Goal: Task Accomplishment & Management: Manage account settings

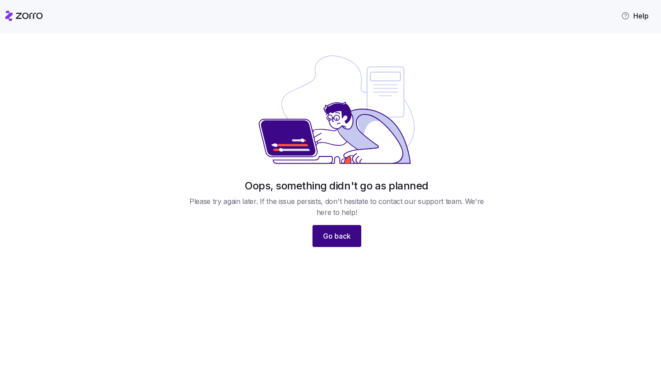
click at [344, 233] on span "Go back" at bounding box center [337, 236] width 28 height 11
click at [342, 241] on button "Go back" at bounding box center [337, 236] width 49 height 22
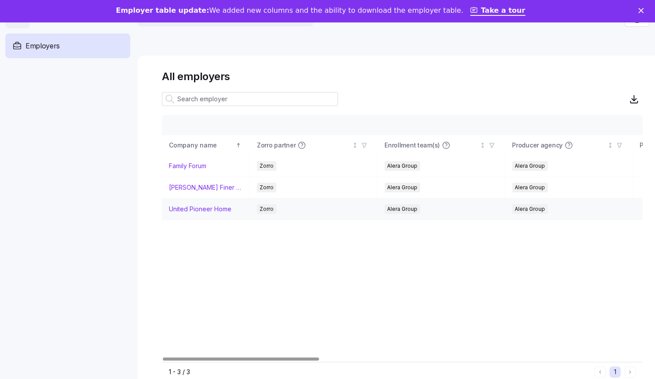
click at [198, 208] on link "United Pioneer Home" at bounding box center [200, 208] width 62 height 9
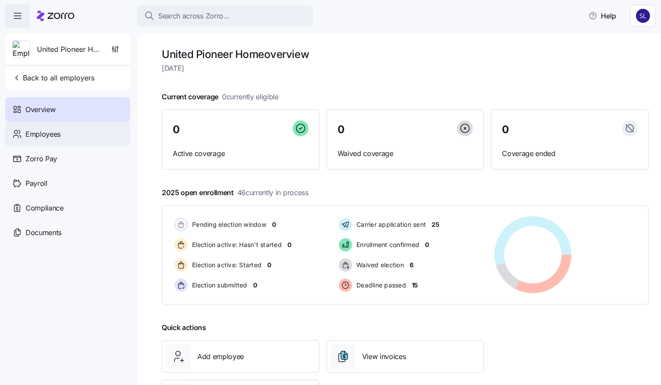
click at [33, 129] on span "Employees" at bounding box center [43, 134] width 35 height 11
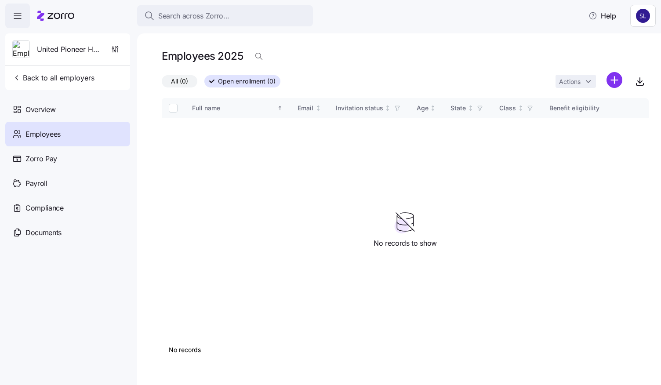
click at [237, 84] on span "Open enrollment (0)" at bounding box center [247, 81] width 58 height 11
click at [204, 84] on input "Open enrollment (0)" at bounding box center [204, 84] width 0 height 0
click at [193, 109] on div "Full name" at bounding box center [234, 108] width 84 height 10
click at [274, 107] on div "Full name" at bounding box center [234, 108] width 84 height 10
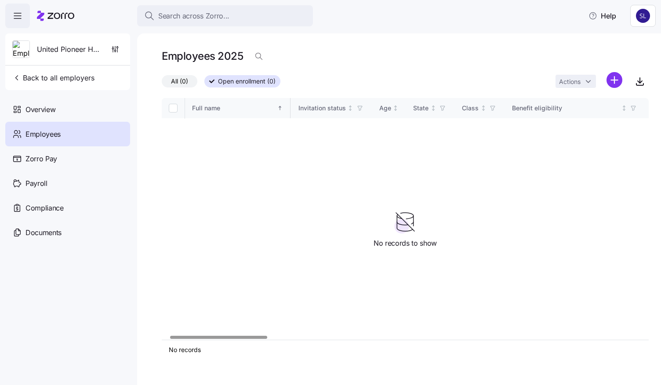
click at [245, 336] on div at bounding box center [218, 337] width 97 height 3
click at [263, 87] on span "Open enrollment (0)" at bounding box center [247, 81] width 58 height 11
click at [204, 84] on input "Open enrollment (0)" at bounding box center [204, 84] width 0 height 0
click at [616, 77] on html "Search across Zorro... Help United Pioneer Home Back to all employers Overview …" at bounding box center [330, 190] width 661 height 380
click at [461, 49] on html "Search across Zorro... Help United Pioneer Home Back to all employers Overview …" at bounding box center [330, 190] width 661 height 380
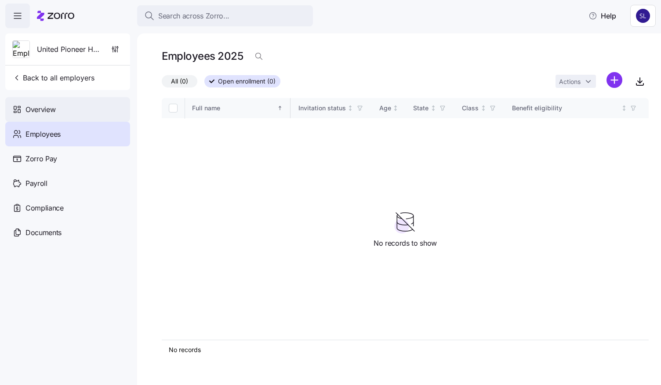
click at [32, 106] on span "Overview" at bounding box center [41, 109] width 30 height 11
click at [46, 116] on div "Overview" at bounding box center [67, 109] width 125 height 25
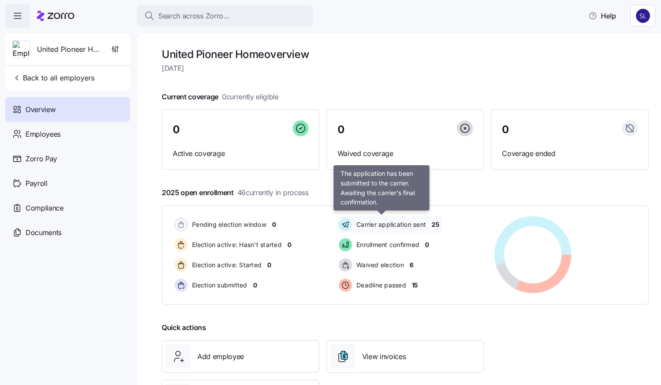
click at [401, 228] on span "Carrier application sent" at bounding box center [390, 224] width 72 height 9
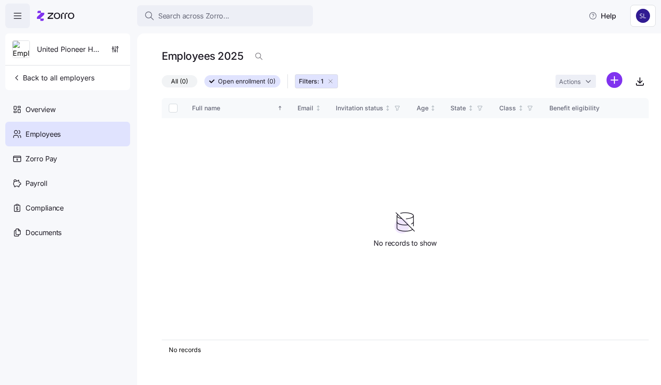
click at [209, 84] on icon at bounding box center [211, 81] width 5 height 5
click at [204, 84] on input "Open enrollment (0)" at bounding box center [204, 84] width 0 height 0
click at [330, 82] on icon "button" at bounding box center [330, 81] width 7 height 7
click at [44, 113] on span "Overview" at bounding box center [41, 109] width 30 height 11
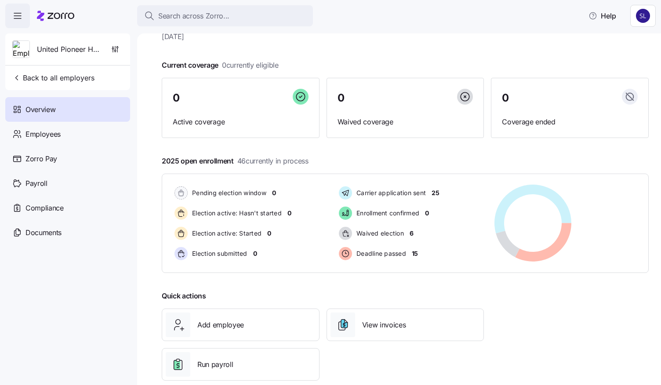
scroll to position [47, 0]
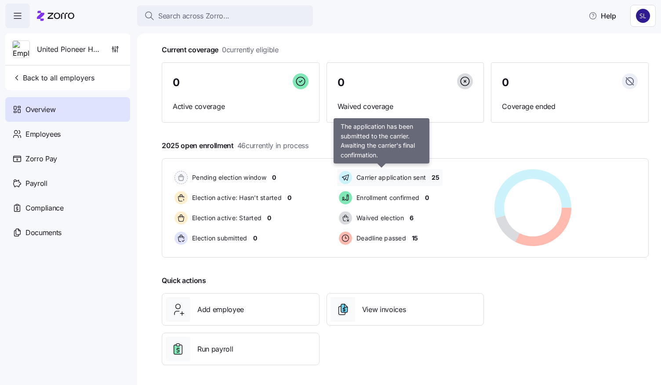
click at [401, 175] on span "Carrier application sent" at bounding box center [390, 177] width 72 height 9
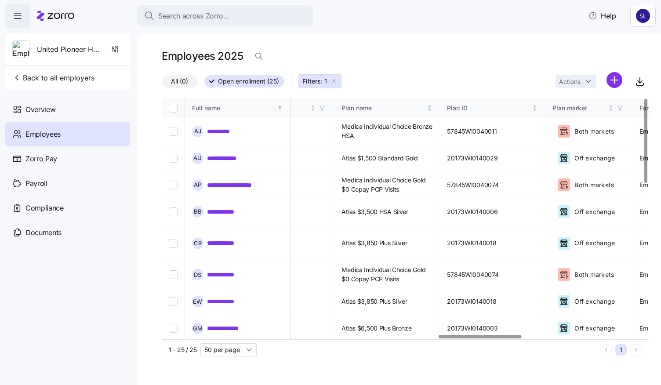
scroll to position [0, 1707]
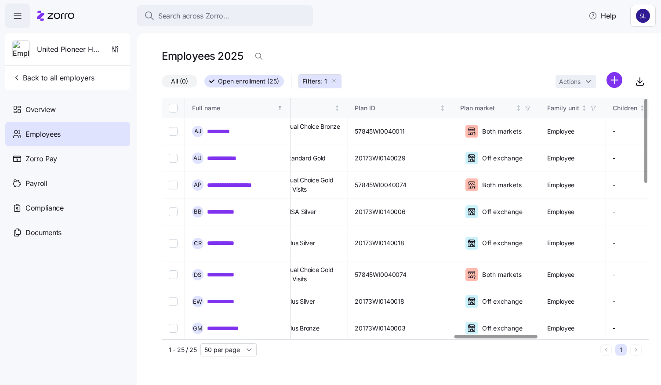
click at [517, 338] on div at bounding box center [496, 336] width 83 height 3
click at [340, 110] on icon "Not sorted" at bounding box center [337, 108] width 6 height 6
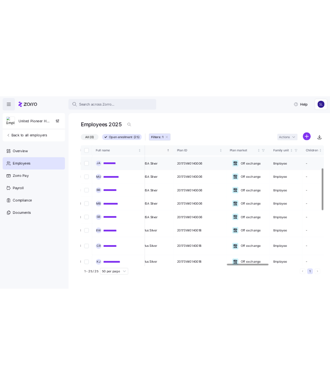
scroll to position [0, 1707]
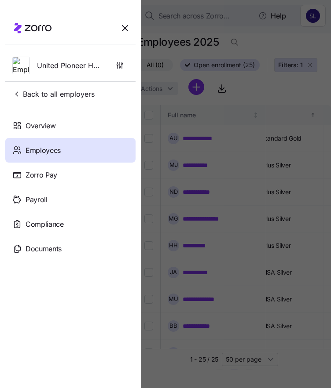
click at [245, 84] on div at bounding box center [165, 194] width 331 height 388
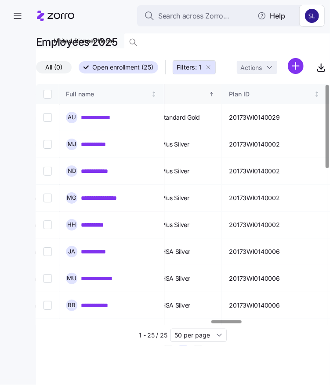
click at [18, 42] on main "**********" at bounding box center [165, 189] width 330 height 379
click at [111, 119] on link "**********" at bounding box center [102, 117] width 42 height 9
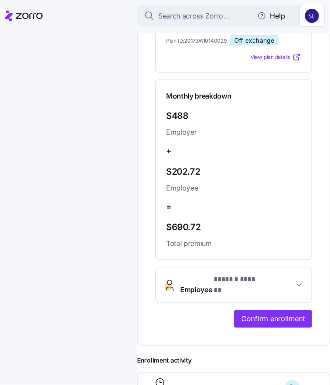
scroll to position [308, 0]
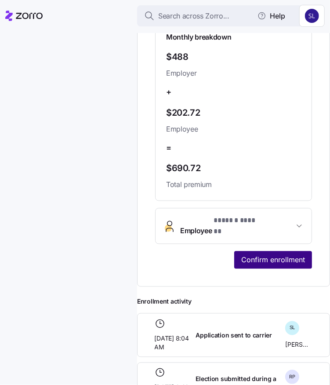
click at [271, 262] on span "Confirm enrollment" at bounding box center [273, 260] width 64 height 11
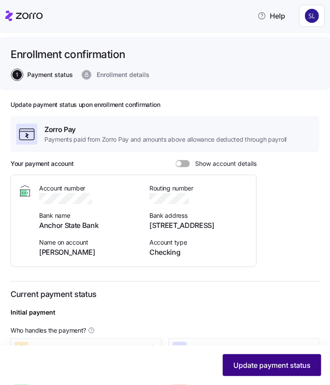
scroll to position [211, 0]
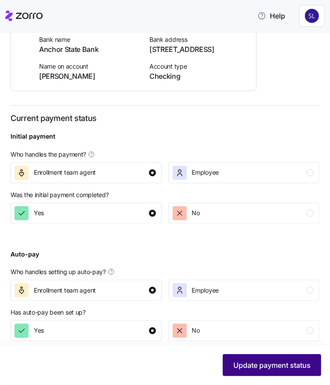
click at [258, 373] on button "Update payment status" at bounding box center [272, 365] width 98 height 22
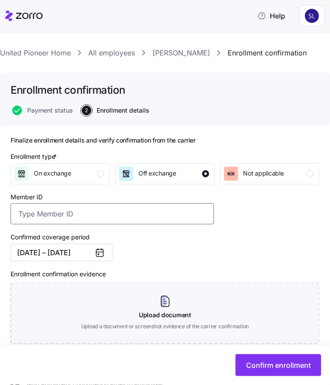
paste input "50359085"
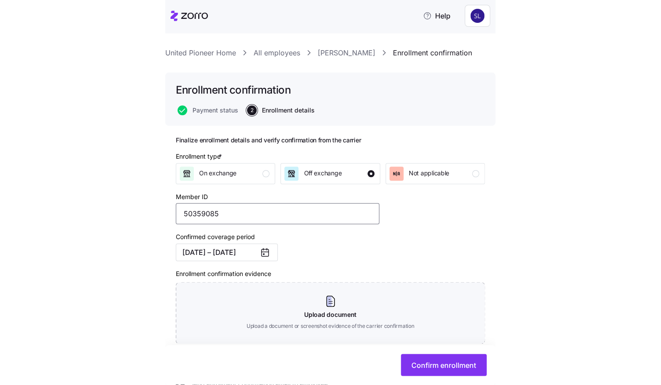
scroll to position [48, 0]
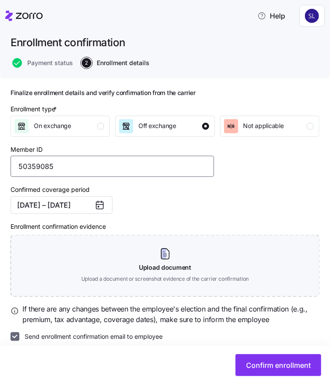
type input "50359085"
click at [12, 334] on input "Send enrollment confirmation email to employee" at bounding box center [15, 336] width 9 height 9
checkbox input "false"
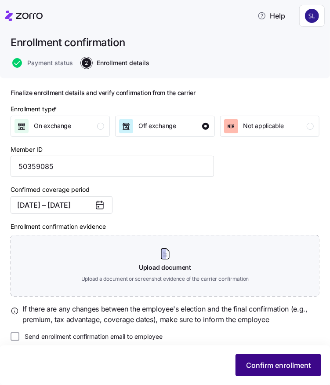
click at [281, 363] on span "Confirm enrollment" at bounding box center [278, 365] width 65 height 11
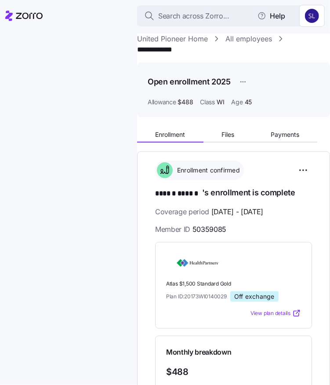
click at [240, 40] on link "All employees" at bounding box center [249, 38] width 47 height 11
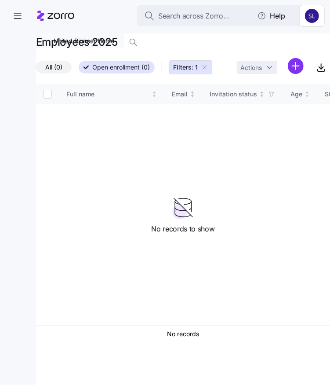
click at [204, 66] on icon "button" at bounding box center [204, 67] width 7 height 7
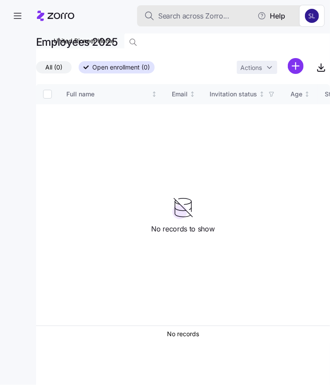
click at [173, 18] on span "Search across Zorro..." at bounding box center [193, 16] width 71 height 11
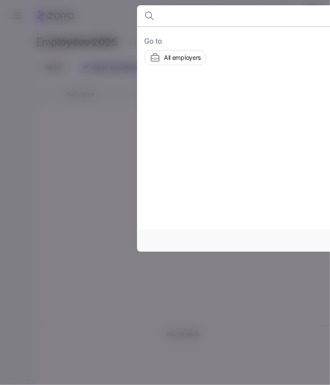
click at [91, 109] on div at bounding box center [165, 192] width 330 height 385
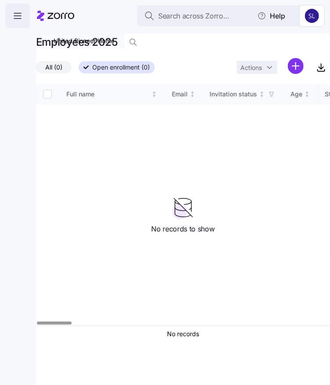
click at [19, 16] on icon "button" at bounding box center [17, 16] width 7 height 0
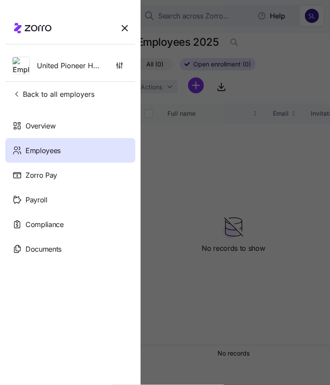
click at [55, 152] on span "Employees" at bounding box center [43, 150] width 35 height 11
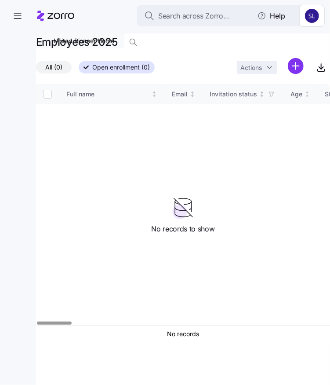
click at [98, 67] on span "Open enrollment (0)" at bounding box center [121, 67] width 58 height 11
click at [79, 70] on input "Open enrollment (0)" at bounding box center [79, 70] width 0 height 0
click at [126, 66] on span "Open enrollment (0)" at bounding box center [121, 67] width 58 height 11
click at [79, 70] on input "Open enrollment (0)" at bounding box center [79, 70] width 0 height 0
click at [126, 66] on span "Open enrollment (0)" at bounding box center [121, 67] width 58 height 11
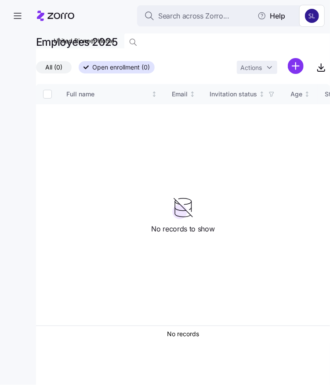
click at [79, 70] on input "Open enrollment (0)" at bounding box center [79, 70] width 0 height 0
click at [126, 66] on span "Open enrollment (0)" at bounding box center [121, 67] width 58 height 11
click at [79, 70] on input "Open enrollment (0)" at bounding box center [79, 70] width 0 height 0
click at [126, 66] on span "Open enrollment (0)" at bounding box center [121, 67] width 58 height 11
click at [79, 70] on input "Open enrollment (0)" at bounding box center [79, 70] width 0 height 0
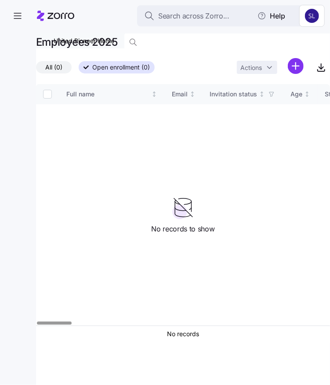
click at [47, 95] on input "Select all records" at bounding box center [47, 94] width 9 height 9
checkbox input "false"
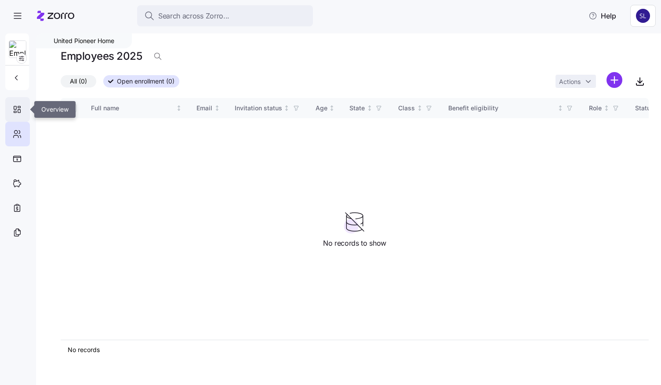
click at [16, 106] on icon at bounding box center [15, 107] width 3 height 3
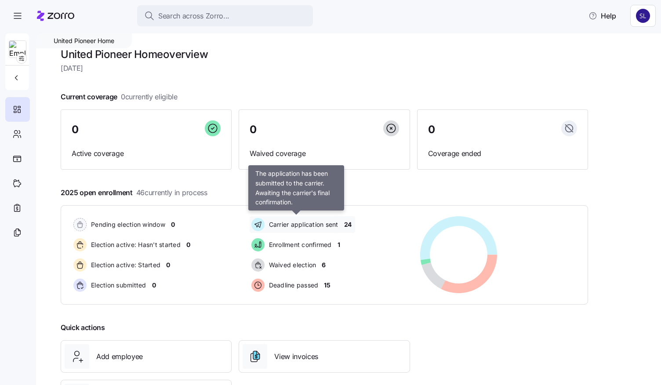
click at [324, 227] on span "Carrier application sent" at bounding box center [302, 224] width 72 height 9
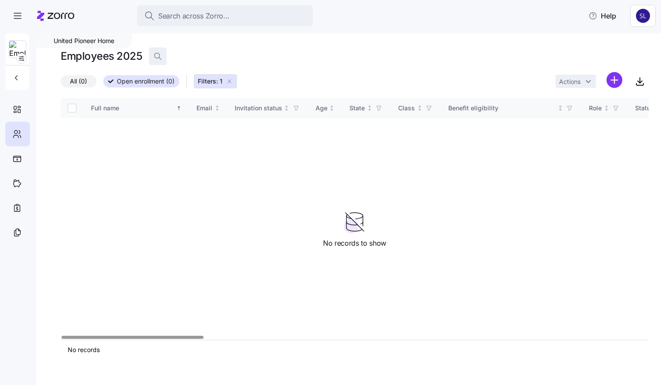
click at [159, 58] on icon "button" at bounding box center [160, 59] width 2 height 2
click at [218, 58] on input at bounding box center [237, 56] width 176 height 14
type input "m"
type input "utgard"
click at [640, 83] on icon "button" at bounding box center [640, 80] width 0 height 5
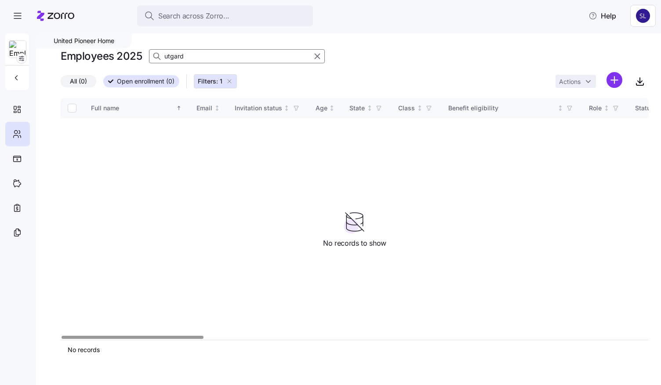
drag, startPoint x: 202, startPoint y: 55, endPoint x: 93, endPoint y: 55, distance: 109.0
click at [93, 55] on div "Employees 2025 utgard" at bounding box center [193, 56] width 264 height 18
click at [317, 57] on icon "button" at bounding box center [318, 56] width 10 height 11
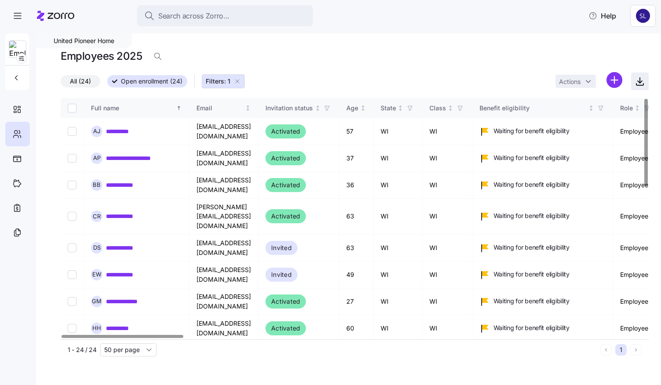
click at [639, 88] on span "button" at bounding box center [640, 81] width 17 height 17
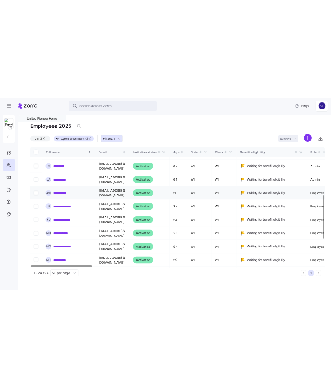
scroll to position [264, 0]
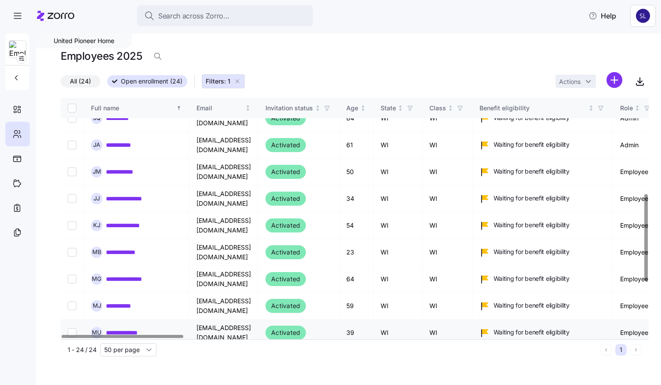
click at [123, 328] on link "**********" at bounding box center [129, 332] width 47 height 9
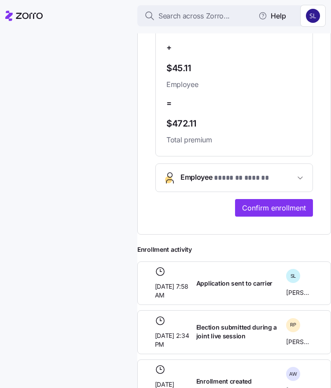
scroll to position [417, 0]
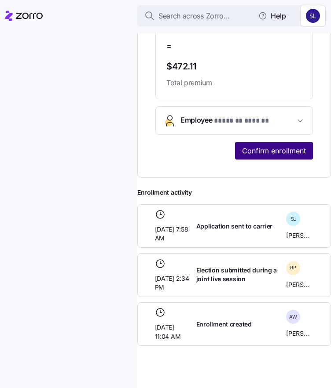
click at [259, 158] on button "Confirm enrollment" at bounding box center [274, 151] width 78 height 18
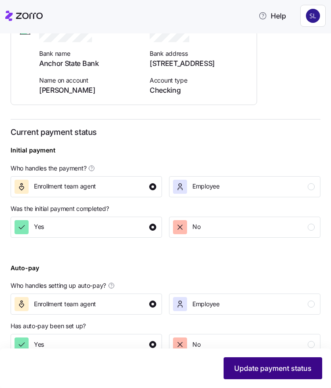
scroll to position [208, 0]
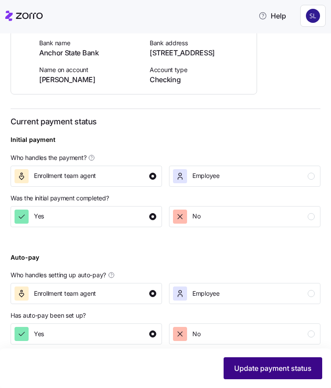
click at [265, 374] on button "Update payment status" at bounding box center [272, 368] width 98 height 22
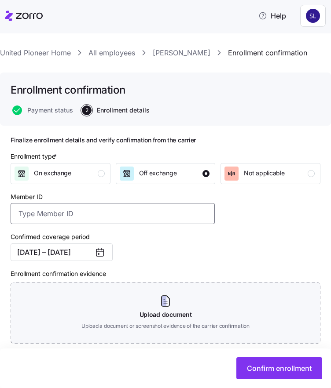
paste input "10938749"
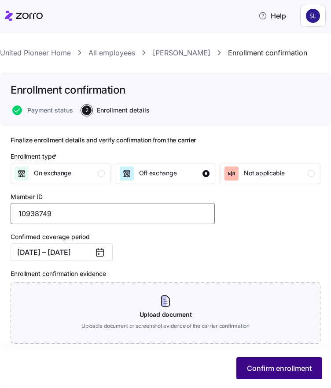
type input "10938749"
click at [268, 368] on span "Confirm enrollment" at bounding box center [279, 368] width 65 height 11
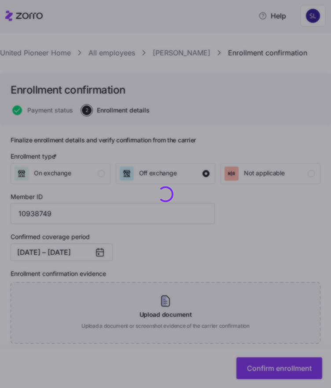
checkbox input "false"
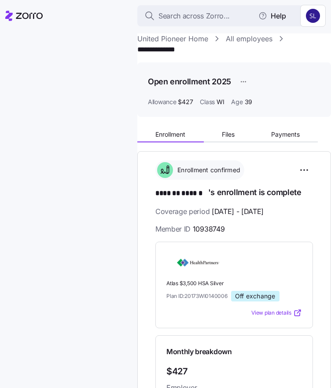
click at [238, 41] on link "All employees" at bounding box center [249, 38] width 47 height 11
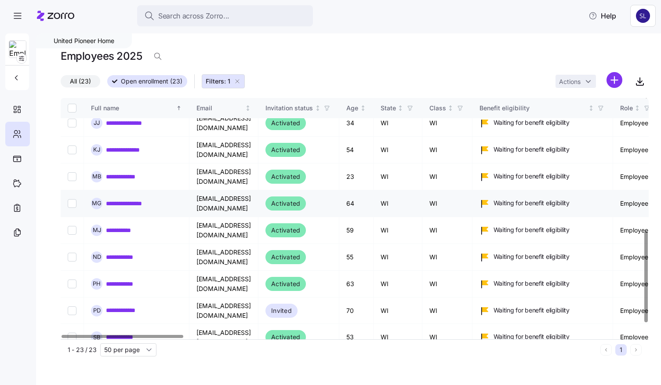
scroll to position [352, 0]
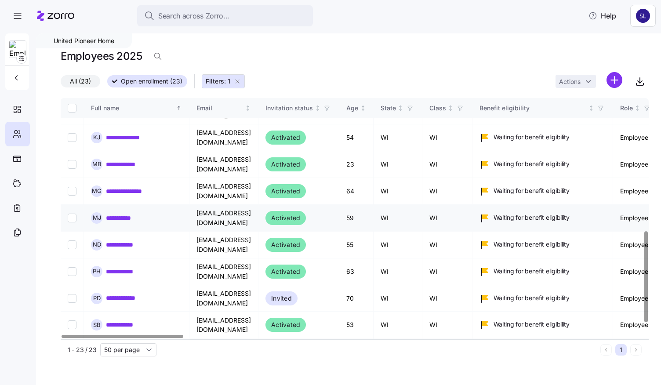
click at [135, 214] on link "**********" at bounding box center [125, 218] width 38 height 9
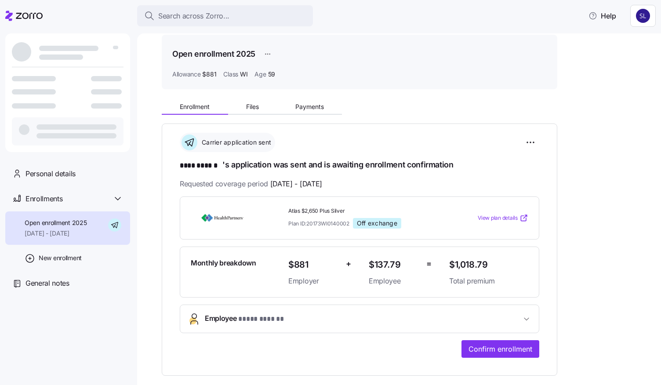
scroll to position [44, 0]
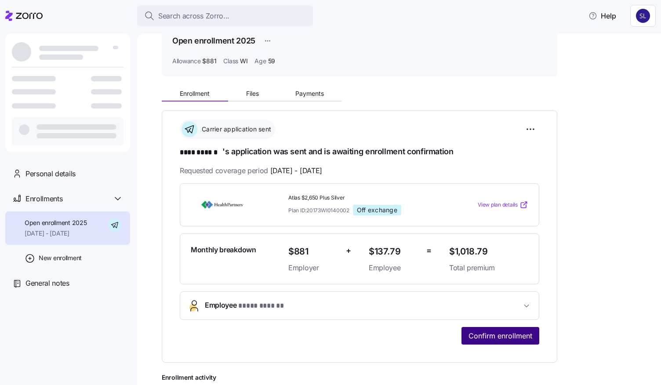
click at [473, 335] on span "Confirm enrollment" at bounding box center [501, 336] width 64 height 11
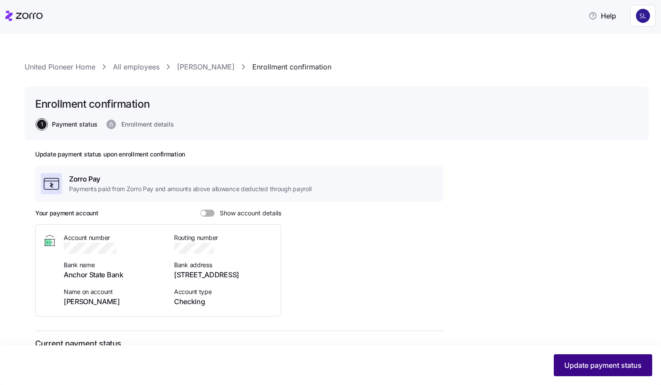
click at [586, 362] on span "Update payment status" at bounding box center [603, 365] width 77 height 11
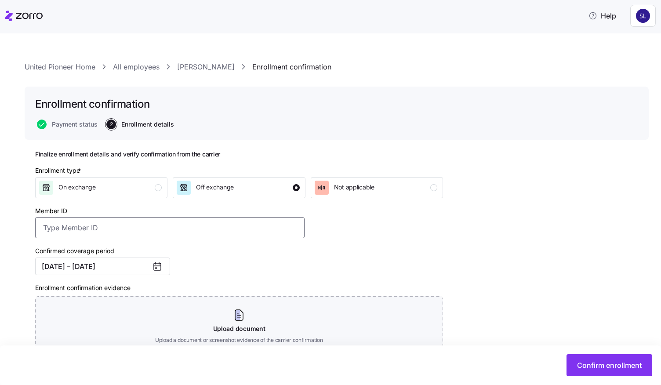
paste input "13606071"
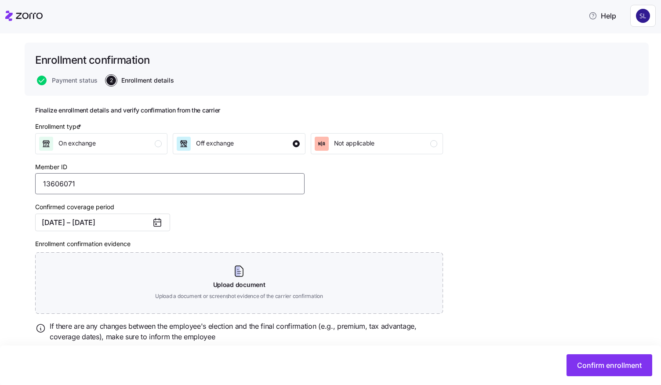
scroll to position [73, 0]
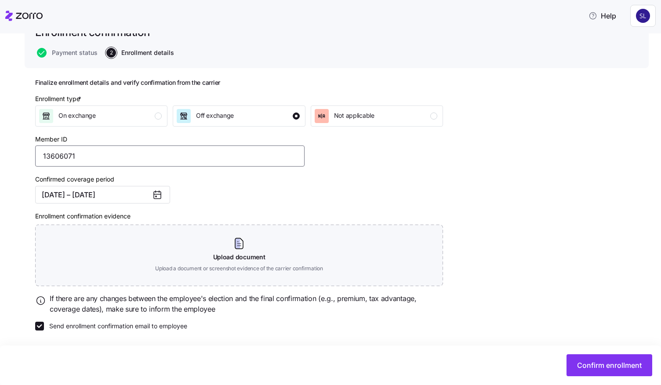
type input "13606071"
click at [45, 326] on label "Send enrollment confirmation email to employee" at bounding box center [115, 326] width 143 height 9
click at [44, 326] on input "Send enrollment confirmation email to employee" at bounding box center [39, 326] width 9 height 9
checkbox input "false"
click at [603, 362] on span "Confirm enrollment" at bounding box center [609, 365] width 65 height 11
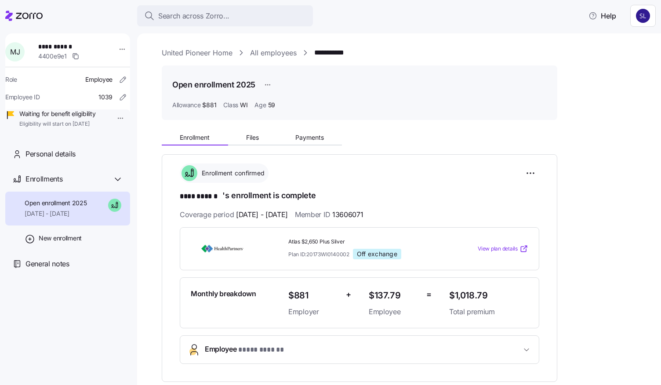
click at [261, 52] on link "All employees" at bounding box center [273, 52] width 47 height 11
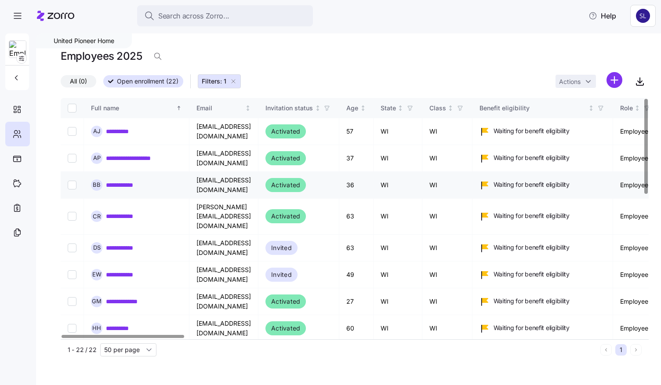
click at [116, 181] on link "**********" at bounding box center [125, 185] width 39 height 9
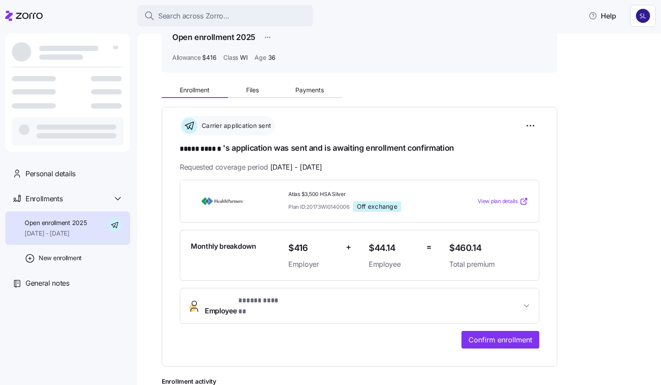
scroll to position [88, 0]
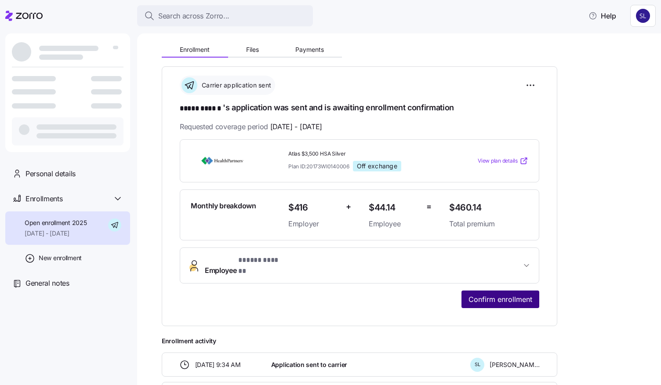
click at [499, 294] on span "Confirm enrollment" at bounding box center [501, 299] width 64 height 11
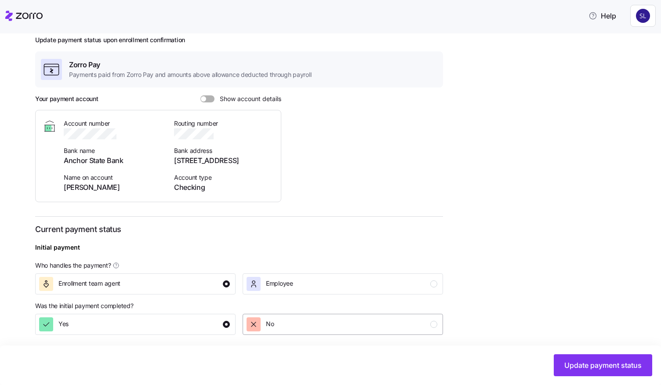
scroll to position [220, 0]
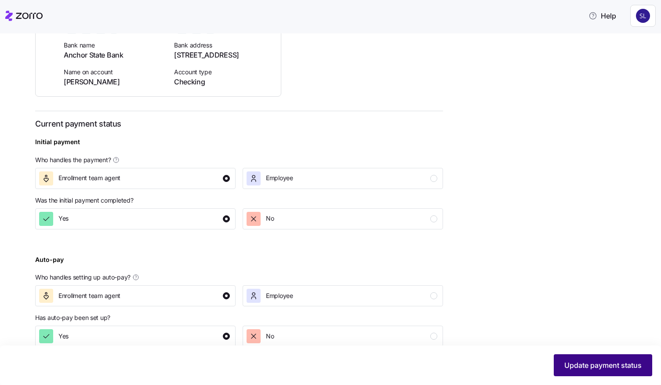
click at [579, 360] on span "Update payment status" at bounding box center [603, 365] width 77 height 11
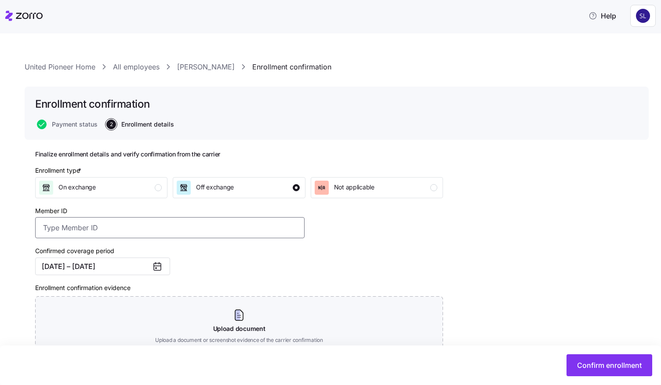
paste input "30447041"
type input "30447041"
drag, startPoint x: 605, startPoint y: 369, endPoint x: 583, endPoint y: 369, distance: 22.0
click at [605, 369] on span "Confirm enrollment" at bounding box center [609, 365] width 65 height 11
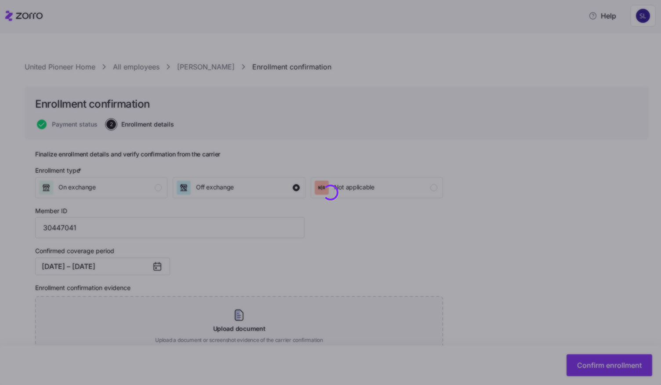
checkbox input "false"
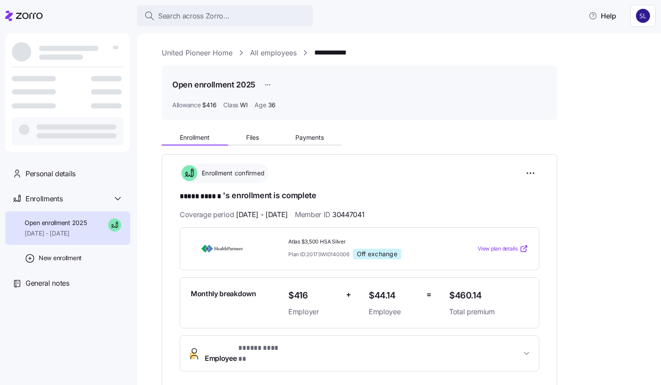
click at [276, 51] on link "All employees" at bounding box center [273, 52] width 47 height 11
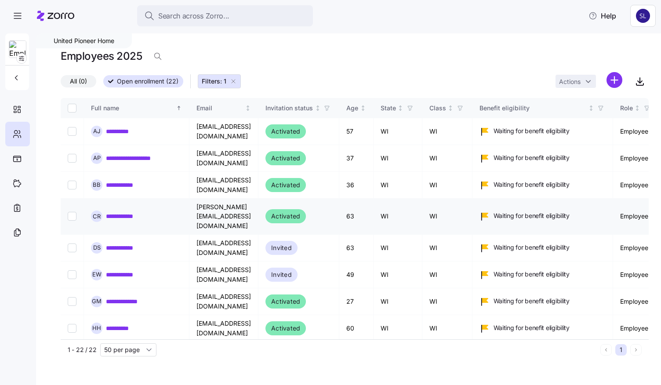
click at [128, 214] on link "**********" at bounding box center [125, 216] width 39 height 9
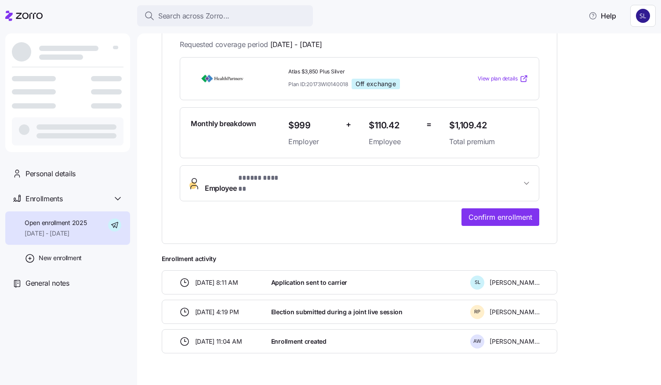
scroll to position [176, 0]
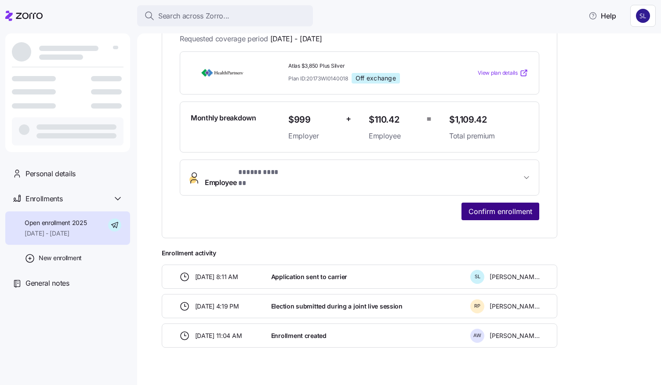
click at [504, 206] on span "Confirm enrollment" at bounding box center [501, 211] width 64 height 11
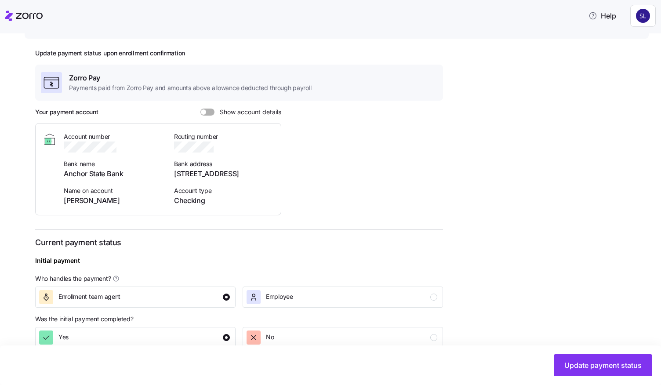
scroll to position [132, 0]
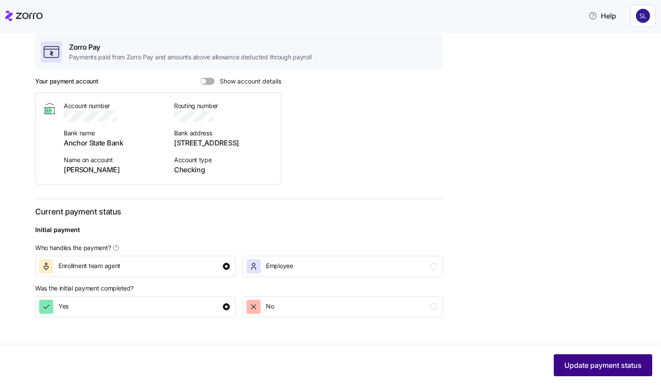
click at [593, 371] on button "Update payment status" at bounding box center [603, 365] width 98 height 22
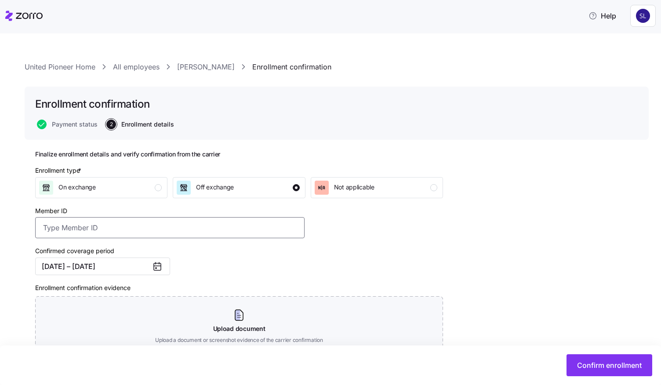
paste input "51278931"
type input "51278931"
click at [613, 364] on span "Confirm enrollment" at bounding box center [609, 365] width 65 height 11
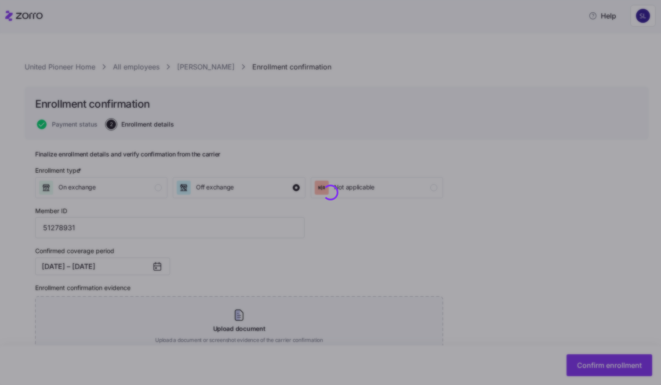
checkbox input "false"
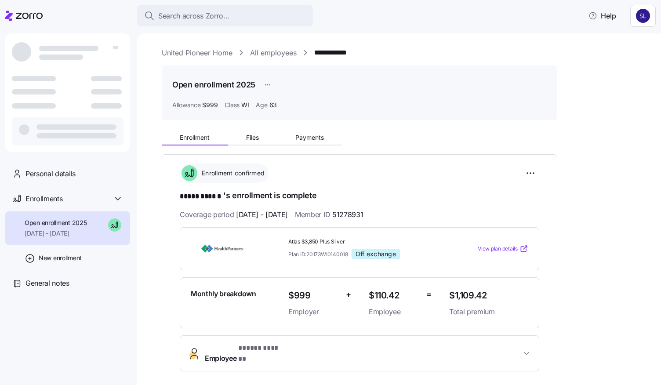
click at [263, 52] on link "All employees" at bounding box center [273, 52] width 47 height 11
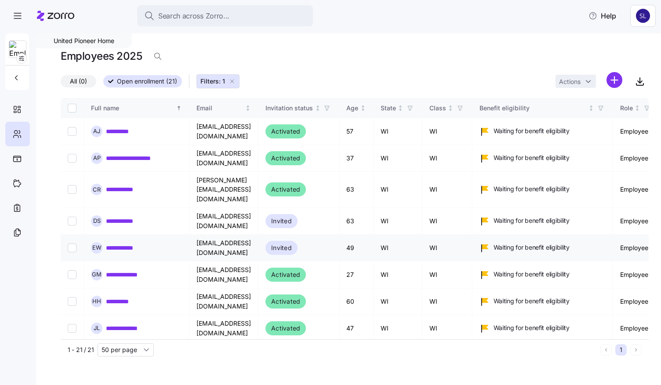
scroll to position [328, 0]
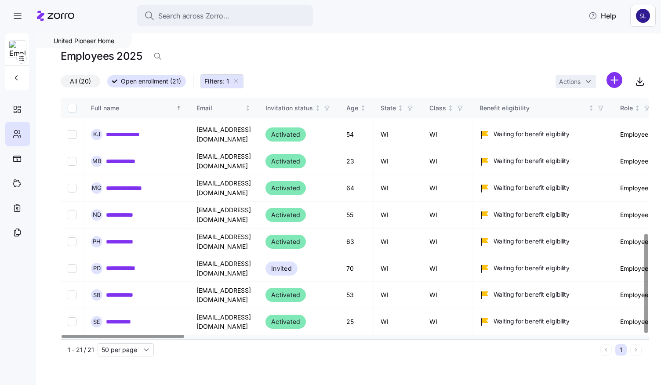
click at [128, 344] on link "**********" at bounding box center [126, 348] width 40 height 9
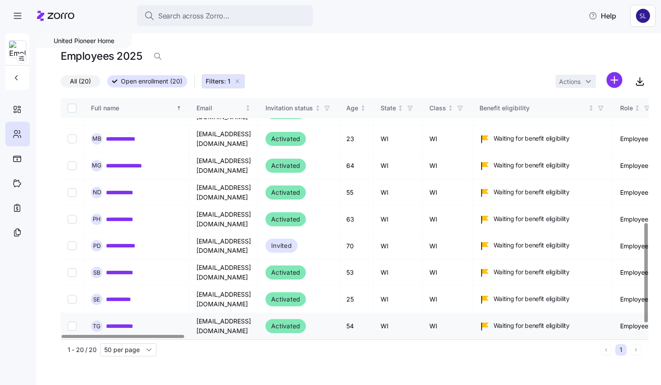
scroll to position [302, 0]
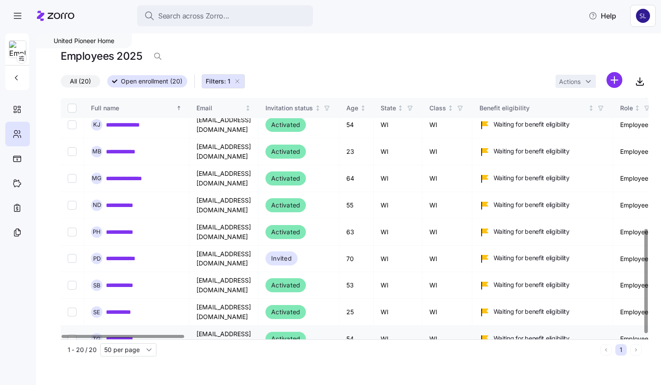
click at [117, 335] on link "**********" at bounding box center [126, 339] width 40 height 9
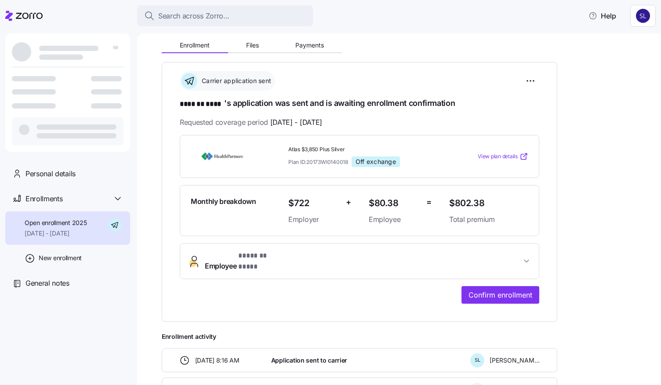
scroll to position [132, 0]
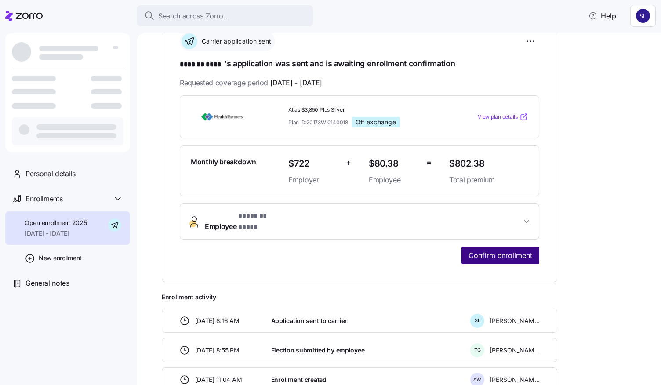
click at [487, 250] on span "Confirm enrollment" at bounding box center [501, 255] width 64 height 11
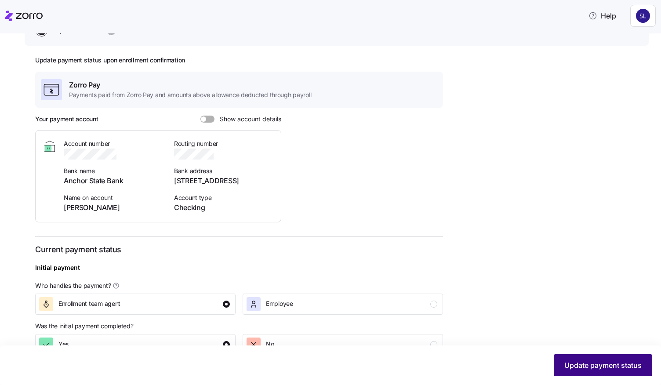
scroll to position [132, 0]
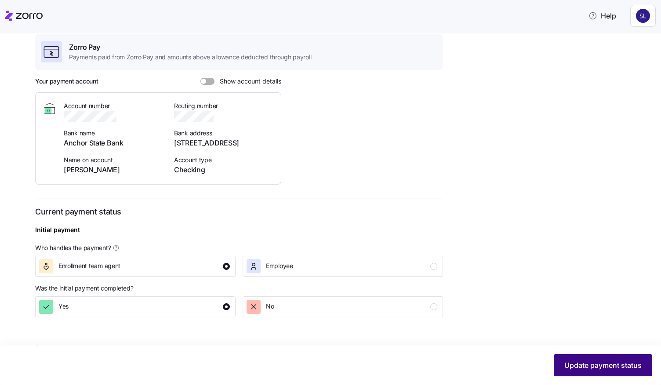
click at [601, 374] on button "Update payment status" at bounding box center [603, 365] width 98 height 22
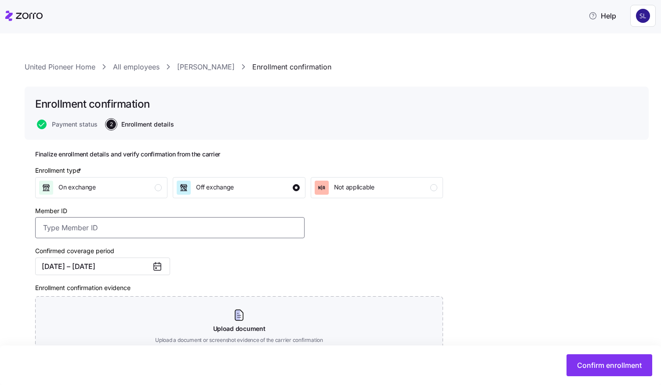
paste input "30768226"
type input "30768226"
click at [599, 369] on span "Confirm enrollment" at bounding box center [609, 365] width 65 height 11
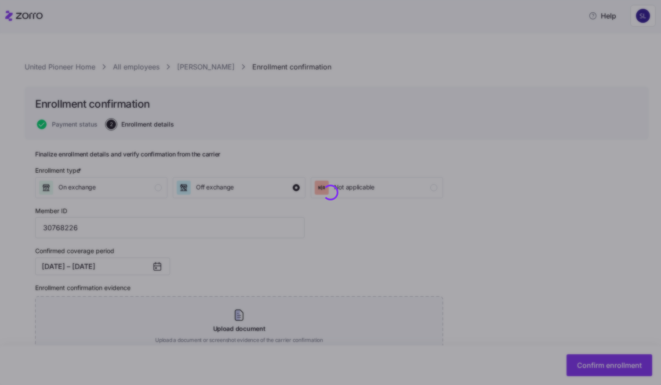
checkbox input "false"
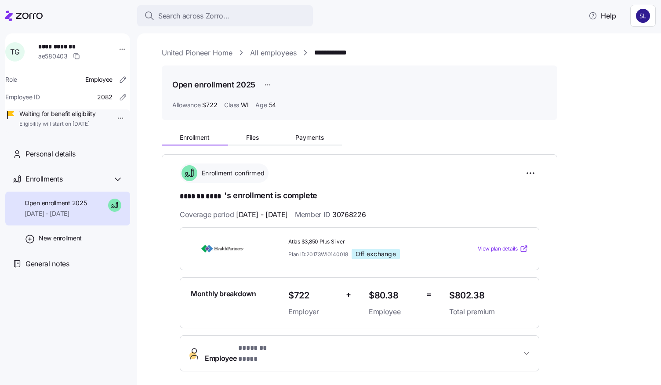
click at [288, 57] on link "All employees" at bounding box center [273, 52] width 47 height 11
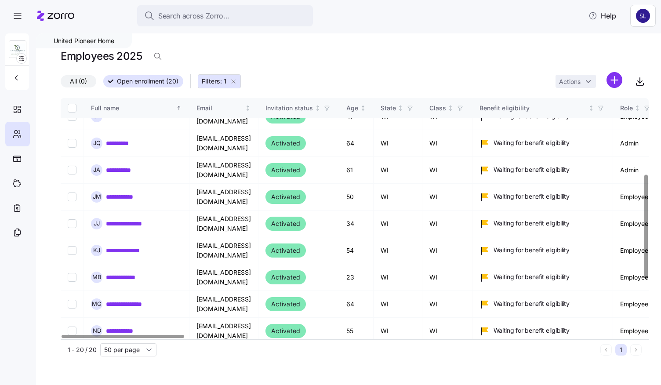
scroll to position [302, 0]
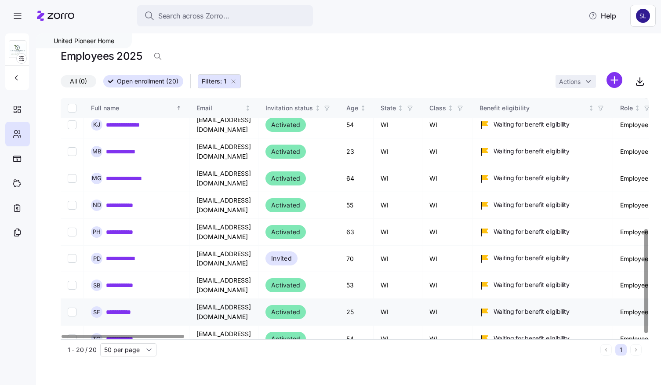
click at [120, 308] on link "**********" at bounding box center [122, 312] width 33 height 9
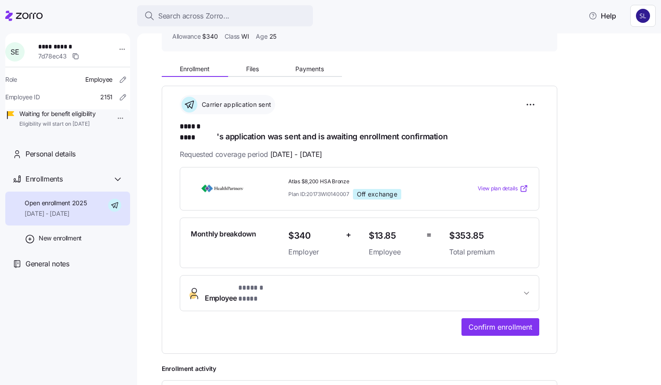
scroll to position [176, 0]
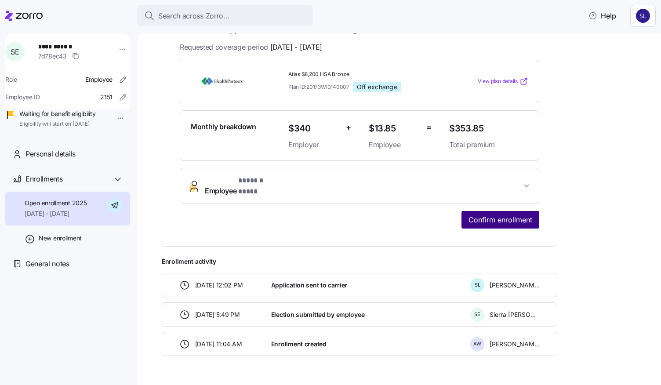
click at [485, 215] on span "Confirm enrollment" at bounding box center [501, 220] width 64 height 11
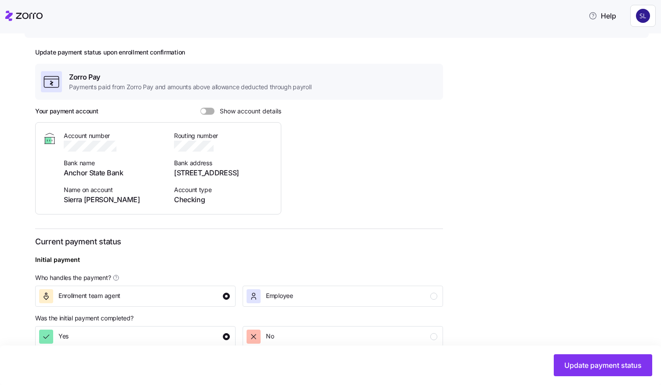
scroll to position [176, 0]
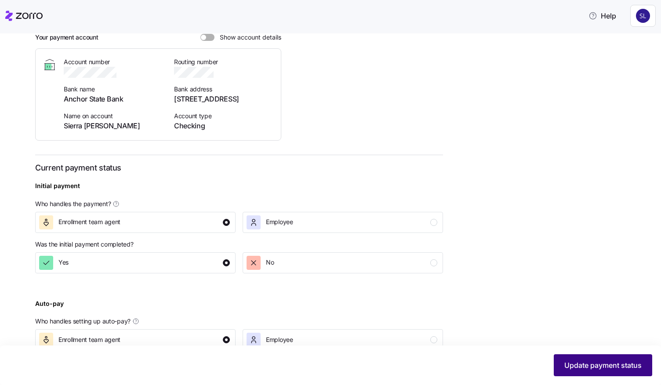
click at [570, 365] on span "Update payment status" at bounding box center [603, 365] width 77 height 11
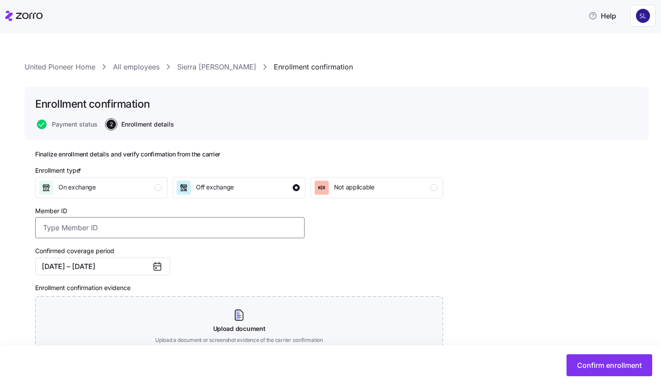
paste input "55455521"
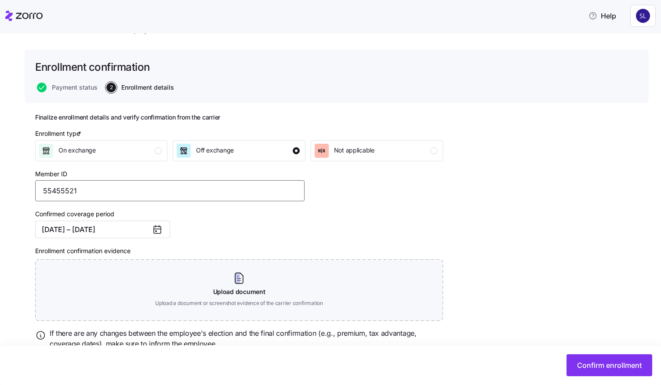
scroll to position [73, 0]
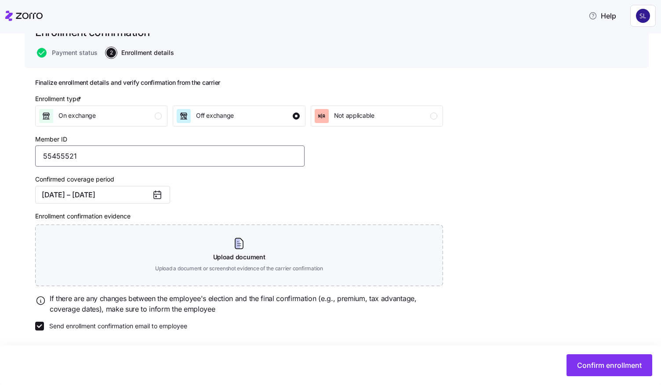
type input "55455521"
click at [45, 329] on label "Send enrollment confirmation email to employee" at bounding box center [115, 326] width 143 height 9
click at [44, 329] on input "Send enrollment confirmation email to employee" at bounding box center [39, 326] width 9 height 9
checkbox input "false"
click at [589, 365] on span "Confirm enrollment" at bounding box center [609, 365] width 65 height 11
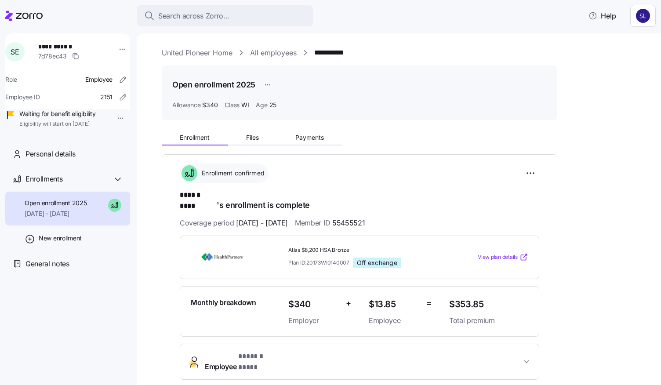
click at [273, 49] on link "All employees" at bounding box center [273, 52] width 47 height 11
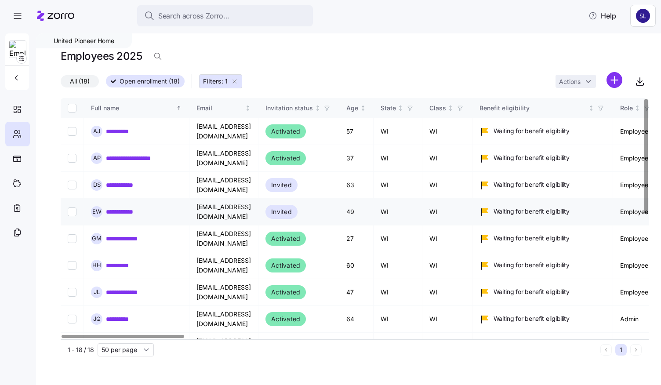
click at [111, 210] on link "**********" at bounding box center [124, 212] width 36 height 9
click at [121, 214] on link "**********" at bounding box center [124, 212] width 36 height 9
click at [121, 211] on link "**********" at bounding box center [124, 212] width 36 height 9
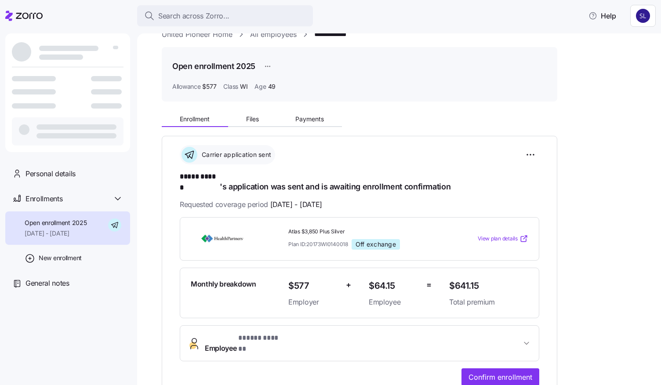
scroll to position [132, 0]
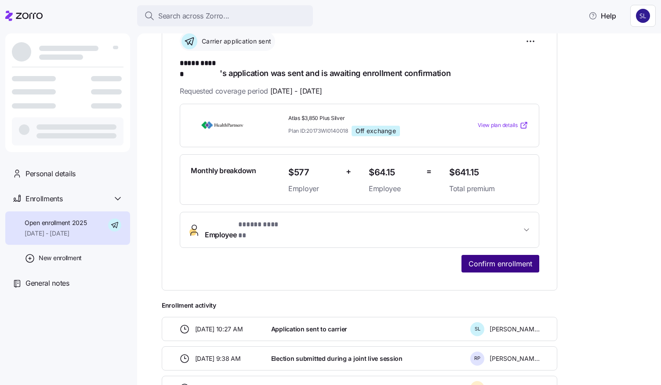
click at [510, 259] on span "Confirm enrollment" at bounding box center [501, 264] width 64 height 11
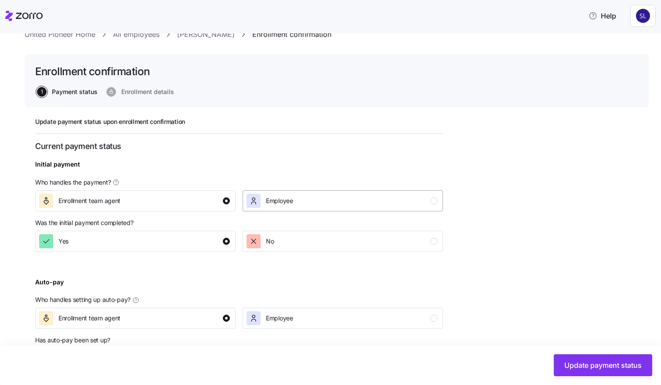
scroll to position [72, 0]
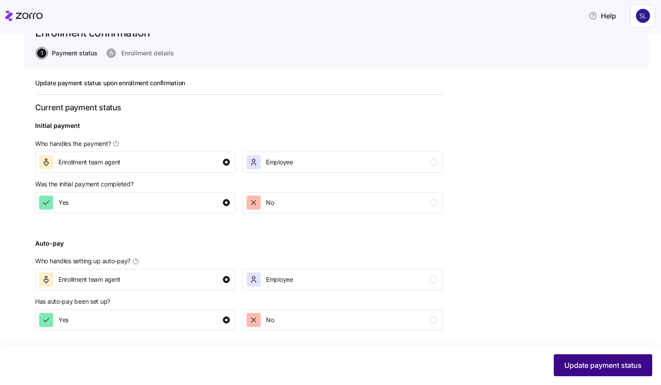
click at [621, 375] on button "Update payment status" at bounding box center [603, 365] width 98 height 22
click at [603, 368] on span "Update payment status" at bounding box center [603, 365] width 77 height 11
click at [597, 370] on span "Update payment status" at bounding box center [603, 365] width 77 height 11
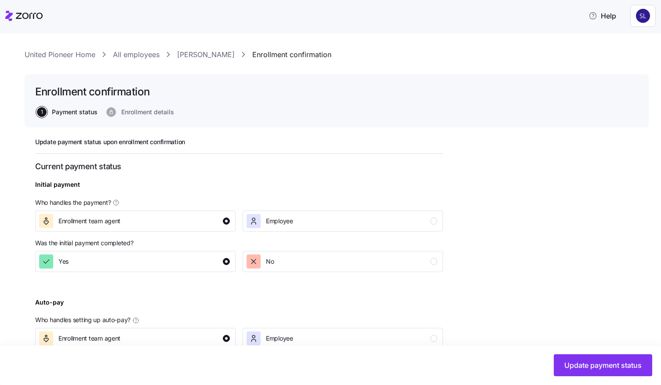
scroll to position [0, 0]
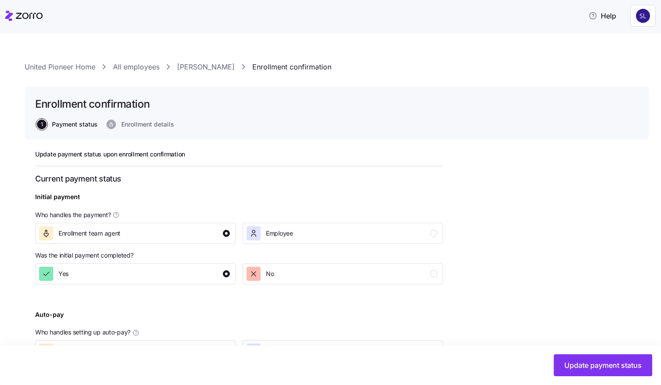
click at [186, 67] on link "[PERSON_NAME]" at bounding box center [206, 67] width 58 height 11
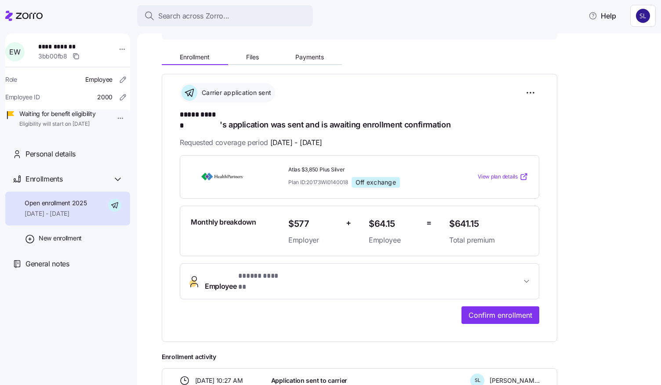
scroll to position [176, 0]
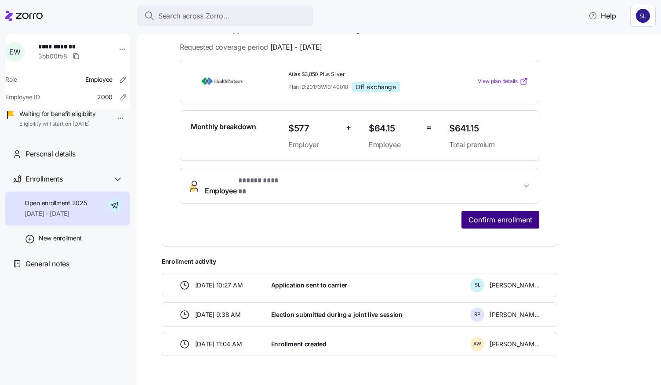
click at [513, 215] on span "Confirm enrollment" at bounding box center [501, 220] width 64 height 11
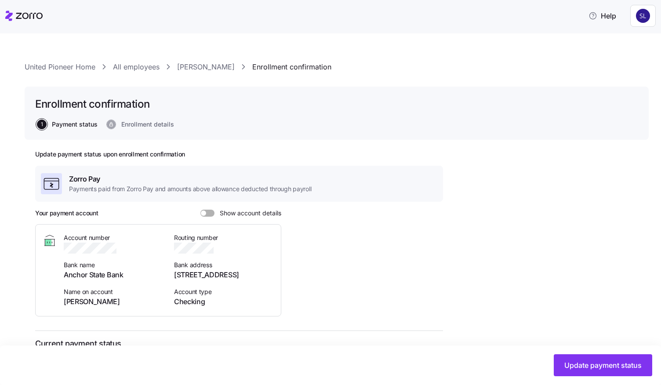
click at [188, 62] on link "[PERSON_NAME]" at bounding box center [206, 67] width 58 height 11
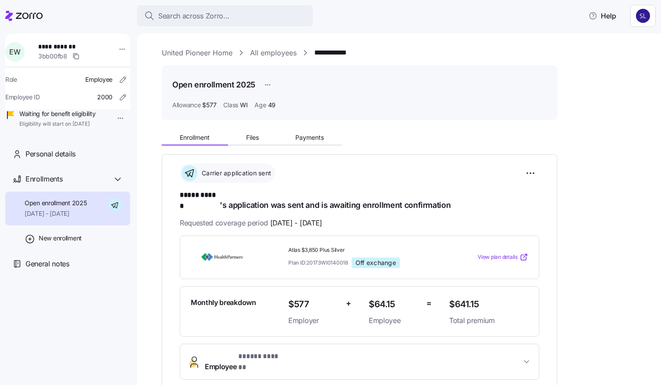
scroll to position [88, 0]
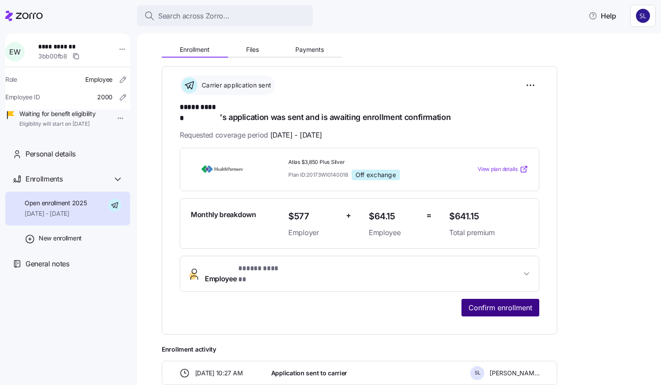
click at [503, 302] on span "Confirm enrollment" at bounding box center [501, 307] width 64 height 11
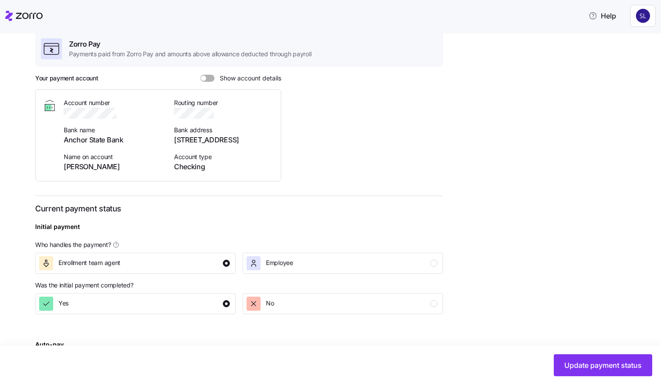
scroll to position [176, 0]
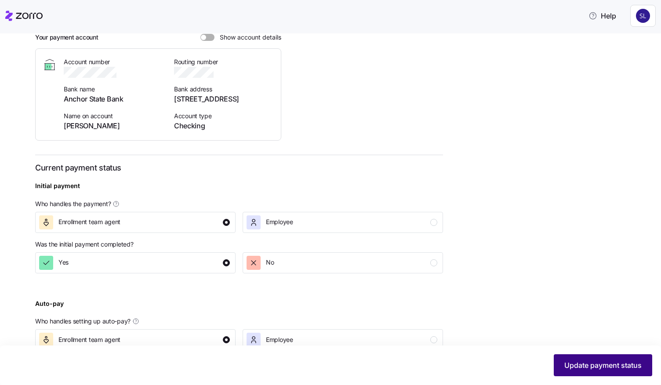
click at [591, 363] on span "Update payment status" at bounding box center [603, 365] width 77 height 11
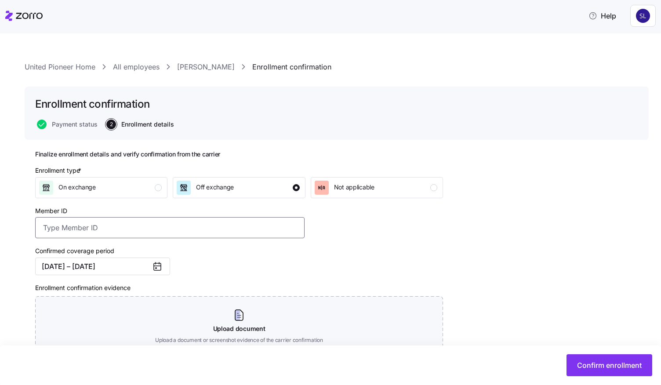
paste input "51661491"
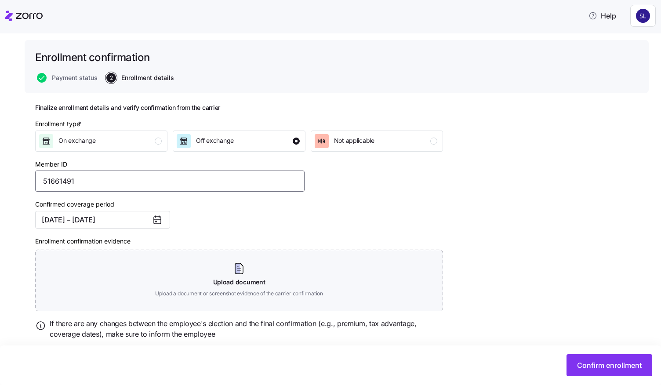
scroll to position [73, 0]
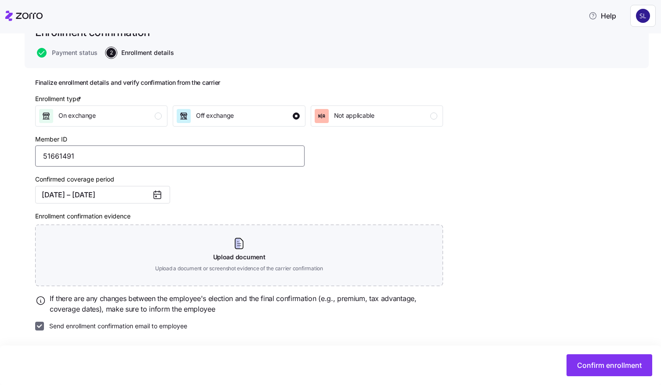
type input "51661491"
click at [38, 324] on input "Send enrollment confirmation email to employee" at bounding box center [39, 326] width 9 height 9
checkbox input "false"
click at [591, 370] on span "Confirm enrollment" at bounding box center [609, 365] width 65 height 11
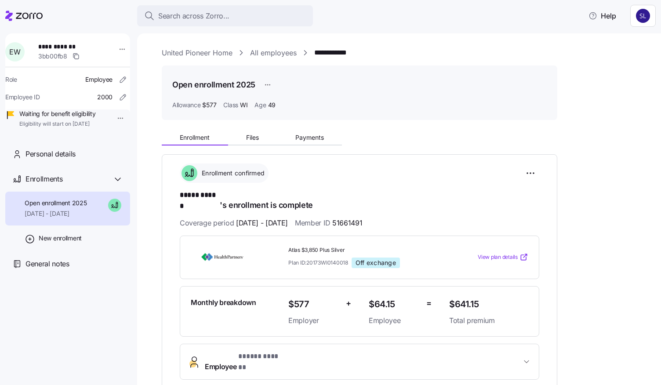
click at [283, 51] on link "All employees" at bounding box center [273, 52] width 47 height 11
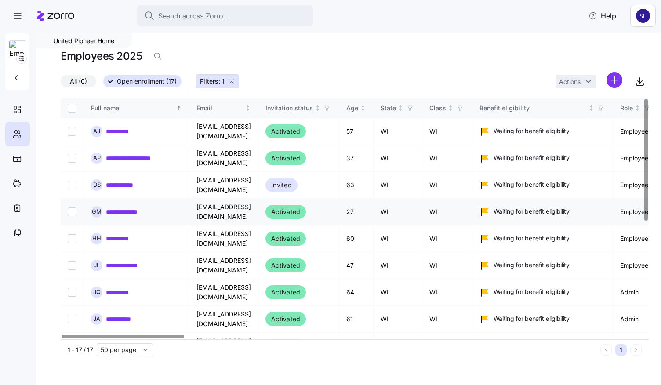
click at [131, 212] on link "**********" at bounding box center [125, 212] width 38 height 9
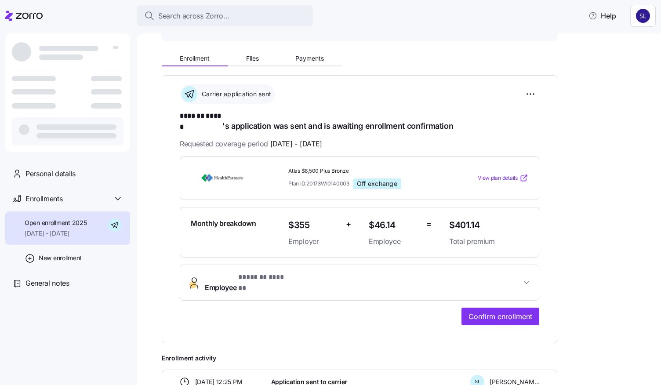
scroll to position [132, 0]
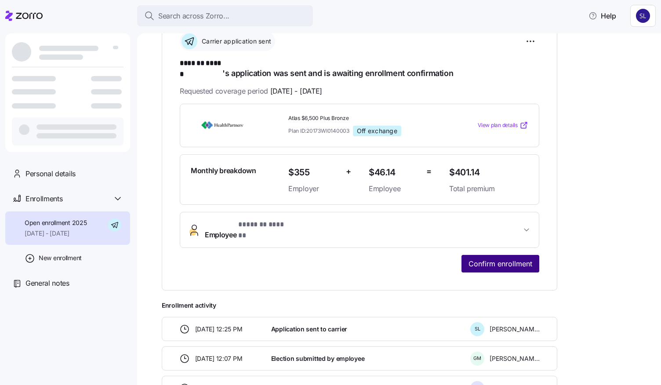
click at [500, 259] on span "Confirm enrollment" at bounding box center [501, 264] width 64 height 11
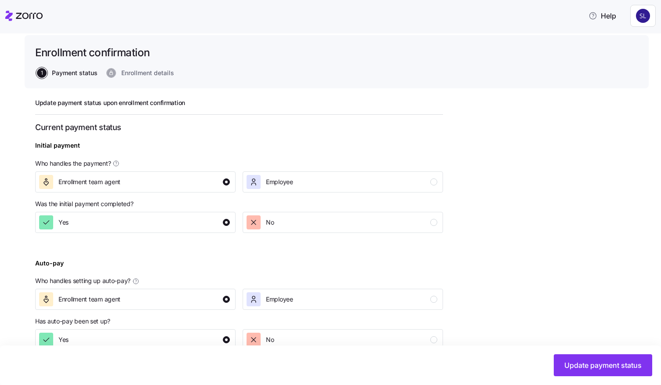
scroll to position [72, 0]
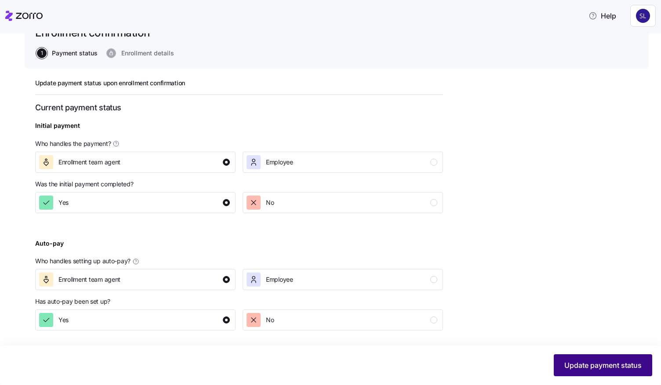
click at [569, 367] on span "Update payment status" at bounding box center [603, 365] width 77 height 11
click at [607, 368] on span "Update payment status" at bounding box center [603, 365] width 77 height 11
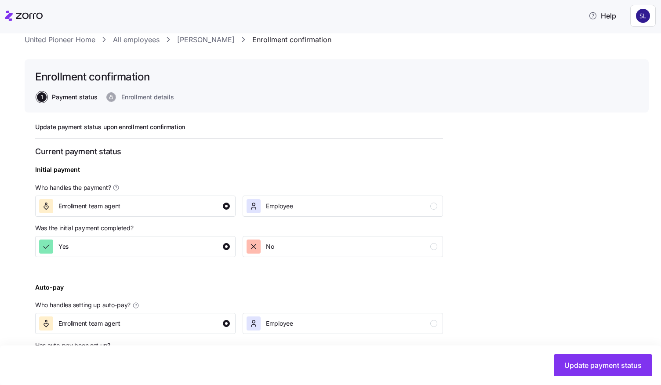
scroll to position [0, 0]
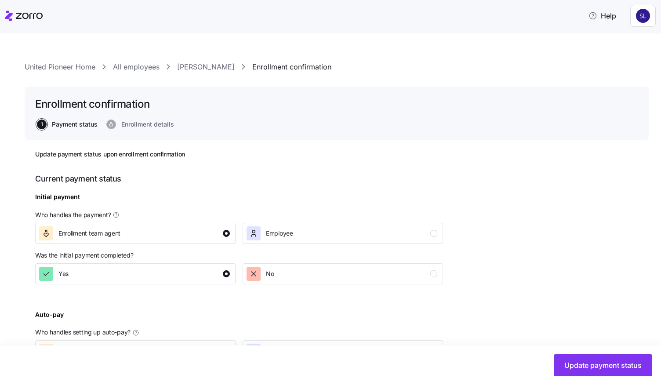
click at [203, 63] on link "Garrett Miller" at bounding box center [206, 67] width 58 height 11
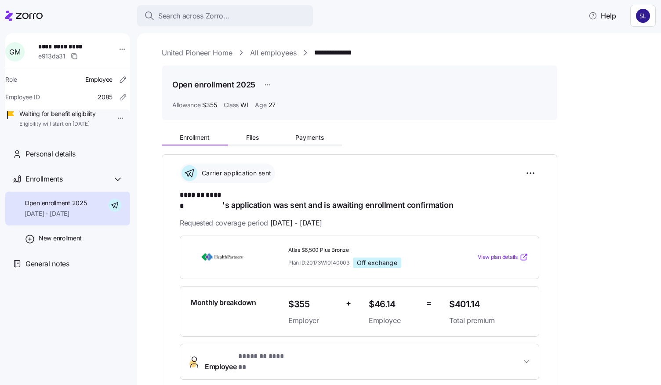
scroll to position [181, 0]
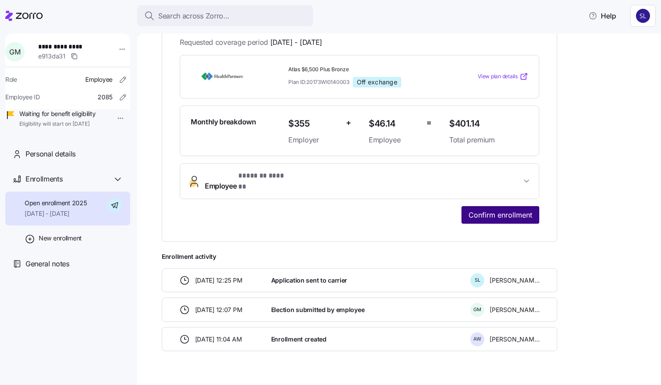
click at [518, 210] on span "Confirm enrollment" at bounding box center [501, 215] width 64 height 11
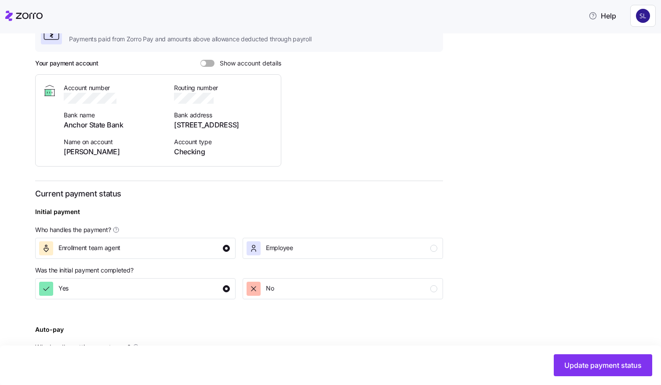
scroll to position [220, 0]
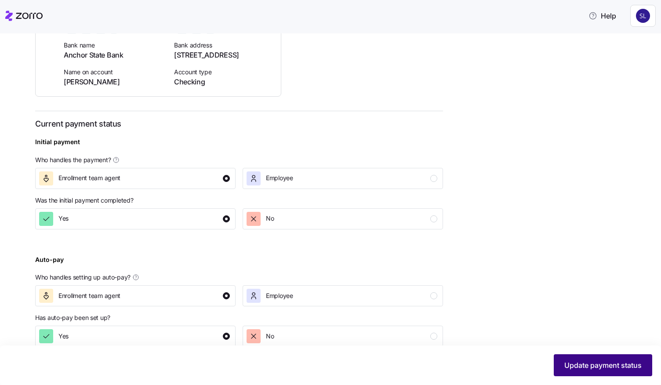
click at [601, 368] on span "Update payment status" at bounding box center [603, 365] width 77 height 11
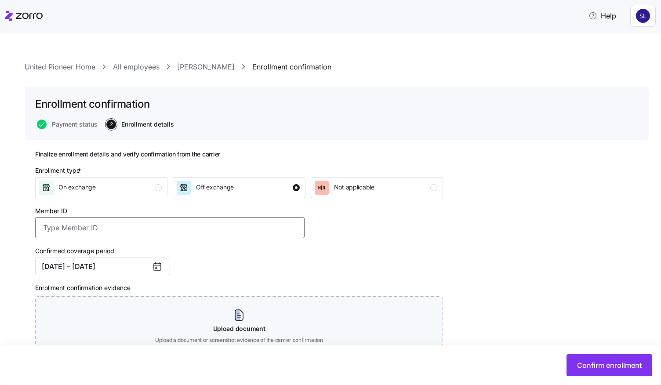
paste input "13606812"
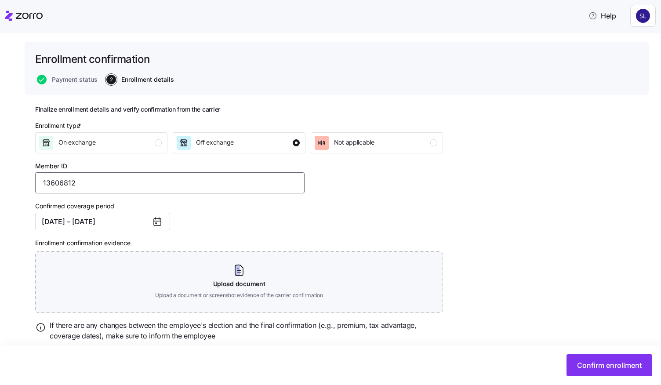
scroll to position [73, 0]
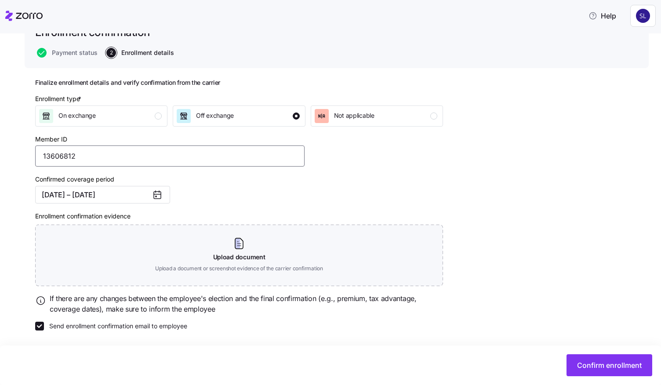
type input "13606812"
click at [33, 324] on div "United Pioneer Home All employees Garrett Miller Enrollment confirmation Enroll…" at bounding box center [337, 182] width 624 height 385
click at [40, 329] on input "Send enrollment confirmation email to employee" at bounding box center [39, 326] width 9 height 9
checkbox input "false"
click at [582, 370] on span "Confirm enrollment" at bounding box center [609, 365] width 65 height 11
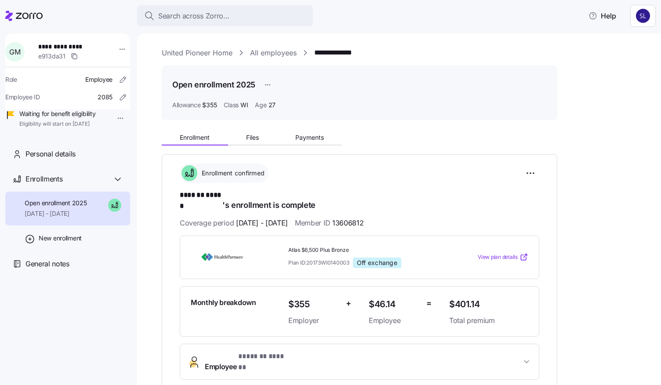
click at [276, 55] on link "All employees" at bounding box center [273, 52] width 47 height 11
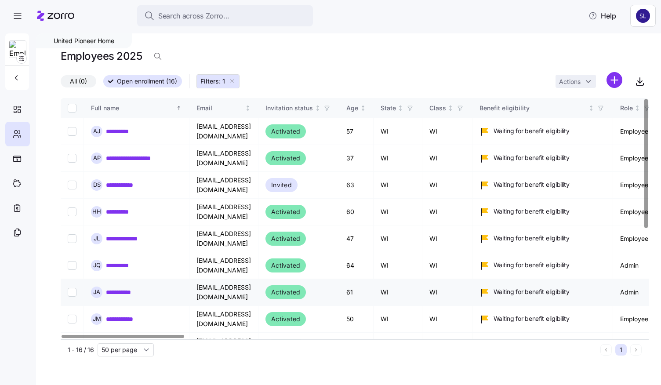
click at [123, 288] on link "**********" at bounding box center [124, 292] width 36 height 9
click at [120, 290] on link "**********" at bounding box center [124, 292] width 36 height 9
click at [122, 289] on link "**********" at bounding box center [124, 292] width 36 height 9
click at [123, 288] on link "**********" at bounding box center [124, 292] width 36 height 9
click at [120, 289] on link "**********" at bounding box center [124, 292] width 36 height 9
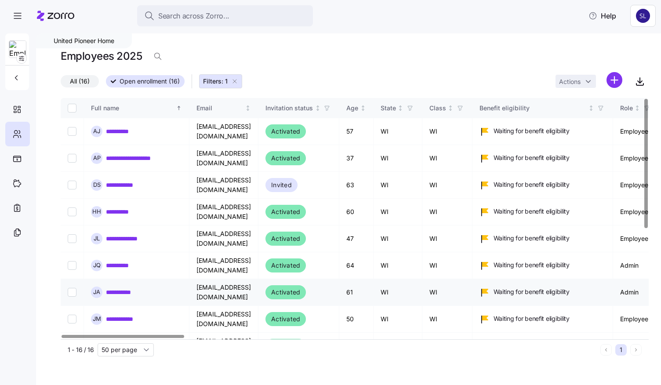
click at [118, 289] on link "**********" at bounding box center [124, 292] width 36 height 9
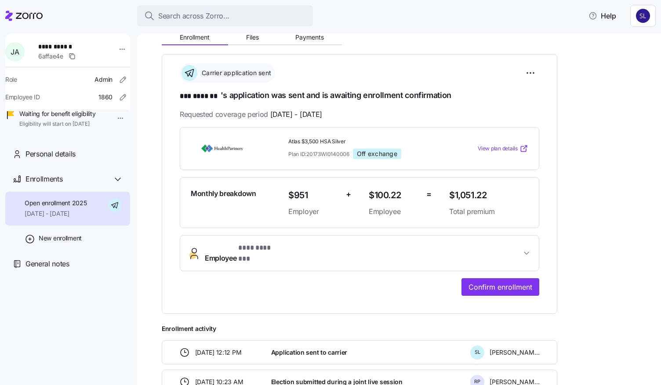
scroll to position [132, 0]
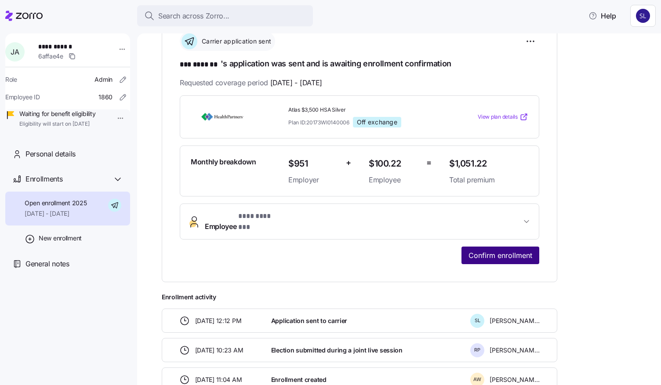
click at [506, 251] on span "Confirm enrollment" at bounding box center [501, 255] width 64 height 11
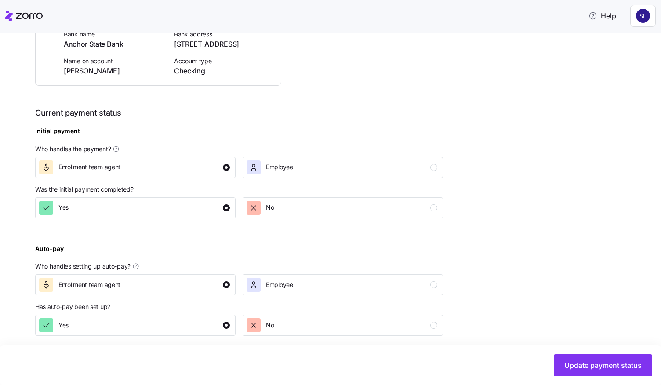
scroll to position [236, 0]
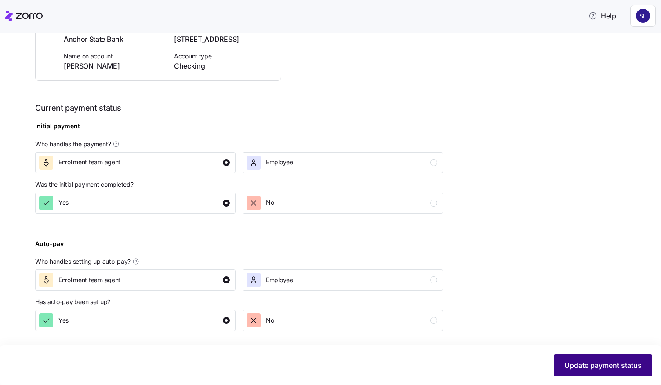
click at [595, 371] on button "Update payment status" at bounding box center [603, 365] width 98 height 22
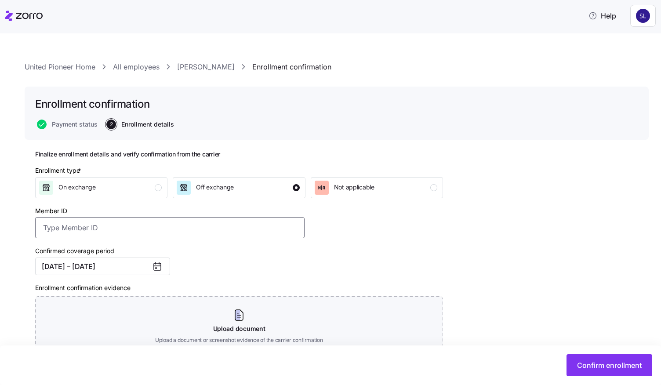
paste input "11916854"
type input "11916854"
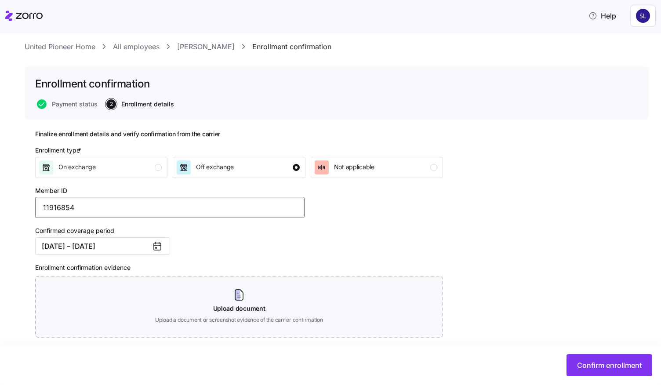
scroll to position [73, 0]
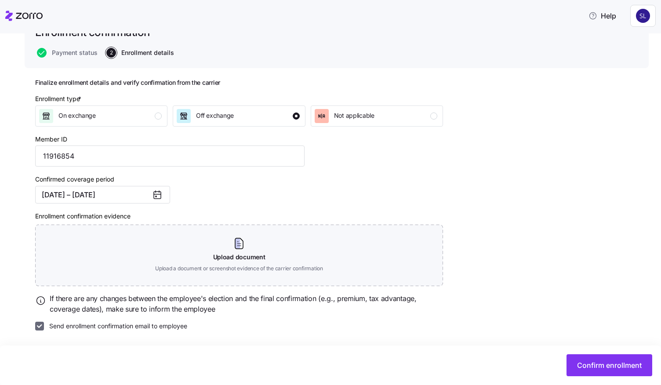
click at [42, 328] on input "Send enrollment confirmation email to employee" at bounding box center [39, 326] width 9 height 9
checkbox input "false"
click at [607, 370] on span "Confirm enrollment" at bounding box center [609, 365] width 65 height 11
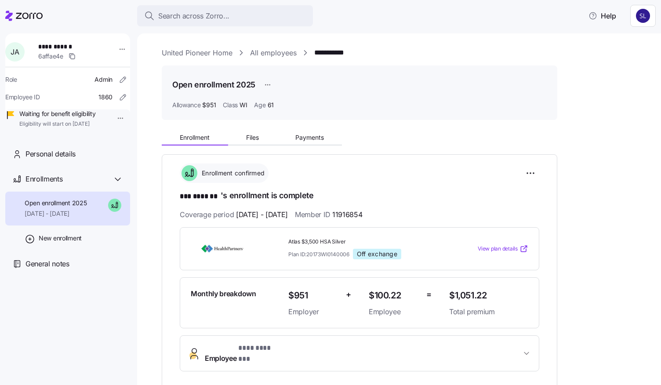
click at [277, 50] on link "All employees" at bounding box center [273, 52] width 47 height 11
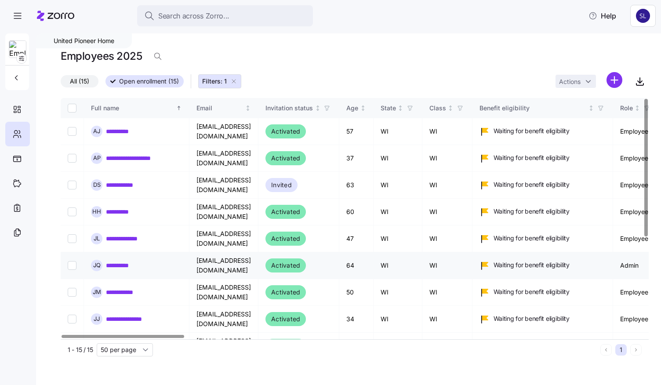
click at [125, 264] on link "**********" at bounding box center [122, 265] width 33 height 9
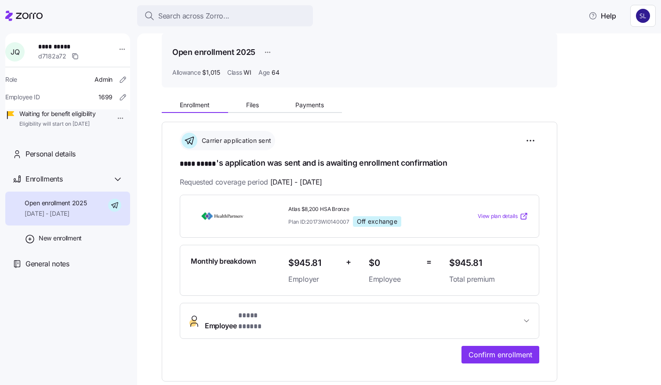
scroll to position [88, 0]
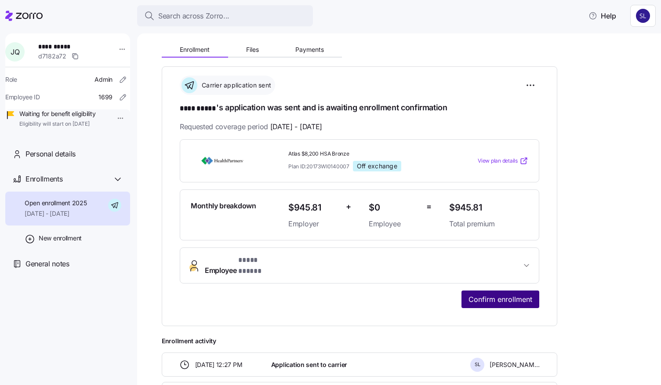
click at [508, 294] on span "Confirm enrollment" at bounding box center [501, 299] width 64 height 11
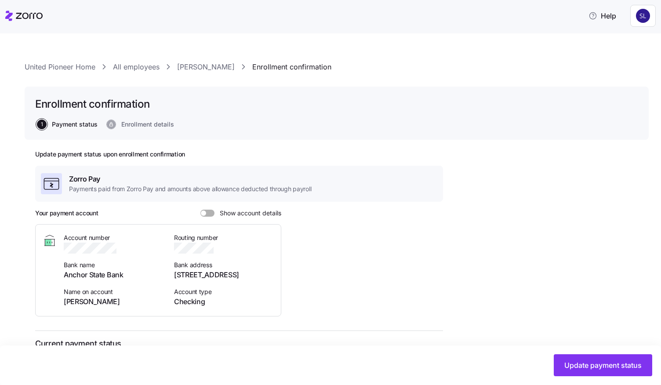
scroll to position [176, 0]
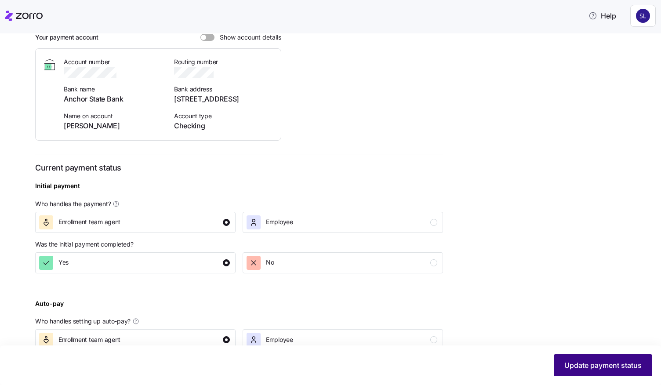
click at [579, 365] on span "Update payment status" at bounding box center [603, 365] width 77 height 11
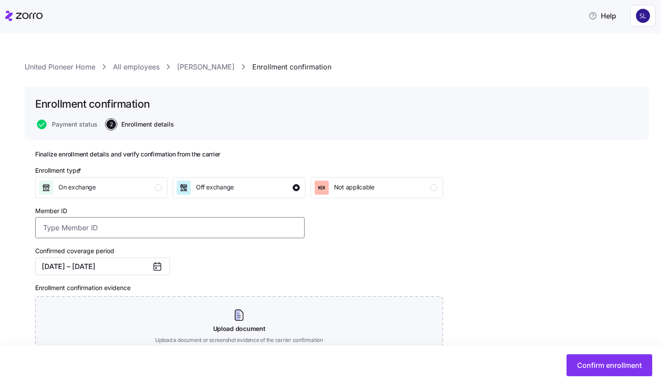
paste input "01512606"
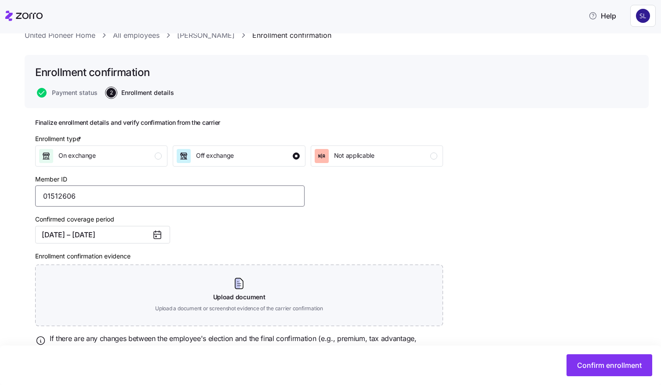
scroll to position [73, 0]
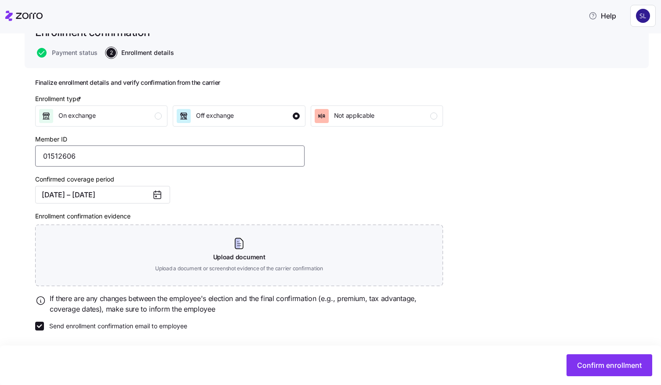
type input "01512606"
click at [33, 328] on div "United Pioneer Home All employees Jane Quick Enrollment confirmation Enrollment…" at bounding box center [337, 182] width 624 height 385
click at [36, 325] on input "Send enrollment confirmation email to employee" at bounding box center [39, 326] width 9 height 9
checkbox input "false"
click at [602, 369] on span "Confirm enrollment" at bounding box center [609, 365] width 65 height 11
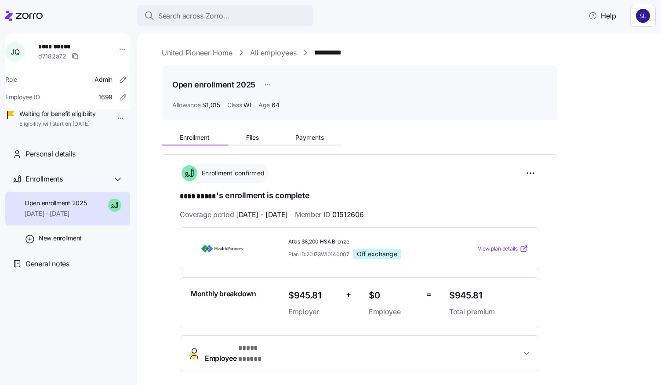
click at [266, 47] on div "**********" at bounding box center [399, 209] width 524 height 352
click at [274, 53] on link "All employees" at bounding box center [273, 52] width 47 height 11
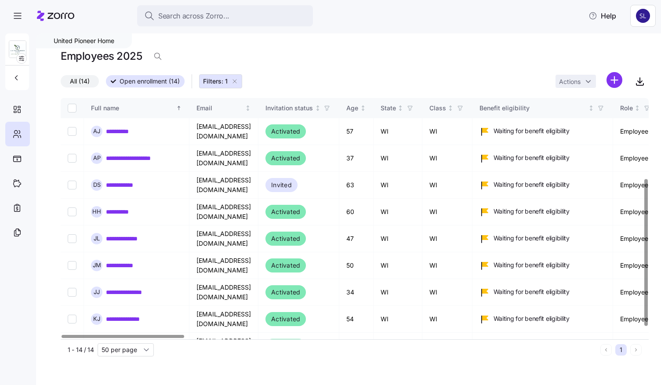
scroll to position [143, 0]
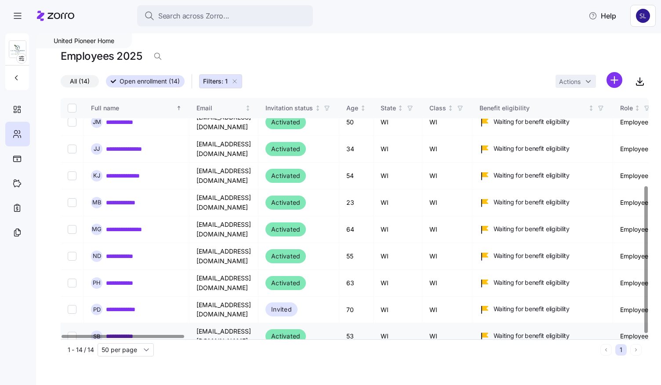
click at [119, 332] on link "**********" at bounding box center [125, 336] width 39 height 9
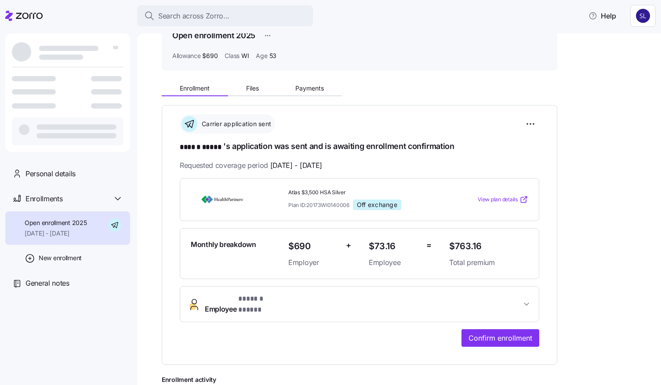
scroll to position [176, 0]
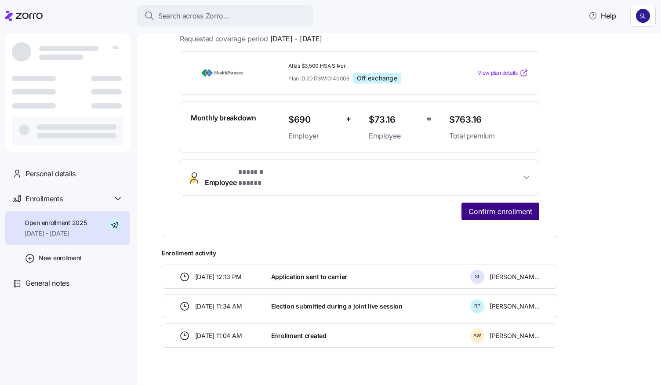
click at [492, 207] on button "Confirm enrollment" at bounding box center [501, 212] width 78 height 18
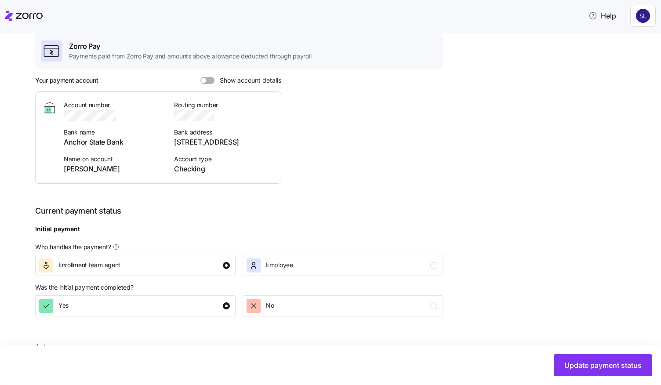
scroll to position [220, 0]
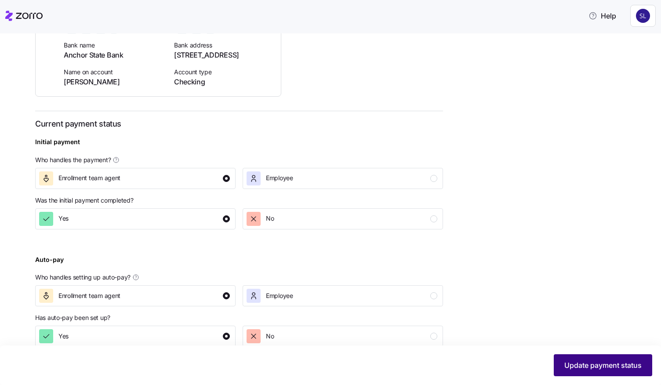
click at [580, 363] on span "Update payment status" at bounding box center [603, 365] width 77 height 11
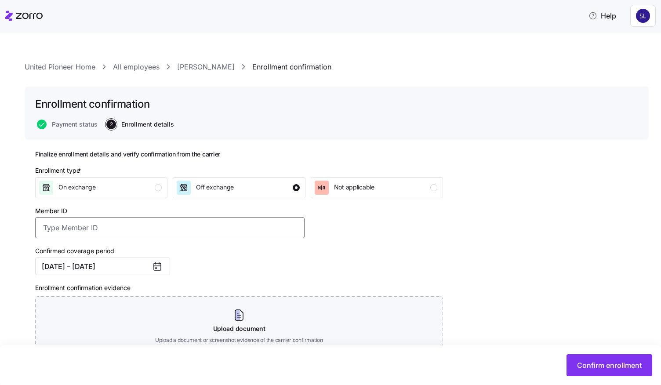
paste input "50055209"
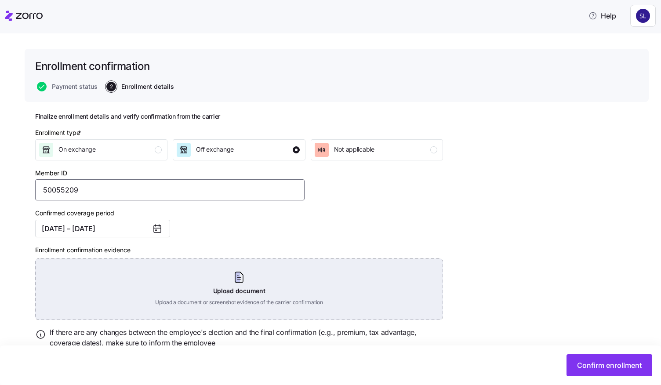
scroll to position [73, 0]
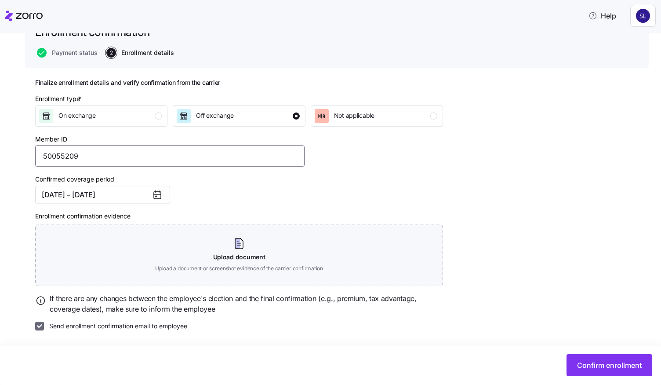
type input "50055209"
click at [39, 328] on input "Send enrollment confirmation email to employee" at bounding box center [39, 326] width 9 height 9
checkbox input "false"
click at [594, 364] on span "Confirm enrollment" at bounding box center [609, 365] width 65 height 11
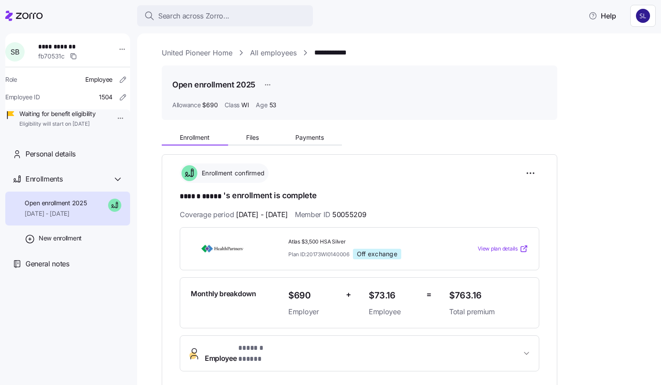
click at [284, 56] on link "All employees" at bounding box center [273, 52] width 47 height 11
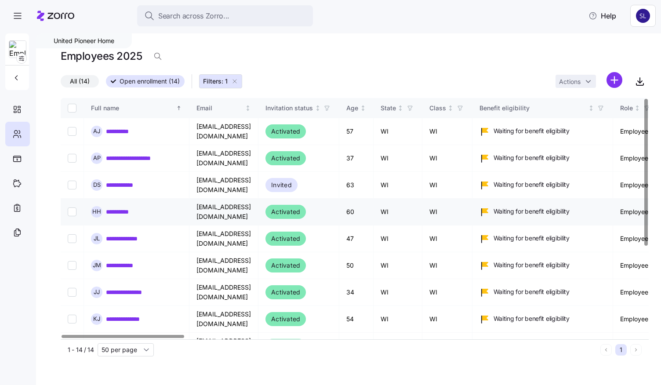
click at [120, 211] on link "**********" at bounding box center [120, 212] width 28 height 9
click at [114, 209] on link "**********" at bounding box center [120, 212] width 28 height 9
click at [112, 209] on link "**********" at bounding box center [120, 212] width 28 height 9
click at [98, 210] on span "H H" at bounding box center [96, 212] width 9 height 6
click at [117, 209] on link "**********" at bounding box center [120, 212] width 28 height 9
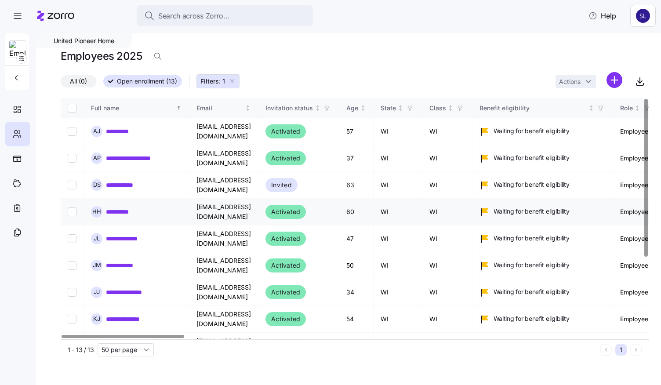
click at [117, 208] on link "**********" at bounding box center [120, 212] width 28 height 9
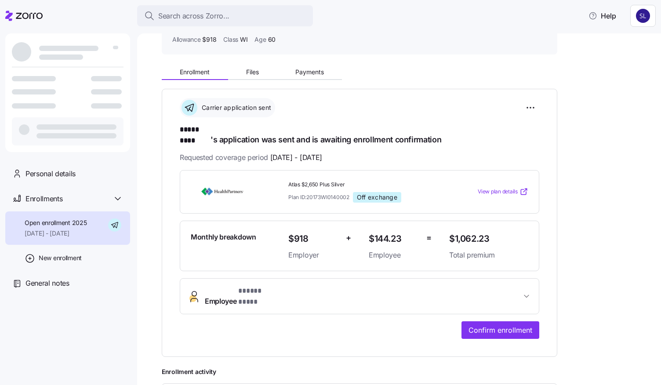
scroll to position [176, 0]
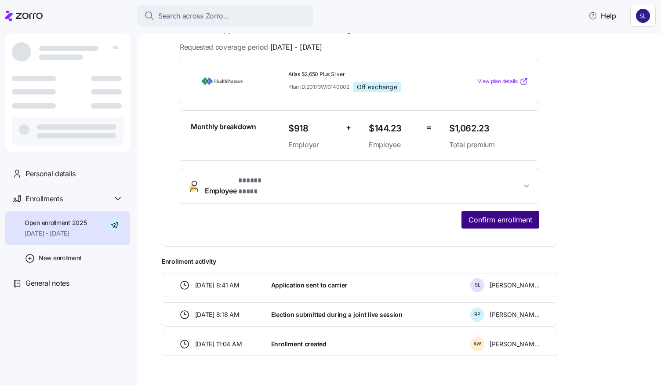
click at [487, 215] on span "Confirm enrollment" at bounding box center [501, 220] width 64 height 11
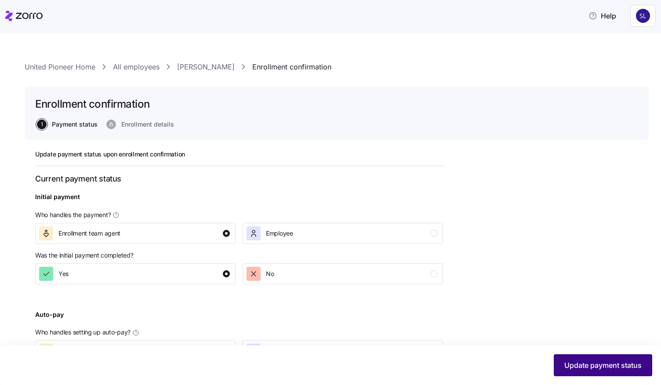
click at [580, 359] on button "Update payment status" at bounding box center [603, 365] width 98 height 22
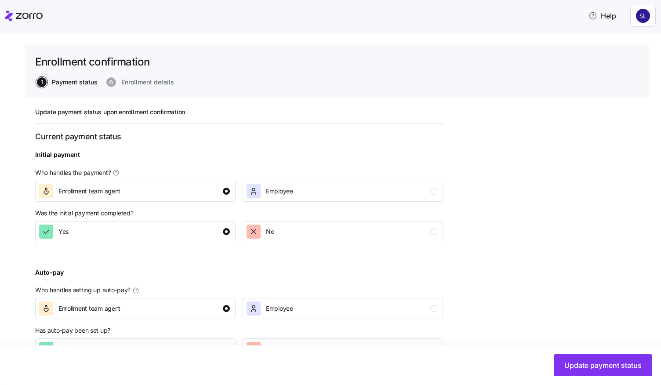
scroll to position [72, 0]
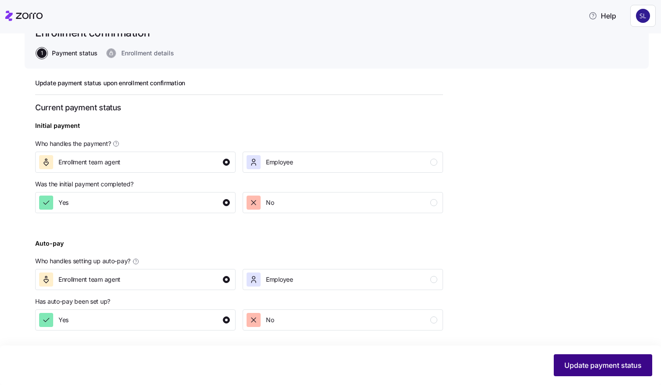
click at [574, 364] on span "Update payment status" at bounding box center [603, 365] width 77 height 11
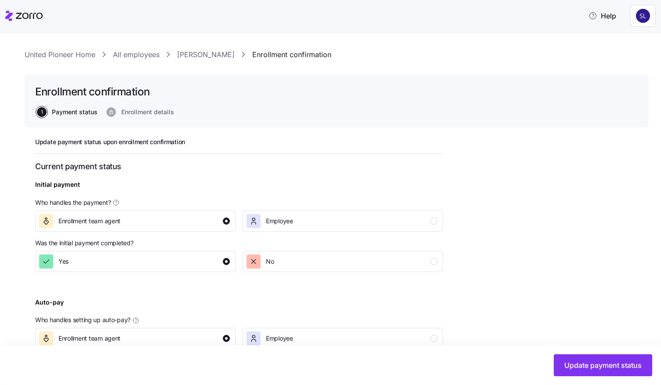
scroll to position [0, 0]
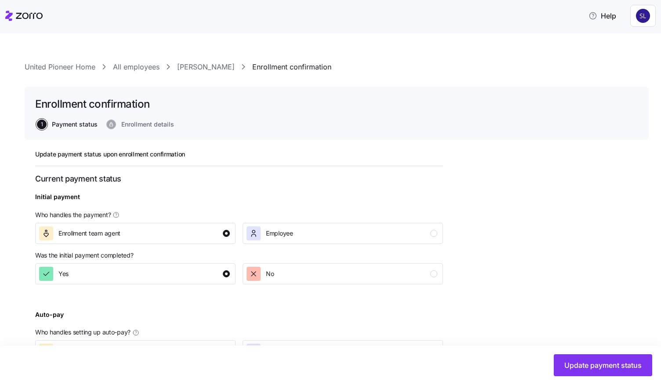
click at [188, 69] on link "Holly Hall" at bounding box center [206, 67] width 58 height 11
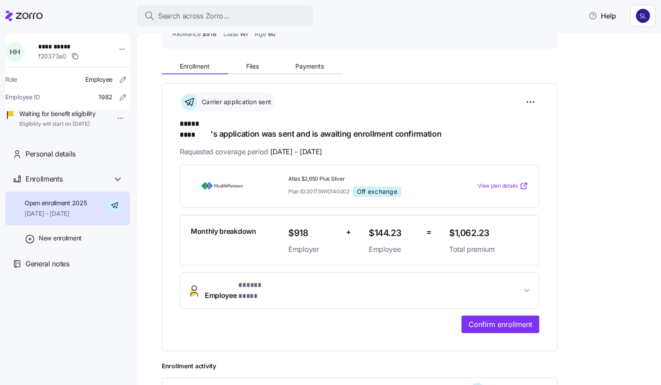
scroll to position [176, 0]
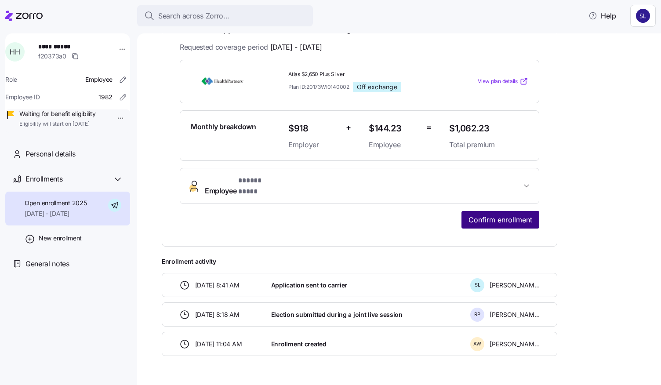
click at [507, 215] on span "Confirm enrollment" at bounding box center [501, 220] width 64 height 11
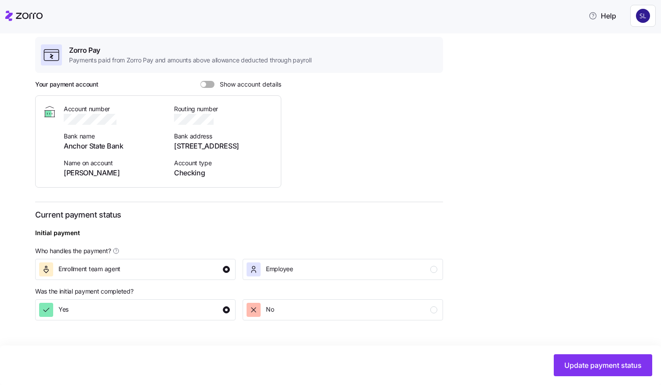
scroll to position [236, 0]
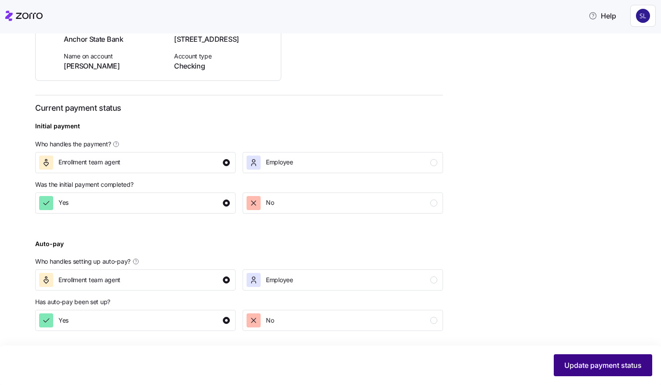
click at [564, 359] on button "Update payment status" at bounding box center [603, 365] width 98 height 22
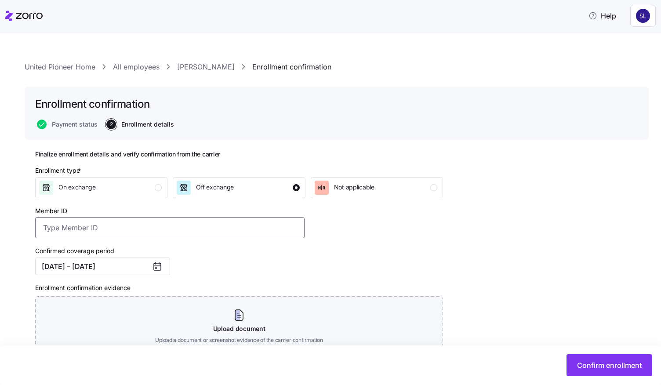
paste input "11350650"
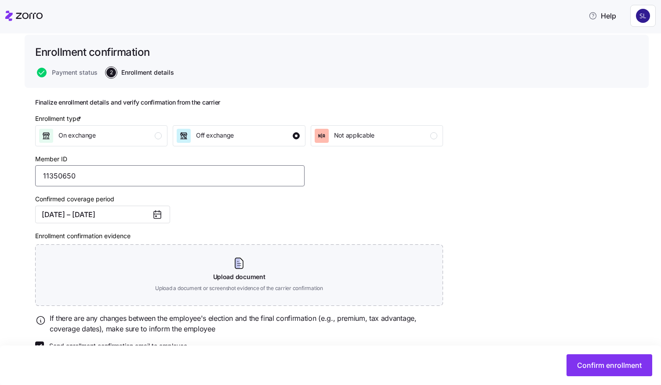
scroll to position [73, 0]
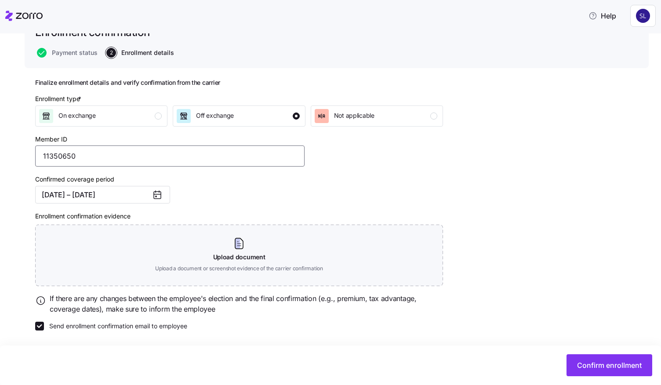
click at [58, 150] on input "11350650" at bounding box center [170, 156] width 270 height 21
type input "11350650"
click at [37, 324] on input "Send enrollment confirmation email to employee" at bounding box center [39, 326] width 9 height 9
checkbox input "false"
click at [589, 360] on button "Confirm enrollment" at bounding box center [610, 365] width 86 height 22
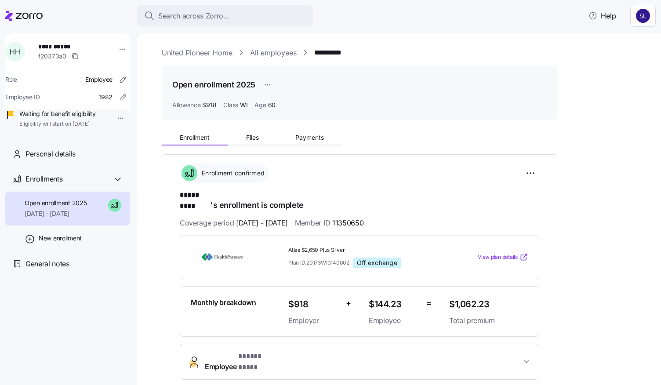
click at [283, 54] on link "All employees" at bounding box center [273, 52] width 47 height 11
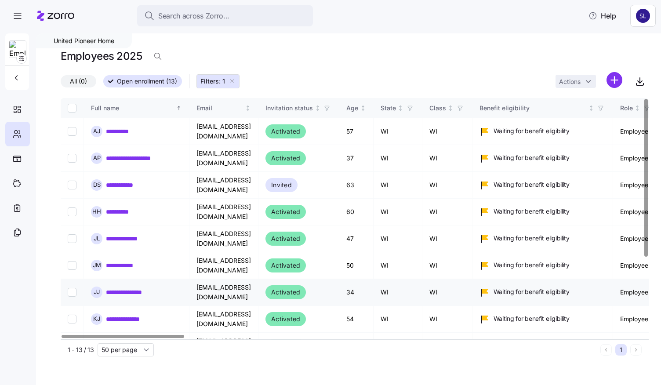
click at [124, 288] on link "**********" at bounding box center [131, 292] width 51 height 9
click at [124, 288] on link "**********" at bounding box center [128, 292] width 45 height 9
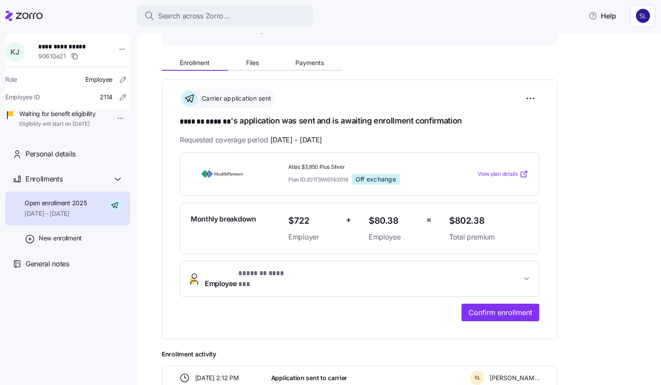
scroll to position [176, 0]
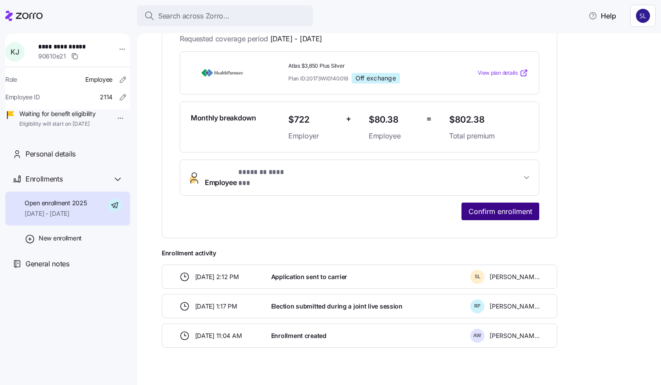
click at [491, 206] on span "Confirm enrollment" at bounding box center [501, 211] width 64 height 11
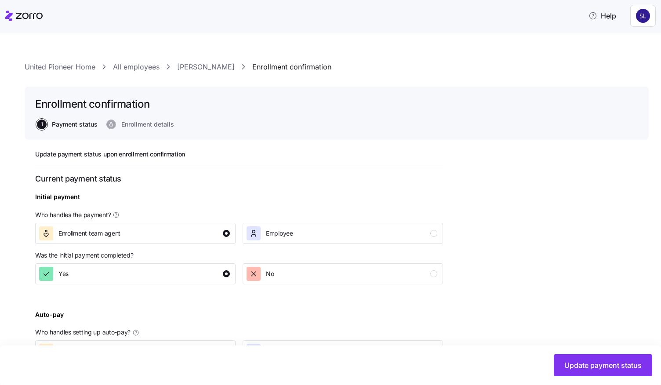
scroll to position [72, 0]
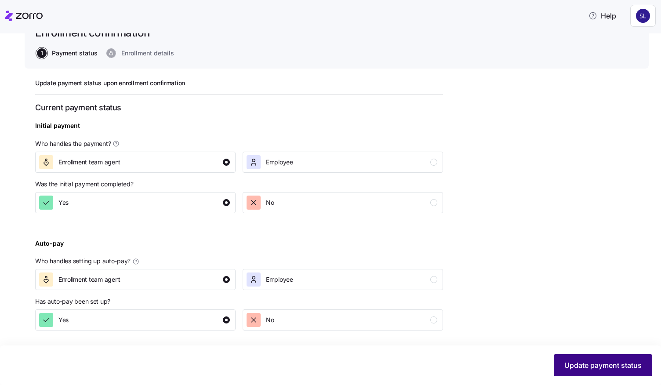
click at [613, 365] on span "Update payment status" at bounding box center [603, 365] width 77 height 11
click at [612, 362] on span "Update payment status" at bounding box center [603, 365] width 77 height 11
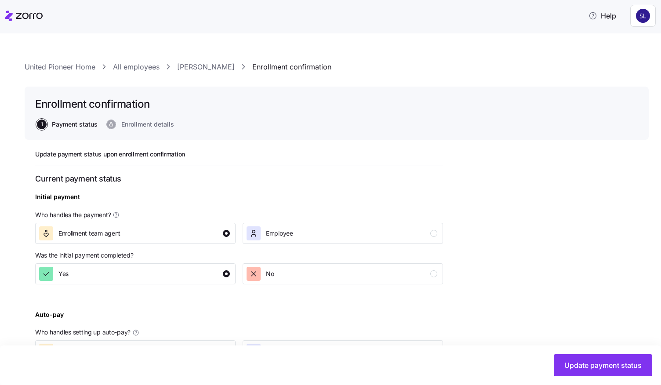
click at [218, 62] on link "Kristin Johnson" at bounding box center [206, 67] width 58 height 11
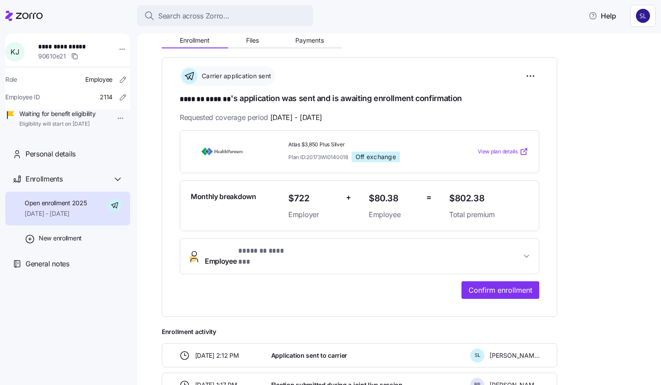
scroll to position [176, 0]
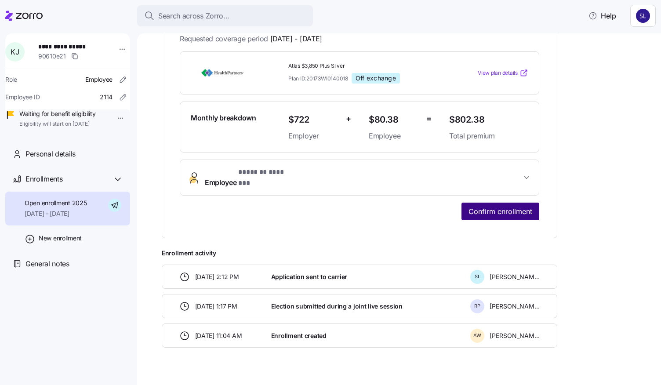
click at [498, 209] on button "Confirm enrollment" at bounding box center [501, 212] width 78 height 18
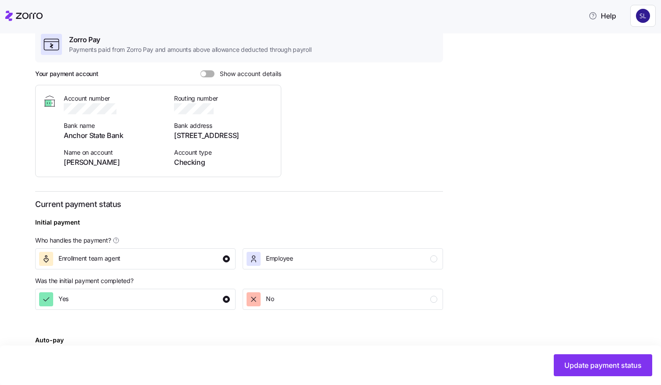
scroll to position [236, 0]
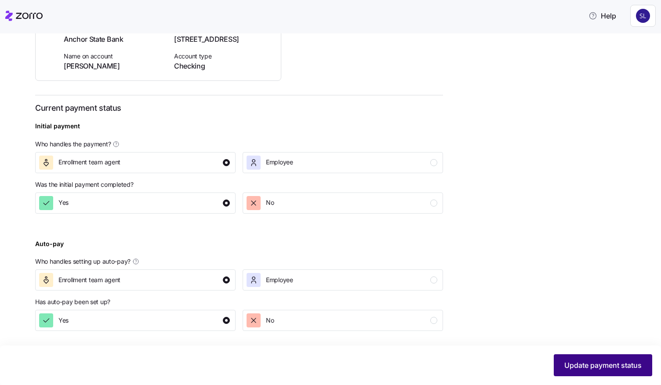
click at [576, 364] on span "Update payment status" at bounding box center [603, 365] width 77 height 11
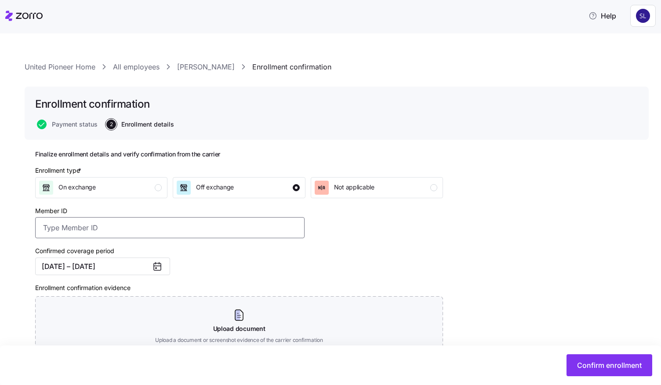
paste input "50598851"
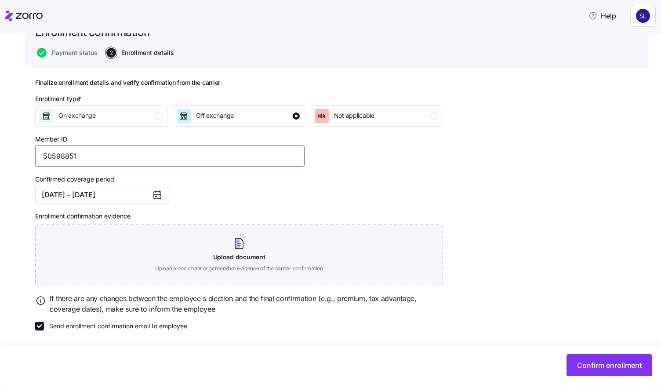
scroll to position [73, 0]
type input "50598851"
click at [43, 321] on div "Send enrollment confirmation email to employee" at bounding box center [170, 326] width 277 height 16
click at [40, 324] on input "Send enrollment confirmation email to employee" at bounding box center [39, 326] width 9 height 9
checkbox input "false"
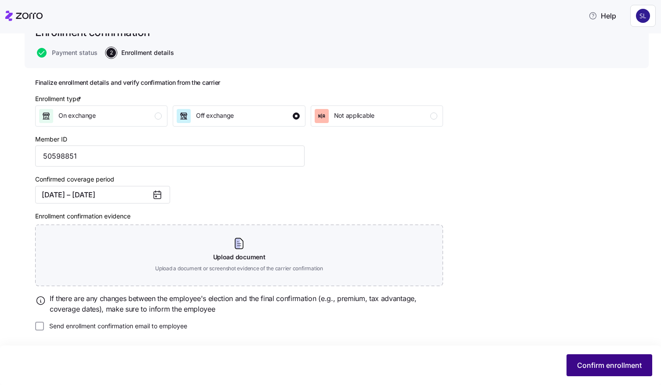
click at [605, 370] on span "Confirm enrollment" at bounding box center [609, 365] width 65 height 11
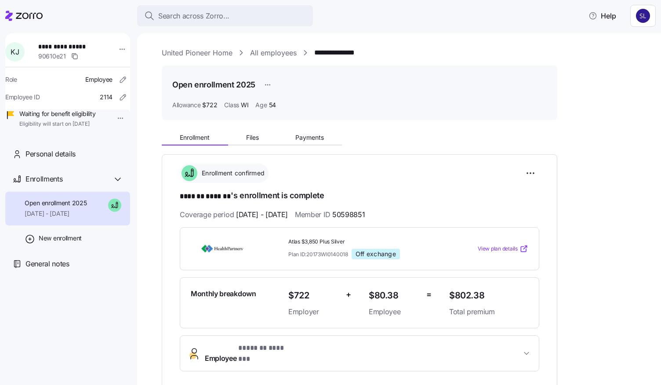
click at [285, 52] on link "All employees" at bounding box center [273, 52] width 47 height 11
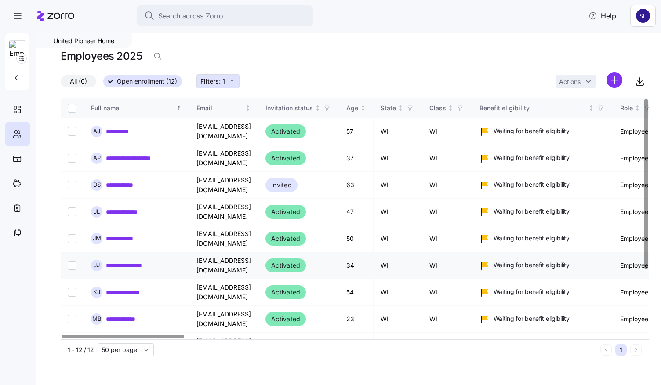
click at [119, 261] on link "**********" at bounding box center [131, 265] width 51 height 9
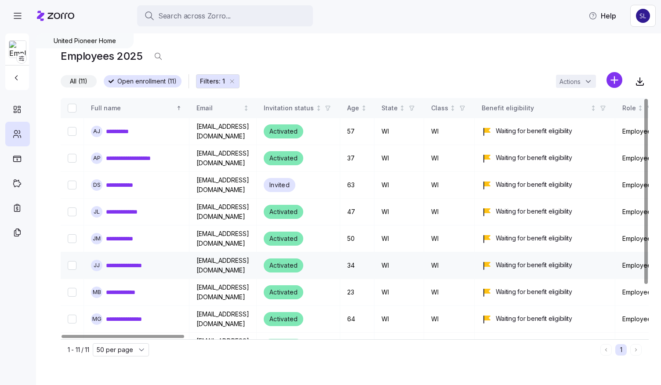
click at [128, 263] on link "**********" at bounding box center [131, 265] width 51 height 9
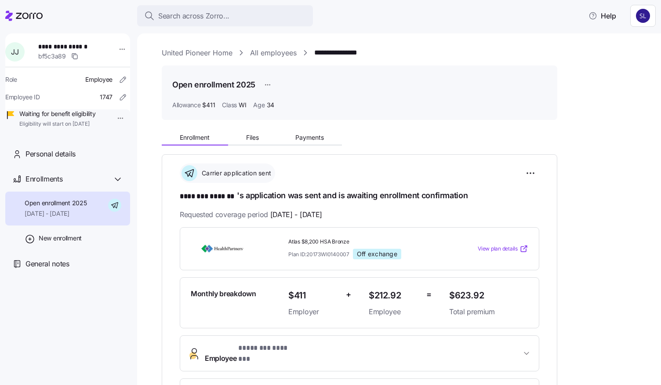
scroll to position [132, 0]
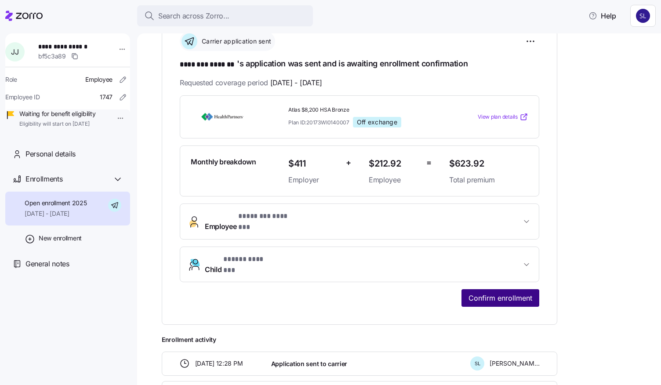
click at [495, 293] on span "Confirm enrollment" at bounding box center [501, 298] width 64 height 11
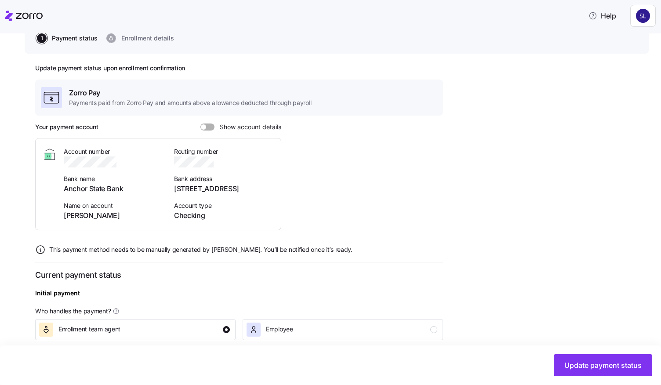
scroll to position [253, 0]
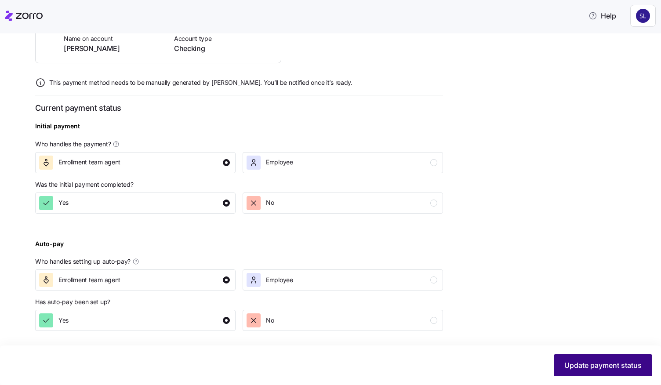
click at [573, 363] on span "Update payment status" at bounding box center [603, 365] width 77 height 11
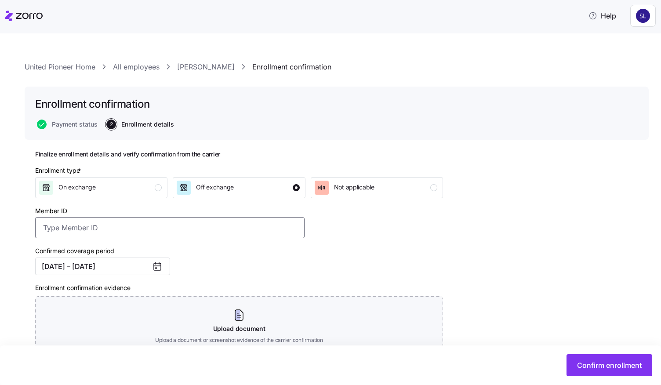
paste input "10584921"
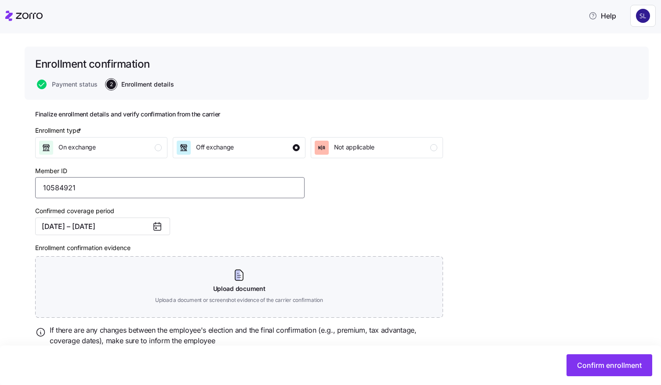
scroll to position [73, 0]
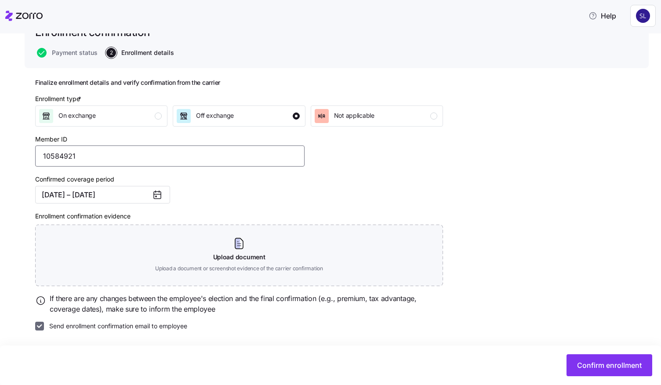
type input "10584921"
click at [41, 329] on input "Send enrollment confirmation email to employee" at bounding box center [39, 326] width 9 height 9
checkbox input "false"
click at [579, 362] on span "Confirm enrollment" at bounding box center [609, 365] width 65 height 11
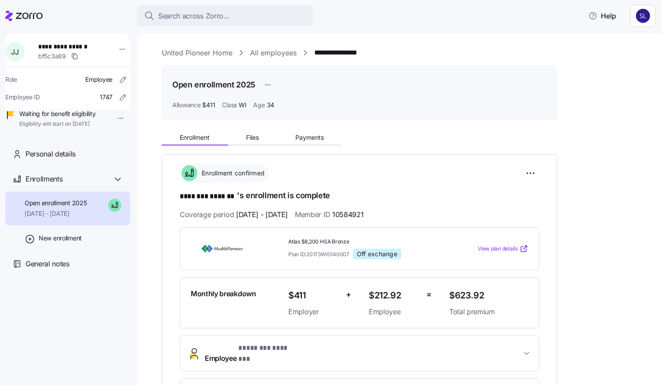
click at [269, 51] on link "All employees" at bounding box center [273, 52] width 47 height 11
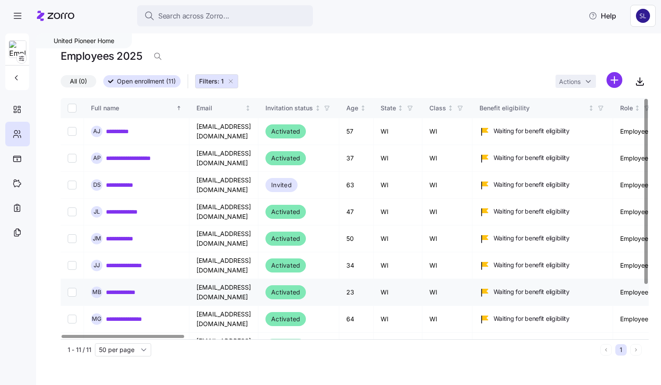
click at [123, 291] on link "**********" at bounding box center [126, 292] width 41 height 9
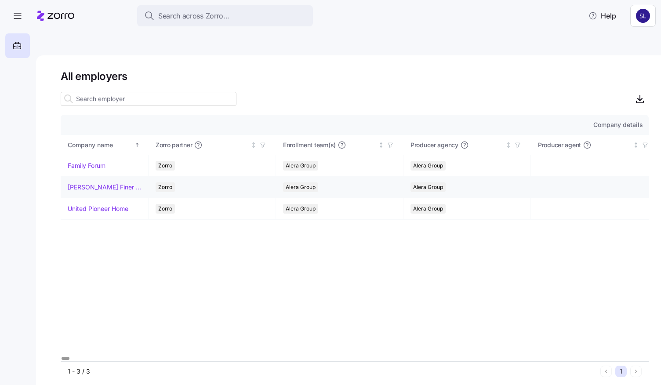
click at [115, 188] on link "Louie's Finer Meats" at bounding box center [104, 187] width 73 height 9
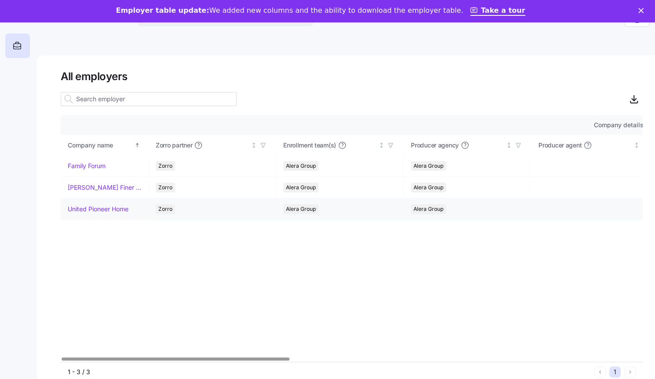
click at [110, 208] on link "United Pioneer Home" at bounding box center [98, 208] width 61 height 9
click at [71, 205] on link "United Pioneer Home" at bounding box center [98, 208] width 61 height 9
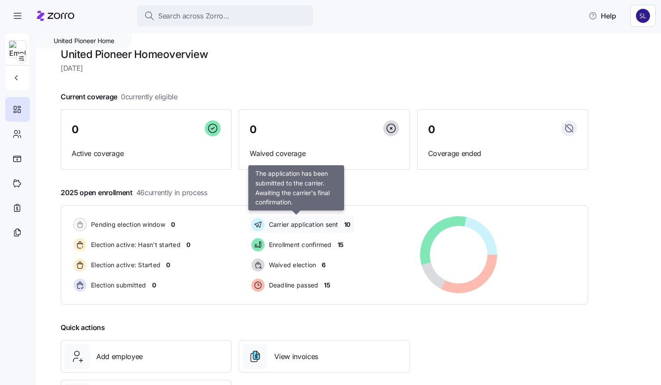
click at [282, 229] on span "Carrier application sent" at bounding box center [302, 224] width 72 height 11
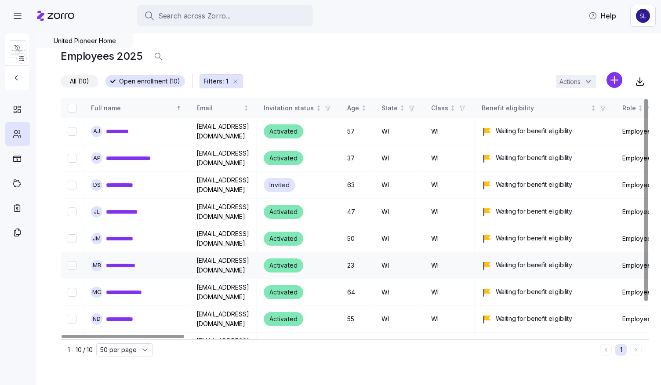
click at [124, 262] on link "**********" at bounding box center [126, 265] width 41 height 9
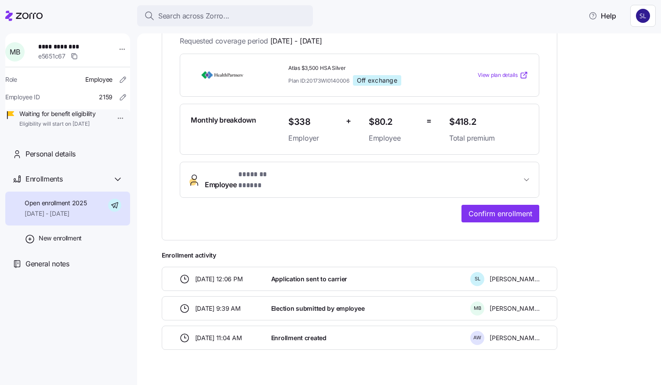
scroll to position [181, 0]
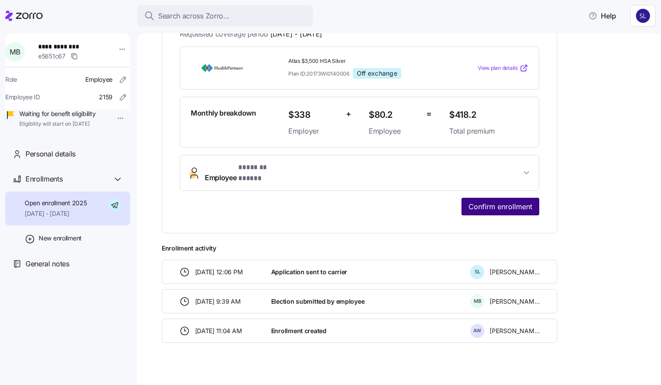
click at [498, 201] on span "Confirm enrollment" at bounding box center [501, 206] width 64 height 11
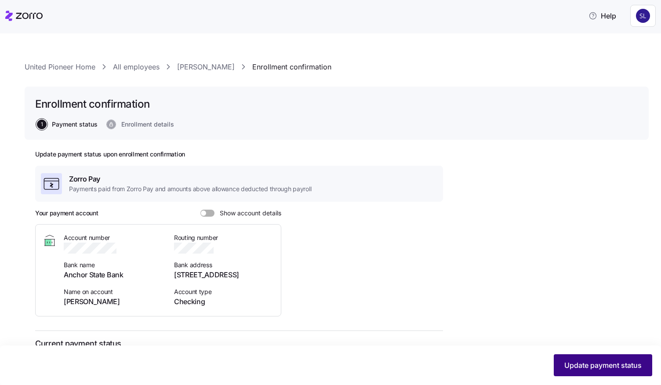
click at [566, 358] on button "Update payment status" at bounding box center [603, 365] width 98 height 22
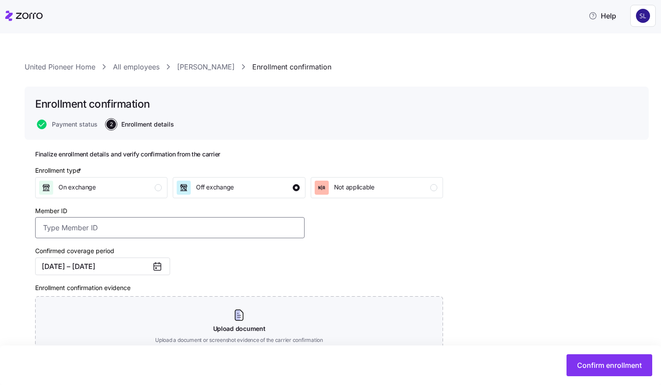
paste input "13605583"
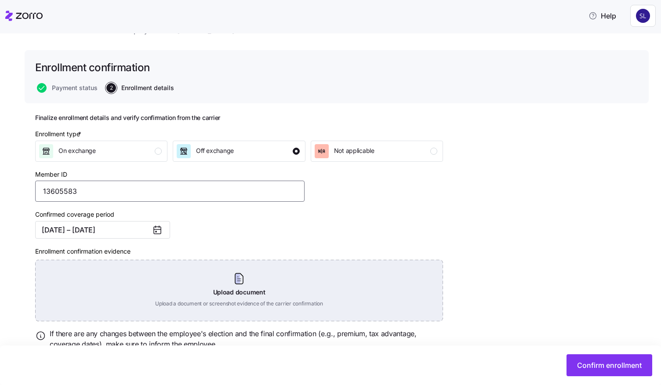
scroll to position [73, 0]
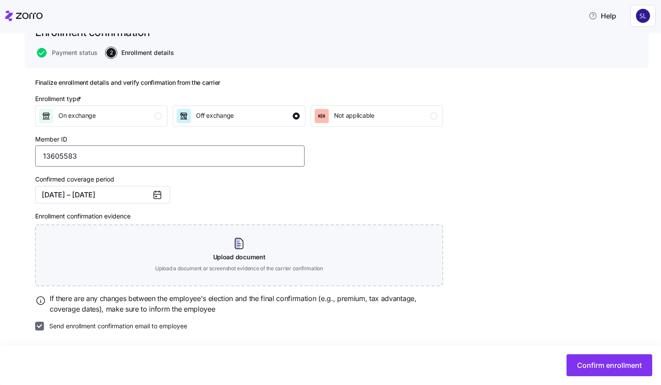
type input "13605583"
click at [40, 323] on input "Send enrollment confirmation email to employee" at bounding box center [39, 326] width 9 height 9
checkbox input "false"
click at [622, 368] on span "Confirm enrollment" at bounding box center [609, 365] width 65 height 11
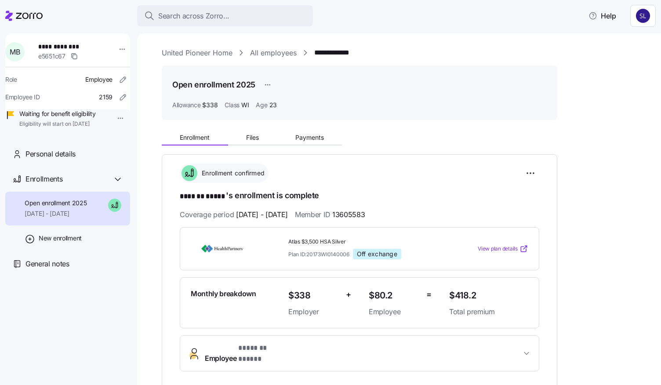
click at [285, 55] on link "All employees" at bounding box center [273, 52] width 47 height 11
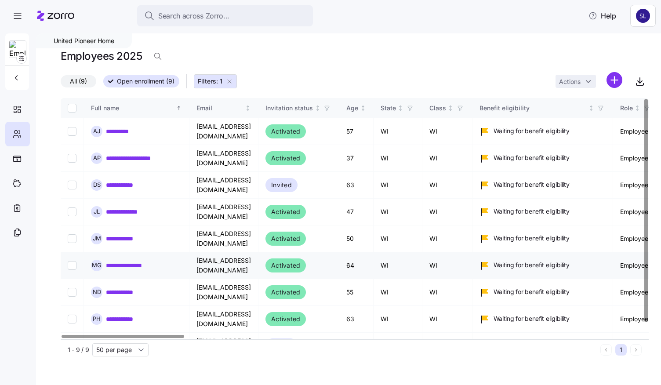
click at [127, 262] on link "**********" at bounding box center [133, 265] width 55 height 9
click at [157, 263] on link "**********" at bounding box center [133, 265] width 55 height 9
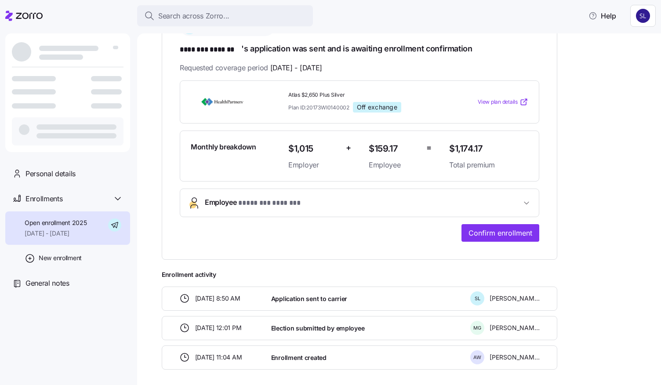
scroll to position [176, 0]
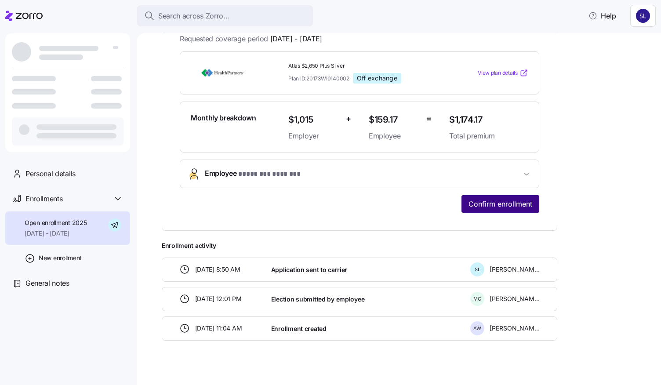
click at [521, 207] on span "Confirm enrollment" at bounding box center [501, 204] width 64 height 11
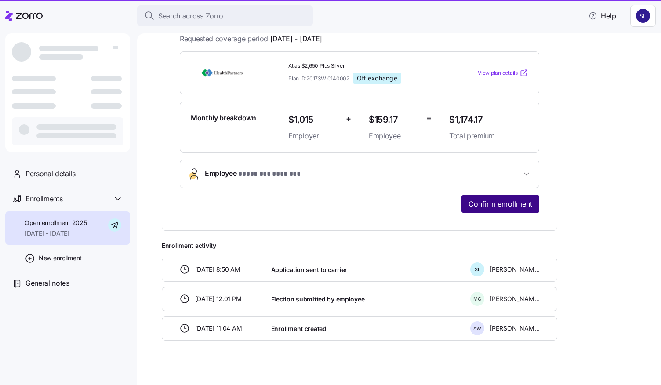
click at [521, 207] on span "Confirm enrollment" at bounding box center [501, 204] width 64 height 11
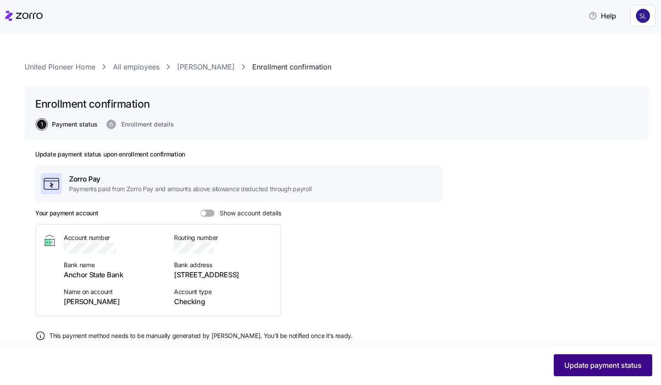
click at [578, 366] on span "Update payment status" at bounding box center [603, 365] width 77 height 11
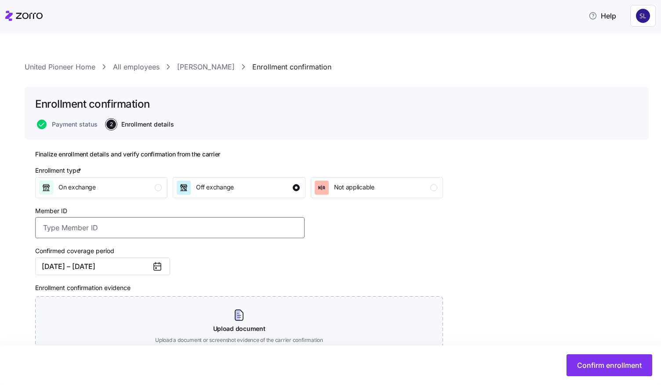
paste input "12166007"
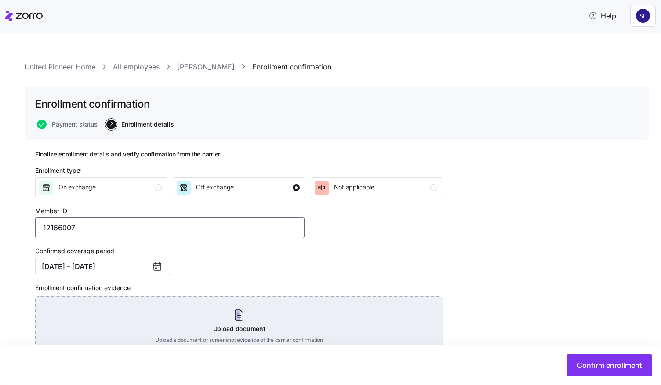
scroll to position [73, 0]
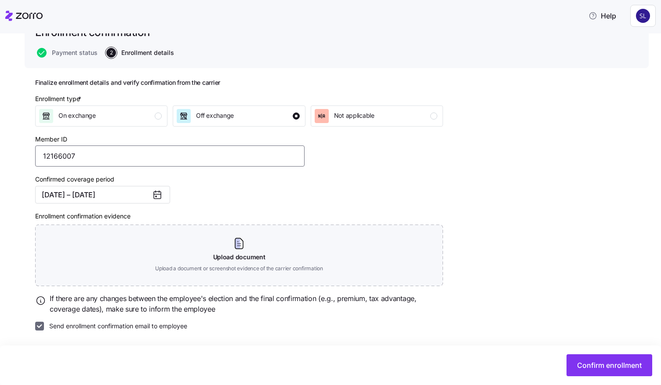
type input "12166007"
click at [35, 328] on input "Send enrollment confirmation email to employee" at bounding box center [39, 326] width 9 height 9
checkbox input "false"
click at [601, 364] on span "Confirm enrollment" at bounding box center [609, 365] width 65 height 11
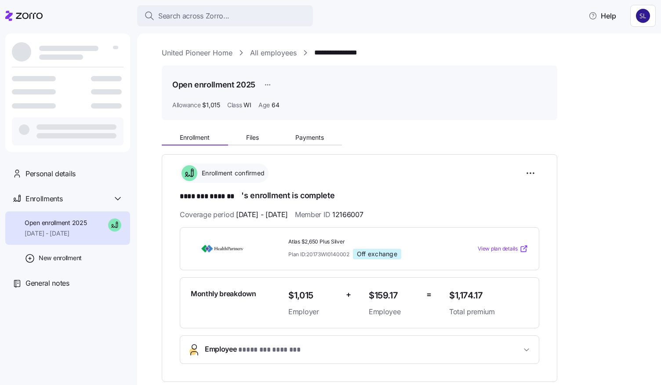
click at [266, 53] on link "All employees" at bounding box center [273, 52] width 47 height 11
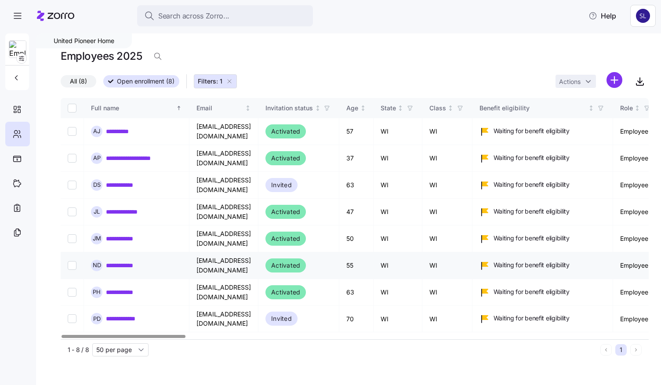
click at [127, 262] on link "**********" at bounding box center [128, 265] width 44 height 9
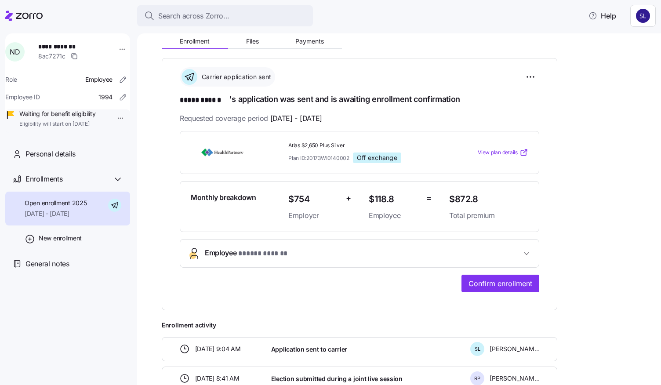
scroll to position [132, 0]
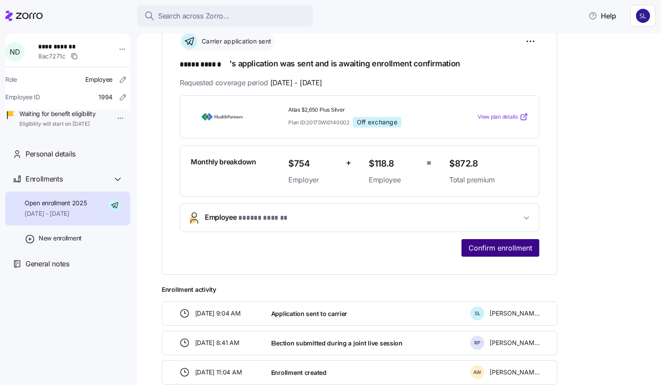
click at [489, 247] on span "Confirm enrollment" at bounding box center [501, 248] width 64 height 11
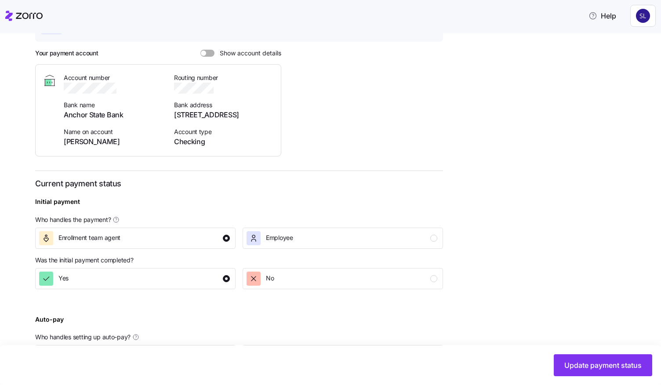
scroll to position [220, 0]
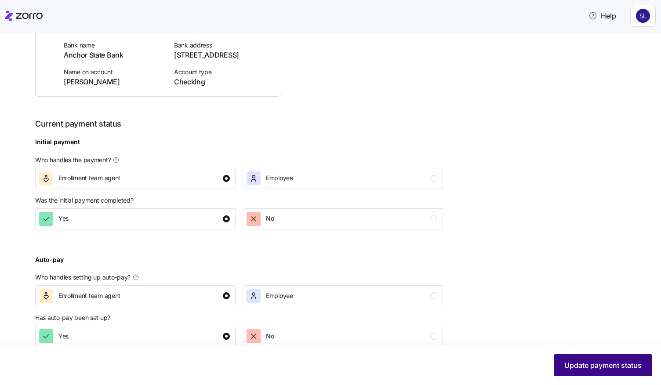
click at [572, 362] on span "Update payment status" at bounding box center [603, 365] width 77 height 11
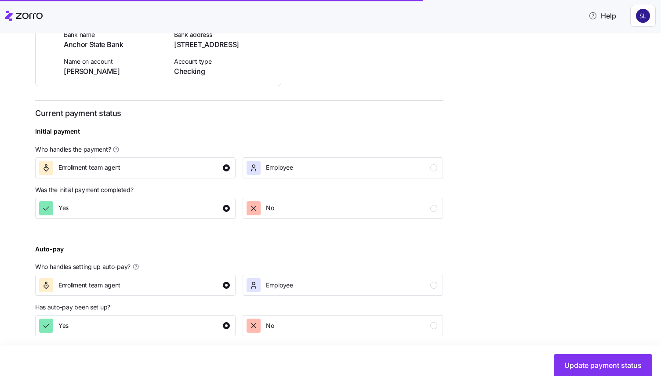
scroll to position [236, 0]
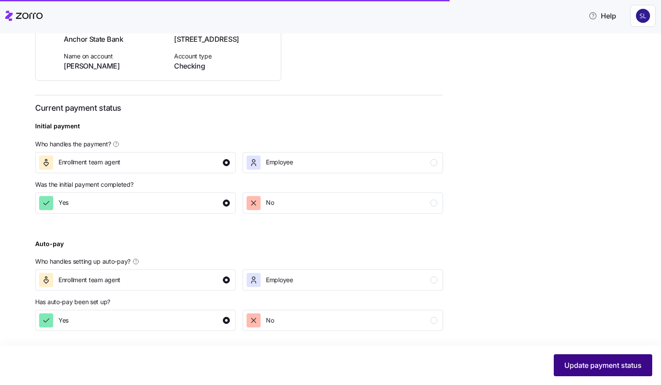
click at [582, 373] on button "Update payment status" at bounding box center [603, 365] width 98 height 22
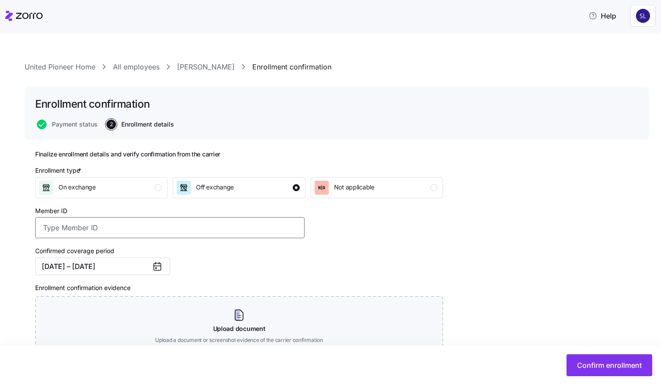
paste input "30902252"
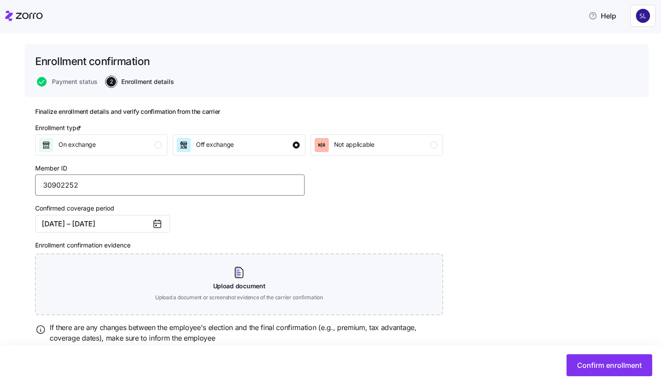
scroll to position [73, 0]
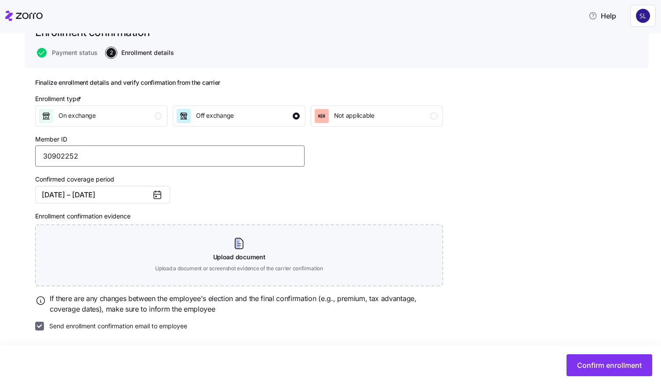
type input "30902252"
click at [43, 325] on input "Send enrollment confirmation email to employee" at bounding box center [39, 326] width 9 height 9
checkbox input "false"
click at [597, 364] on span "Confirm enrollment" at bounding box center [609, 365] width 65 height 11
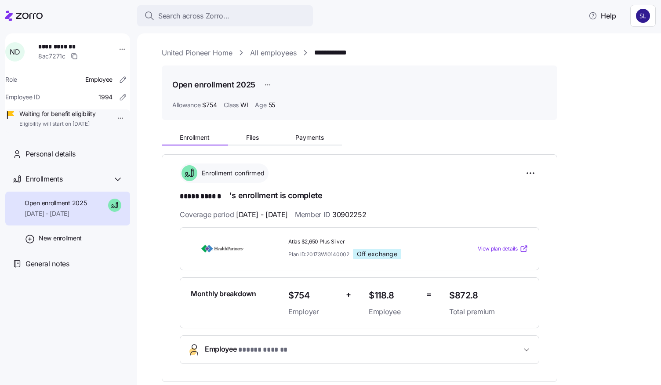
click at [265, 52] on link "All employees" at bounding box center [273, 52] width 47 height 11
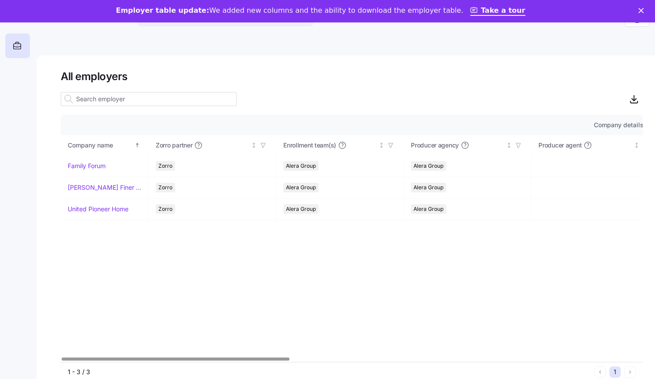
click at [588, 59] on div "All employers Company details Benefit status Company name Zorro partner Enrollm…" at bounding box center [345, 227] width 619 height 345
click at [104, 209] on link "United Pioneer Home" at bounding box center [98, 208] width 61 height 9
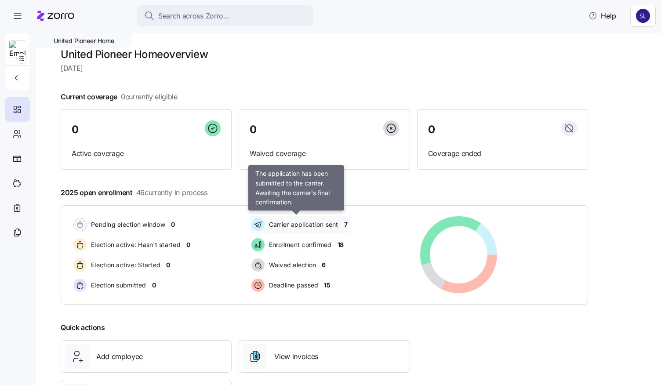
click at [309, 226] on span "Carrier application sent" at bounding box center [302, 224] width 72 height 9
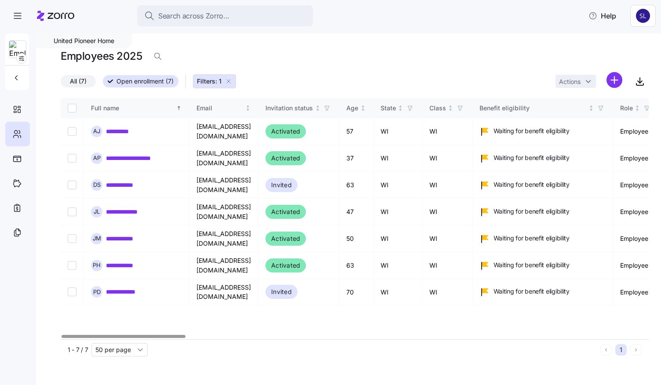
click at [598, 55] on div "Employees 2025" at bounding box center [355, 59] width 588 height 25
click at [122, 288] on link "**********" at bounding box center [129, 292] width 46 height 9
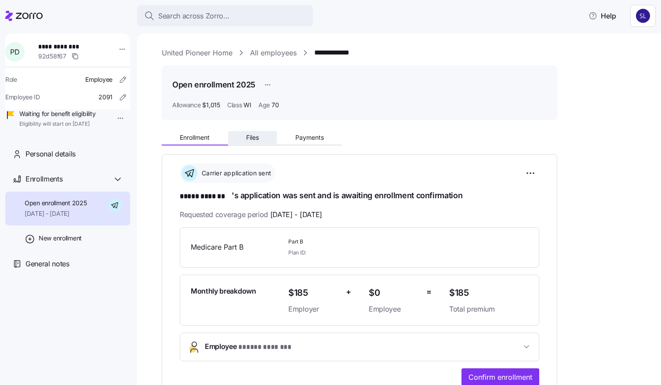
click at [266, 141] on button "Files" at bounding box center [252, 137] width 49 height 13
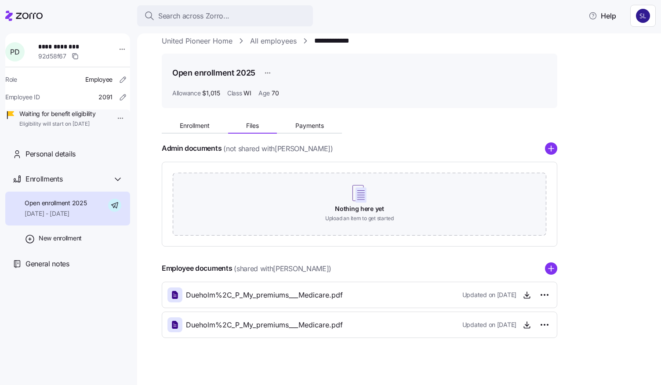
scroll to position [17, 0]
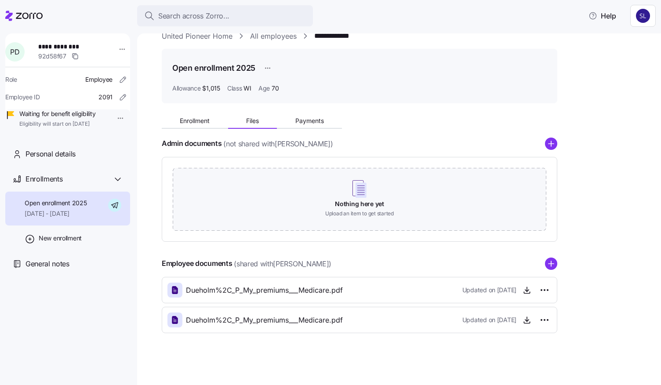
click at [644, 171] on div "**********" at bounding box center [399, 209] width 524 height 352
click at [531, 288] on icon "button" at bounding box center [527, 290] width 9 height 9
click at [201, 119] on span "Enrollment" at bounding box center [195, 121] width 30 height 6
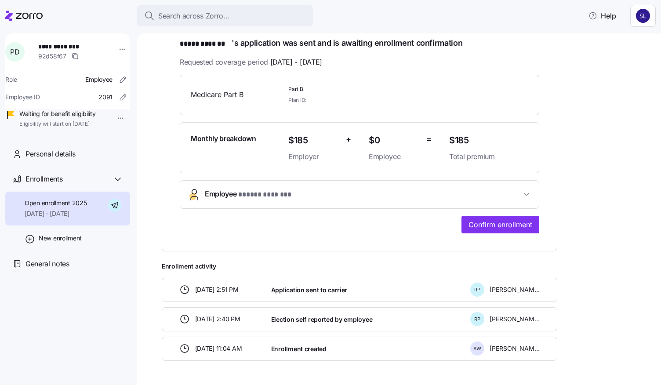
scroll to position [178, 0]
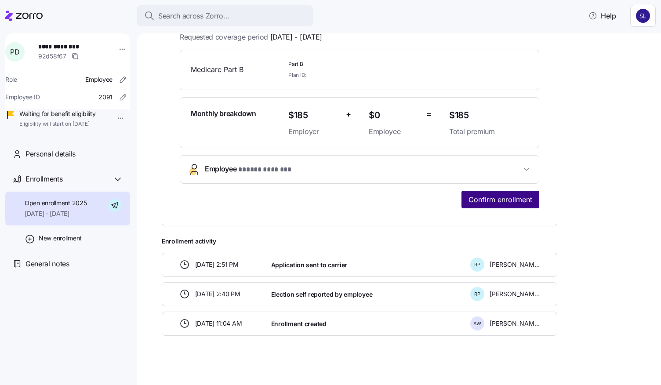
click at [507, 200] on span "Confirm enrollment" at bounding box center [501, 199] width 64 height 11
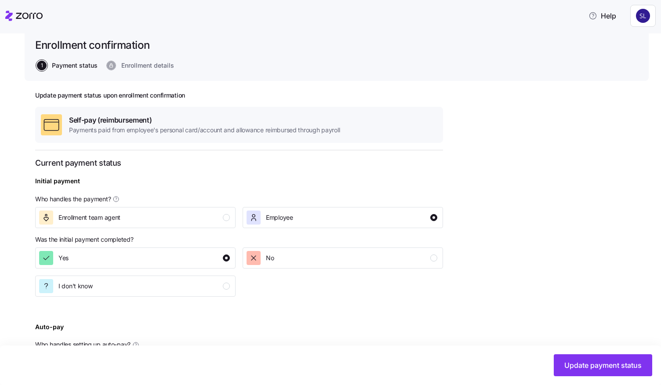
scroll to position [132, 0]
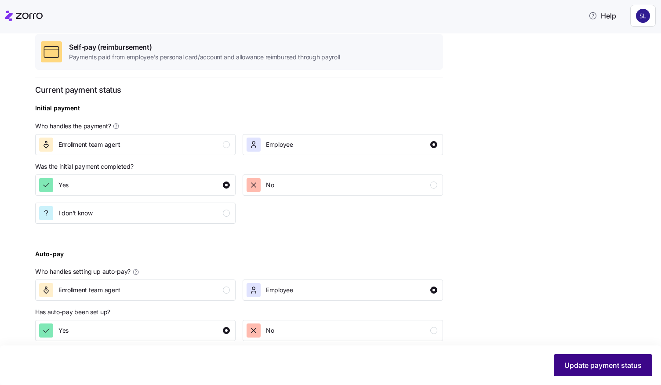
click at [612, 368] on span "Update payment status" at bounding box center [603, 365] width 77 height 11
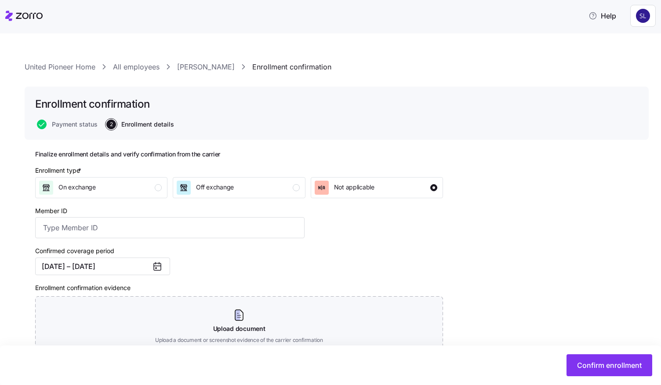
click at [598, 171] on div "Finalize enrollment details and verify confirmation from the carrier Enrollment…" at bounding box center [336, 298] width 603 height 296
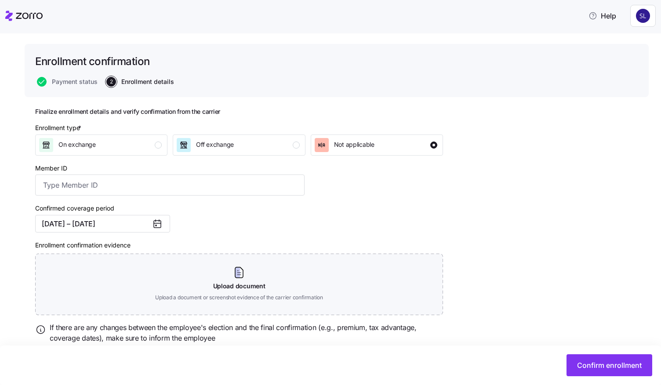
scroll to position [73, 0]
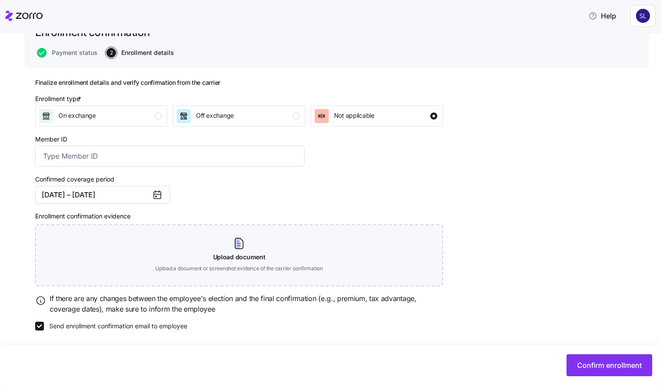
click at [34, 327] on div "United Pioneer Home All employees Peggy Dueholm Enrollment confirmation Enrollm…" at bounding box center [337, 182] width 624 height 385
click at [39, 326] on input "Send enrollment confirmation email to employee" at bounding box center [39, 326] width 9 height 9
checkbox input "false"
click at [594, 365] on span "Confirm enrollment" at bounding box center [609, 365] width 65 height 11
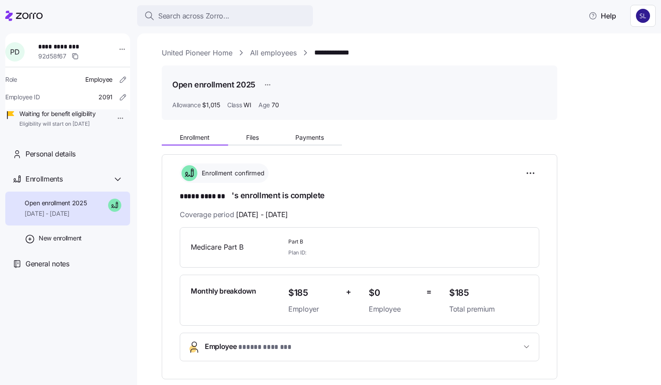
click at [260, 55] on link "All employees" at bounding box center [273, 52] width 47 height 11
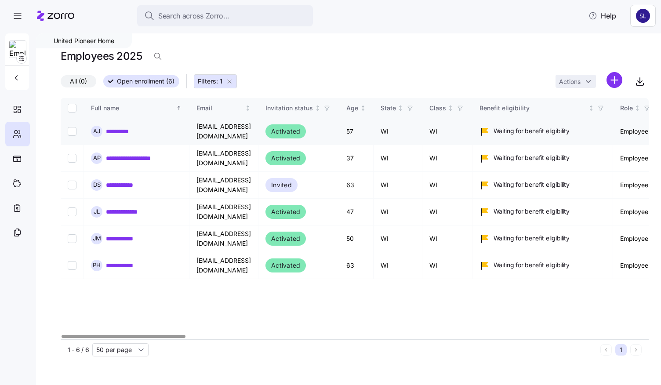
click at [127, 130] on link "**********" at bounding box center [124, 131] width 36 height 9
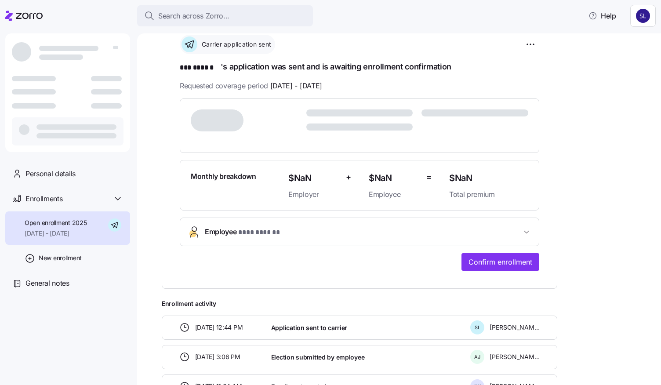
scroll to position [132, 0]
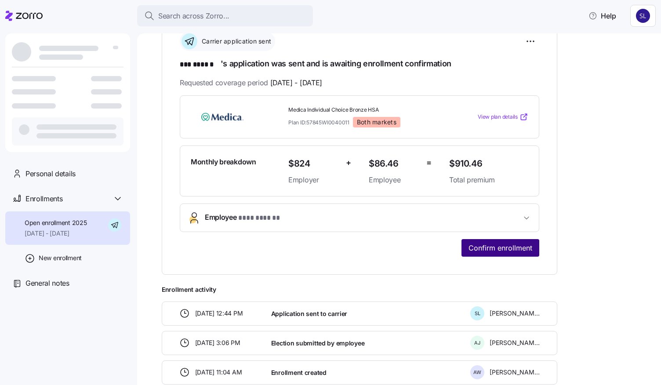
click at [510, 249] on span "Confirm enrollment" at bounding box center [501, 248] width 64 height 11
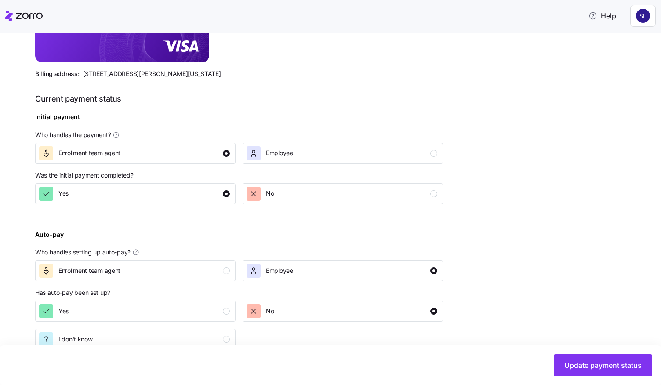
scroll to position [295, 0]
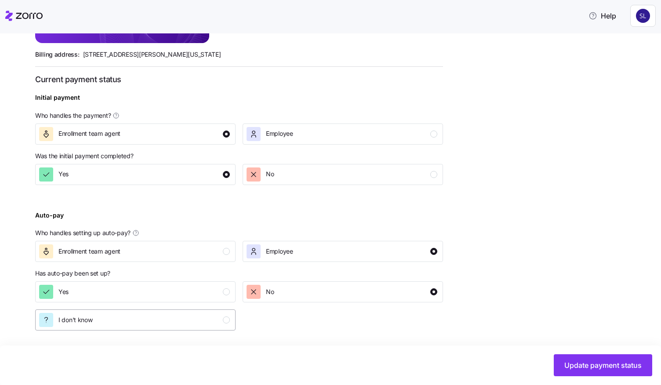
click at [154, 318] on div "I don't know" at bounding box center [134, 320] width 191 height 14
click at [585, 361] on span "Update payment status" at bounding box center [603, 365] width 77 height 11
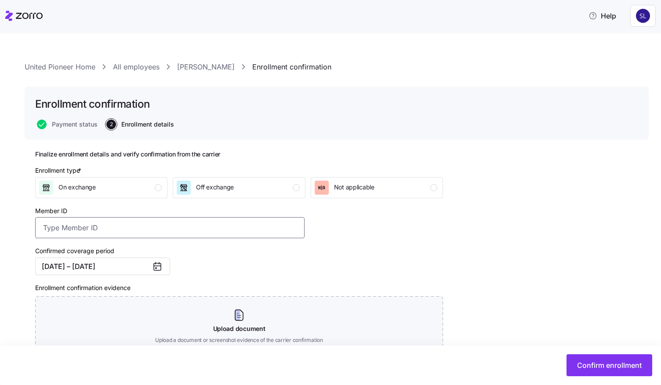
paste input "307651452600"
click at [57, 222] on input "307651452600" at bounding box center [170, 227] width 270 height 21
click at [106, 228] on input "307651452600" at bounding box center [170, 227] width 270 height 21
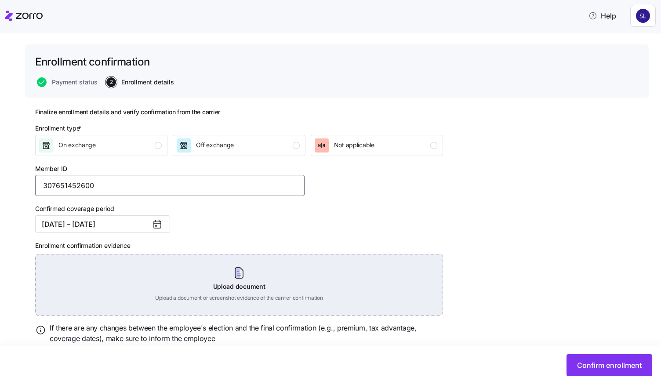
scroll to position [73, 0]
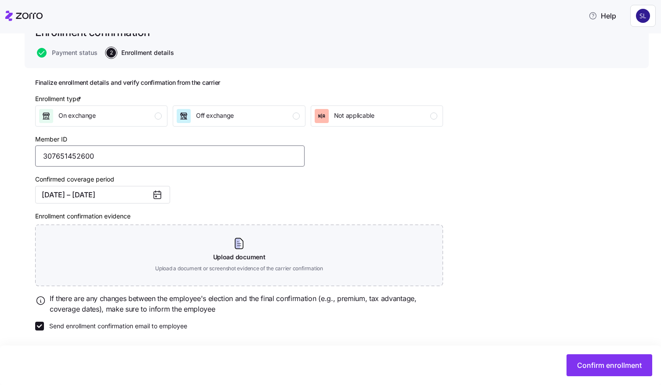
type input "307651452600"
click at [41, 322] on input "Send enrollment confirmation email to employee" at bounding box center [39, 326] width 9 height 9
checkbox input "false"
click at [591, 362] on span "Confirm enrollment" at bounding box center [609, 365] width 65 height 11
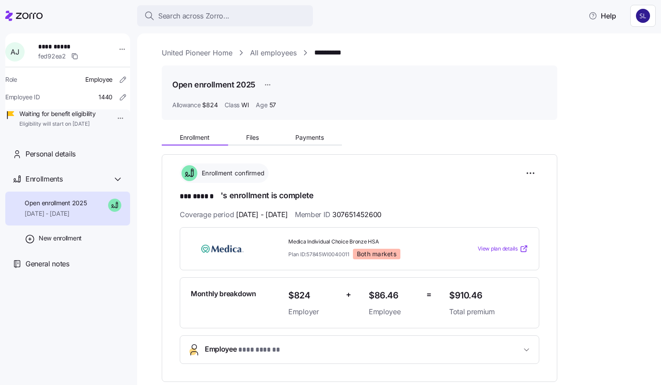
click at [281, 49] on link "All employees" at bounding box center [273, 52] width 47 height 11
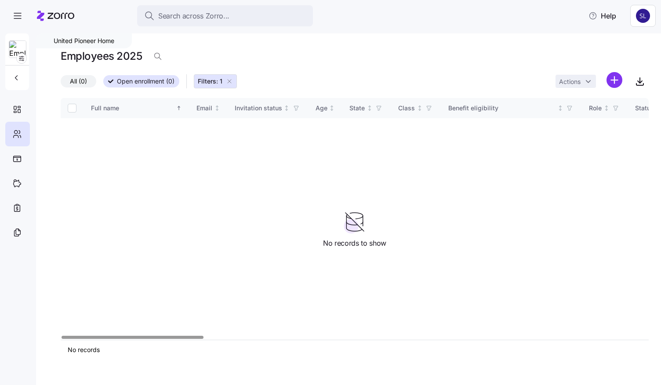
click at [131, 159] on div "Full name Email Invitation status Age State Class Benefit eligibility Role Stat…" at bounding box center [355, 219] width 588 height 242
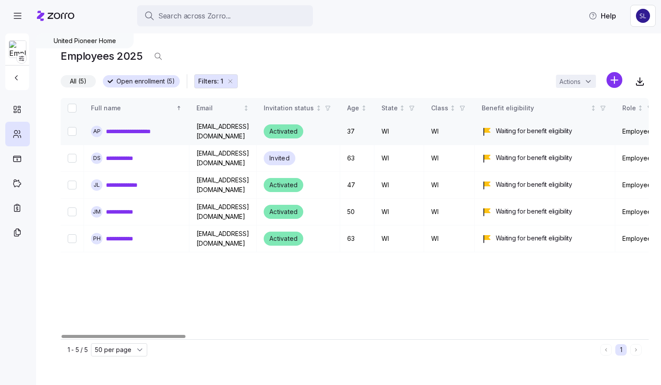
click at [142, 132] on link "**********" at bounding box center [135, 131] width 59 height 9
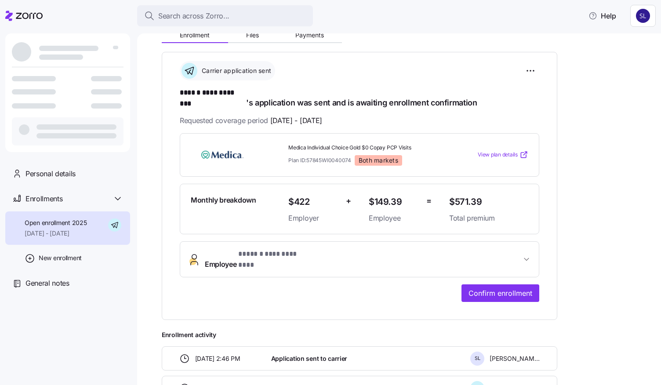
scroll to position [176, 0]
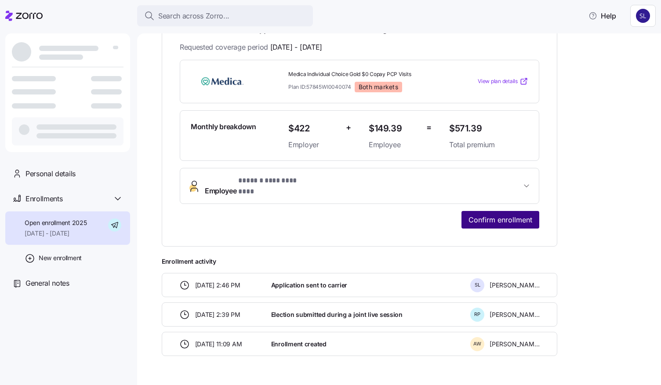
click at [490, 215] on span "Confirm enrollment" at bounding box center [501, 220] width 64 height 11
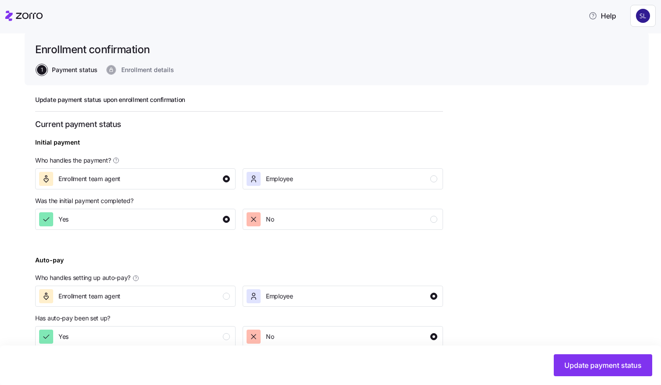
scroll to position [100, 0]
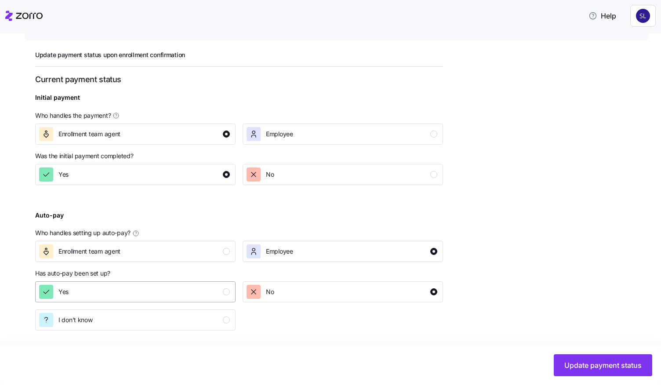
click at [210, 288] on div "Yes" at bounding box center [134, 292] width 191 height 14
click at [609, 361] on span "Update payment status" at bounding box center [603, 365] width 77 height 11
click at [568, 364] on span "Update payment status" at bounding box center [603, 365] width 77 height 11
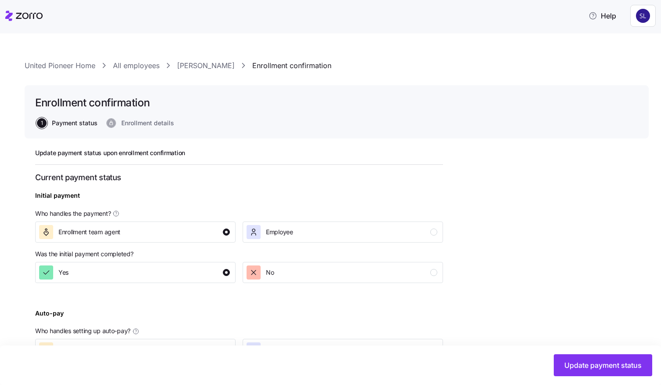
scroll to position [0, 0]
click at [220, 62] on link "Ashley Peper-Griffin" at bounding box center [206, 67] width 58 height 11
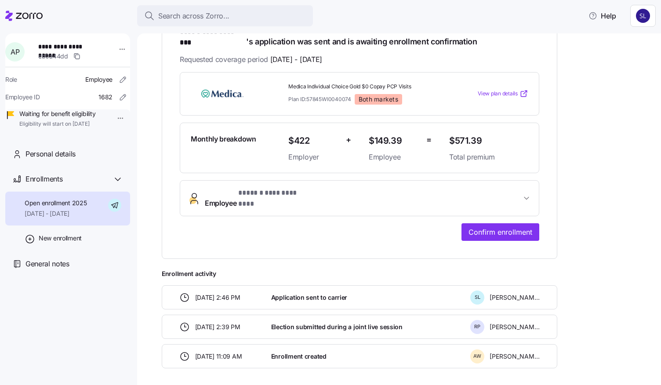
scroll to position [176, 0]
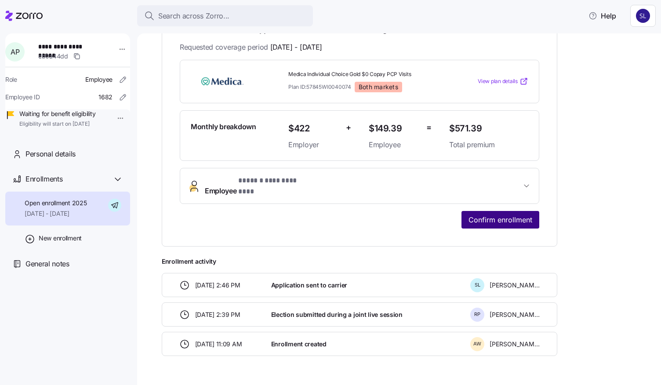
click at [501, 215] on span "Confirm enrollment" at bounding box center [501, 220] width 64 height 11
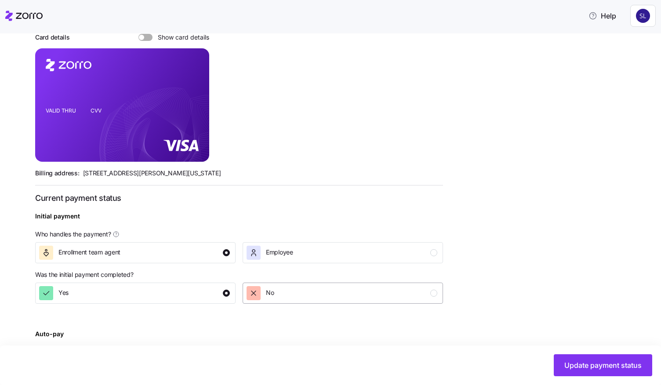
scroll to position [295, 0]
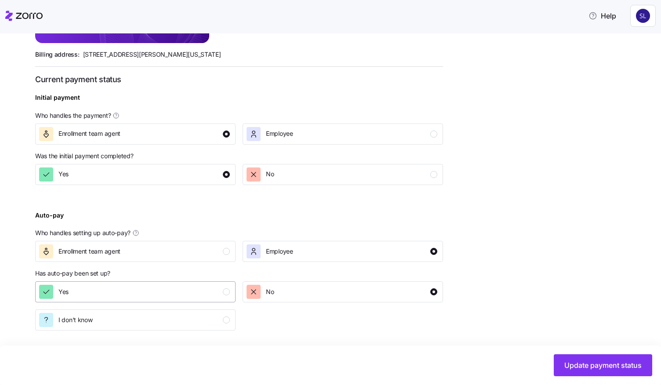
click at [135, 295] on div "Yes" at bounding box center [134, 292] width 191 height 14
click at [620, 372] on button "Update payment status" at bounding box center [603, 365] width 98 height 22
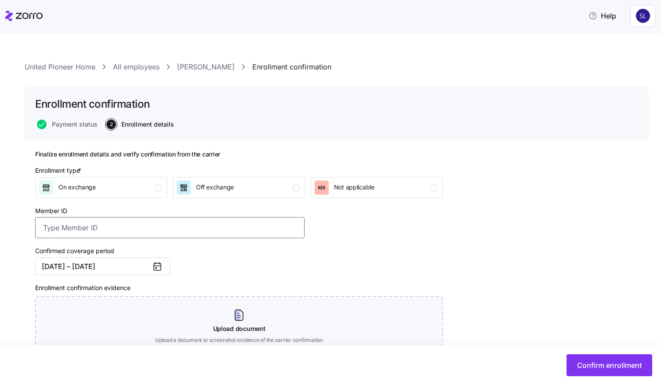
paste input "307104083700"
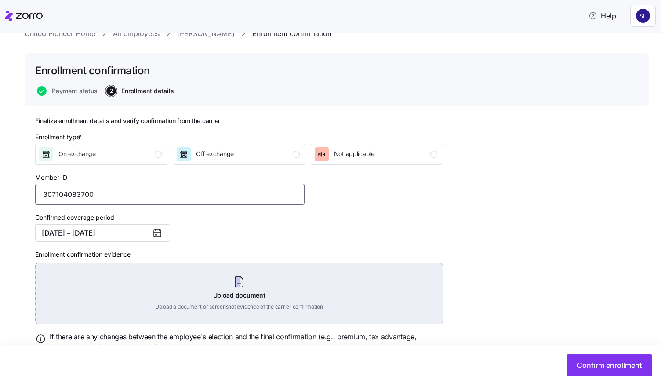
scroll to position [73, 0]
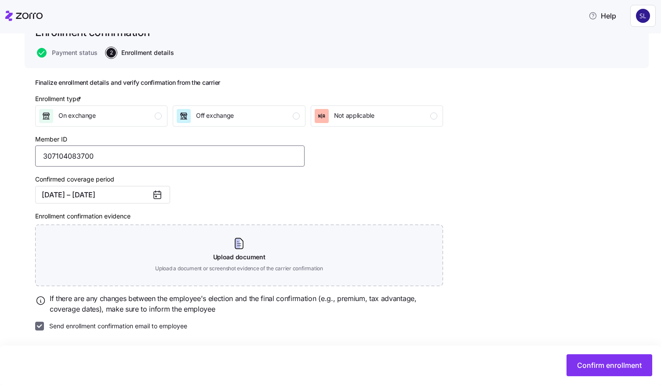
type input "307104083700"
click at [38, 326] on input "Send enrollment confirmation email to employee" at bounding box center [39, 326] width 9 height 9
checkbox input "false"
click at [617, 360] on button "Confirm enrollment" at bounding box center [610, 365] width 86 height 22
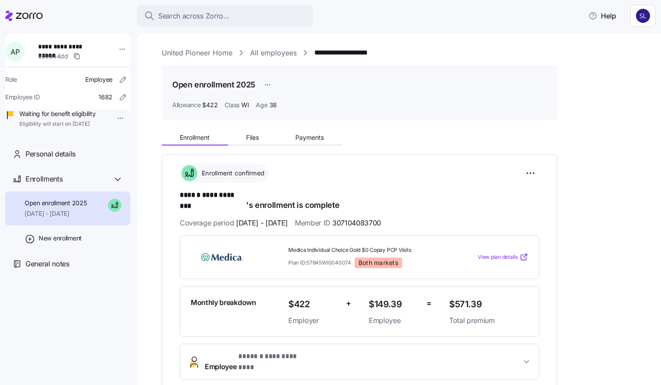
click at [276, 52] on link "All employees" at bounding box center [273, 52] width 47 height 11
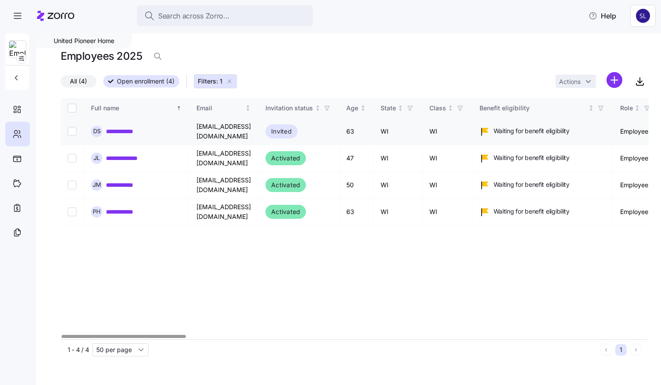
click at [129, 131] on link "**********" at bounding box center [128, 131] width 45 height 9
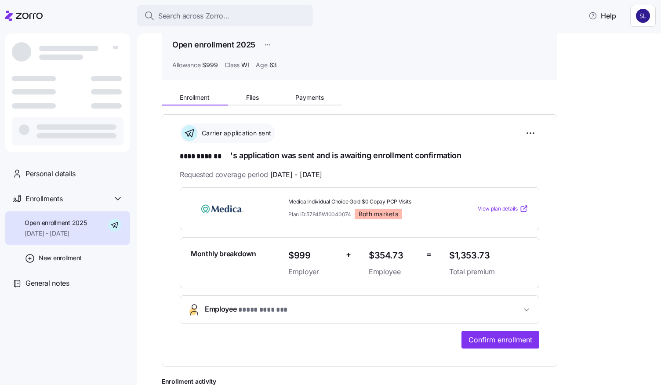
scroll to position [176, 0]
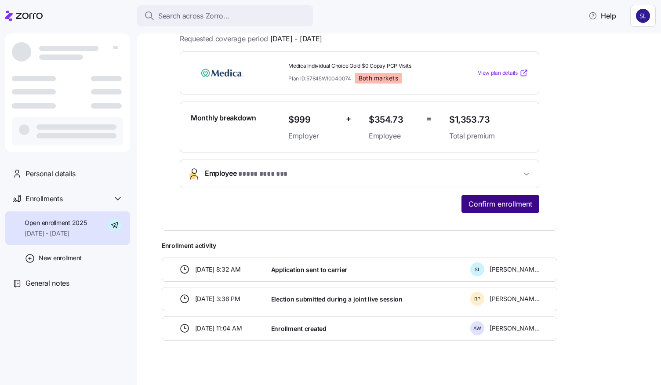
click at [496, 206] on span "Confirm enrollment" at bounding box center [501, 204] width 64 height 11
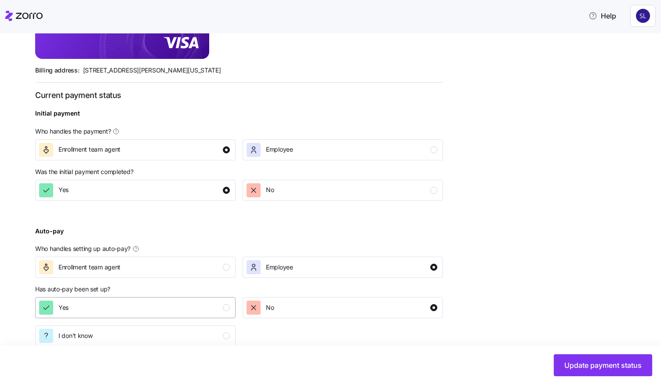
scroll to position [295, 0]
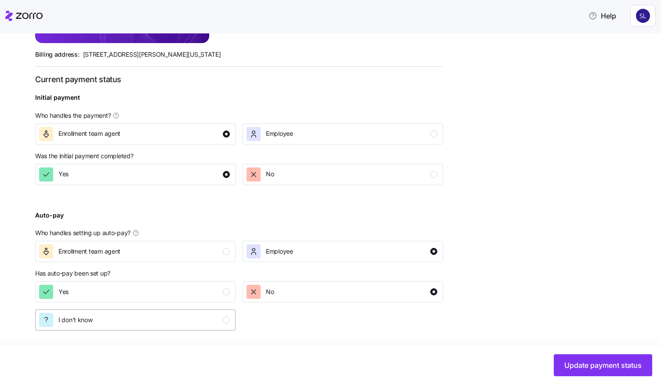
click at [115, 320] on div "I don't know" at bounding box center [134, 320] width 191 height 14
click at [615, 368] on span "Update payment status" at bounding box center [603, 365] width 77 height 11
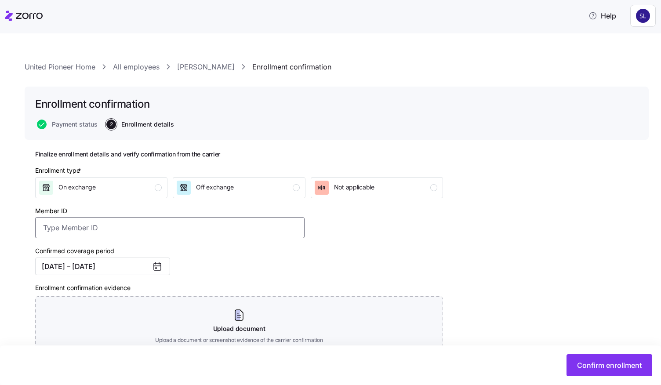
paste input "307136966500"
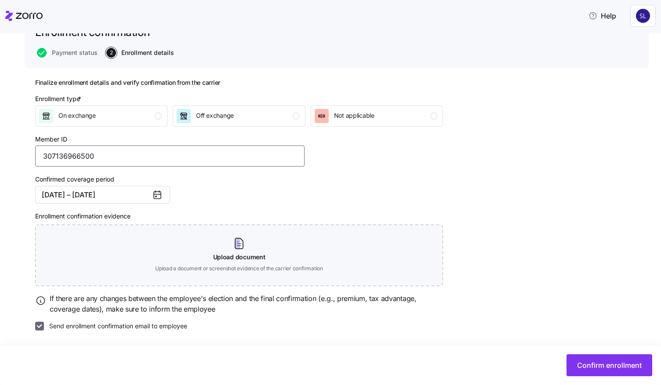
type input "307136966500"
click at [40, 330] on input "Send enrollment confirmation email to employee" at bounding box center [39, 326] width 9 height 9
checkbox input "false"
click at [603, 361] on span "Confirm enrollment" at bounding box center [609, 365] width 65 height 11
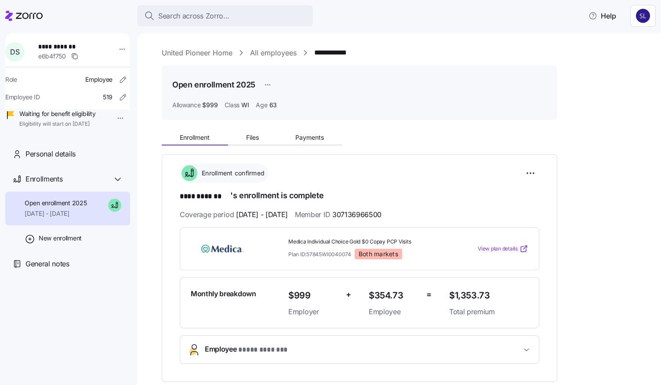
click at [276, 51] on link "All employees" at bounding box center [273, 52] width 47 height 11
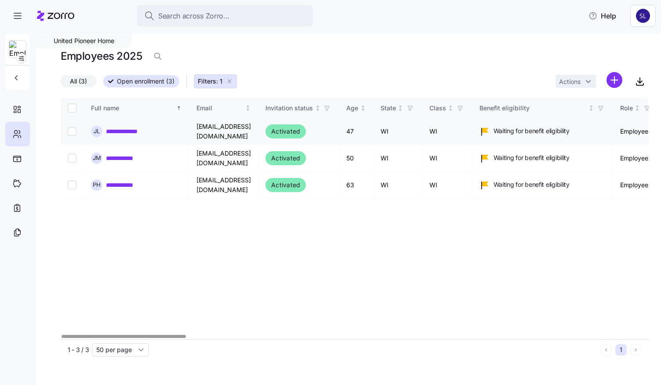
click at [127, 131] on link "**********" at bounding box center [128, 131] width 44 height 9
click at [121, 129] on link "**********" at bounding box center [128, 131] width 44 height 9
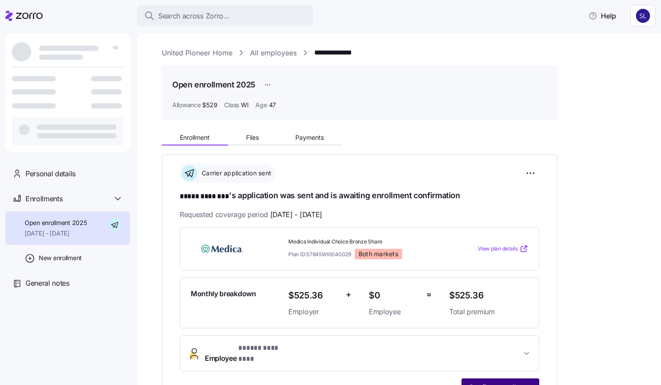
scroll to position [132, 0]
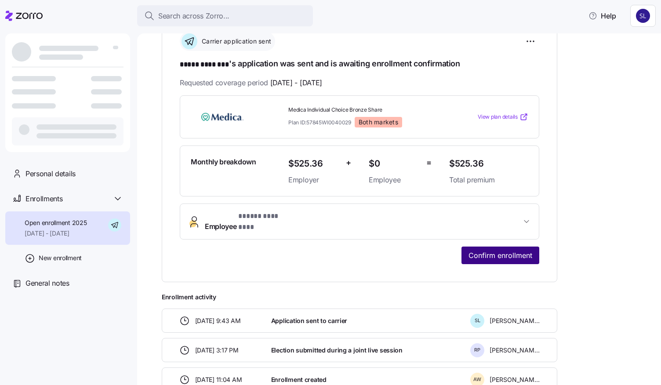
click at [499, 250] on span "Confirm enrollment" at bounding box center [501, 255] width 64 height 11
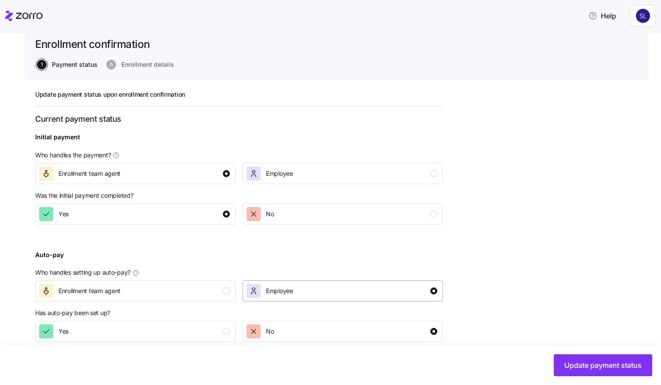
scroll to position [100, 0]
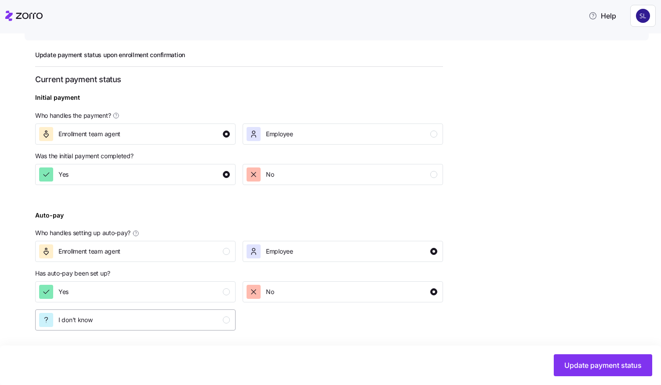
click at [89, 322] on span "I don't know" at bounding box center [75, 320] width 34 height 9
click at [624, 363] on span "Update payment status" at bounding box center [603, 365] width 77 height 11
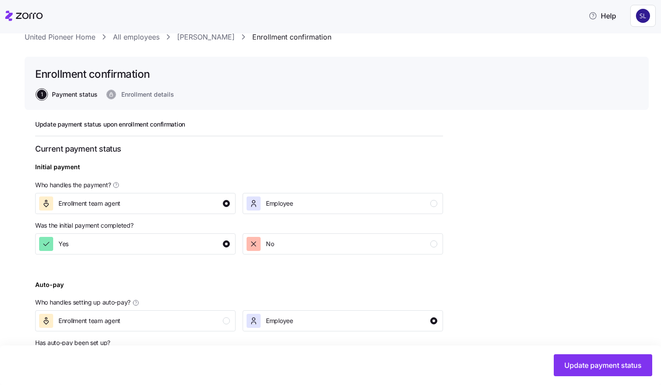
scroll to position [0, 0]
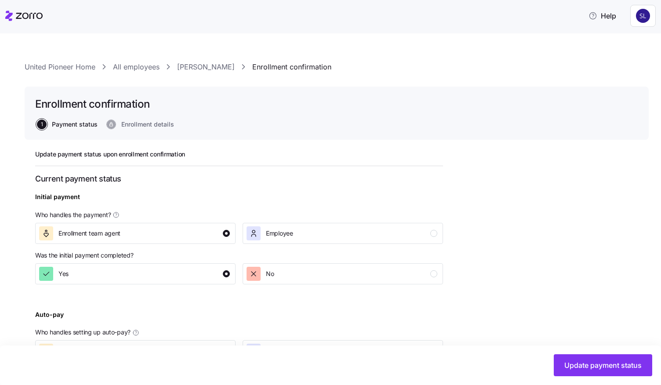
click at [186, 62] on link "[PERSON_NAME]" at bounding box center [206, 67] width 58 height 11
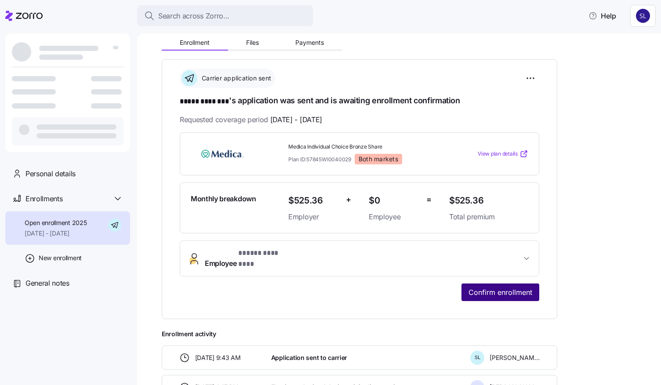
scroll to position [132, 0]
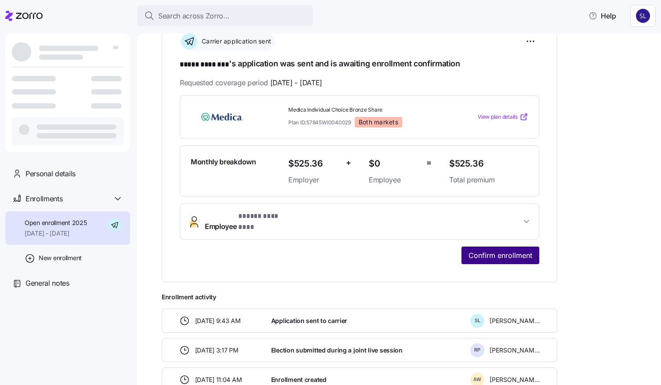
click at [480, 250] on span "Confirm enrollment" at bounding box center [501, 255] width 64 height 11
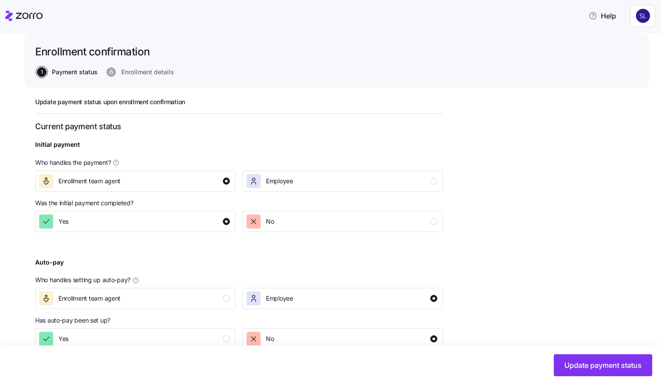
scroll to position [100, 0]
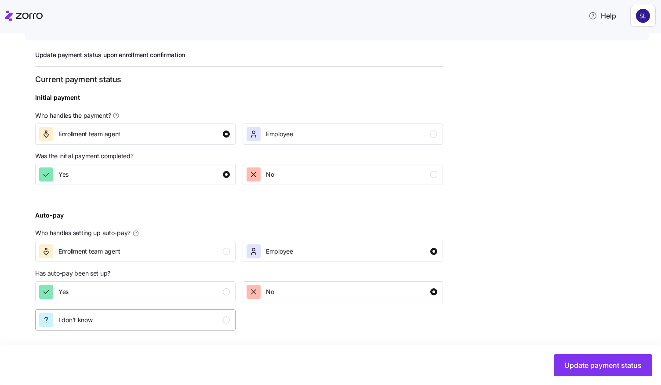
click at [193, 319] on div "I don't know" at bounding box center [134, 320] width 191 height 14
click at [614, 364] on span "Update payment status" at bounding box center [603, 365] width 77 height 11
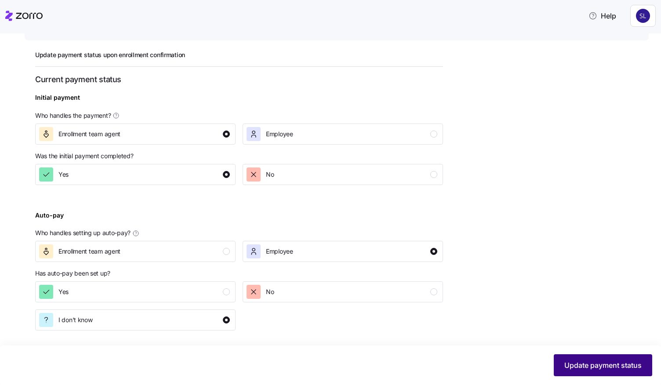
click at [596, 371] on button "Update payment status" at bounding box center [603, 365] width 98 height 22
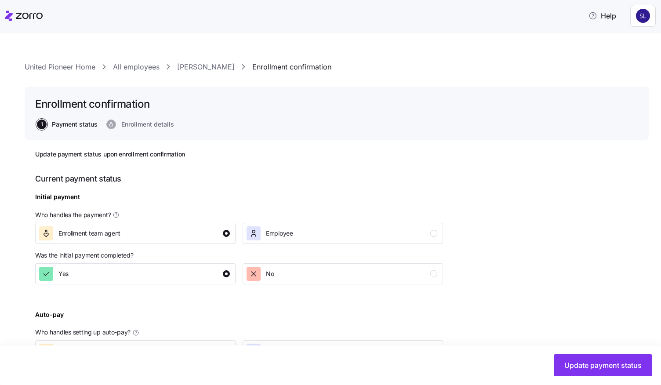
click at [190, 64] on link "[PERSON_NAME]" at bounding box center [206, 67] width 58 height 11
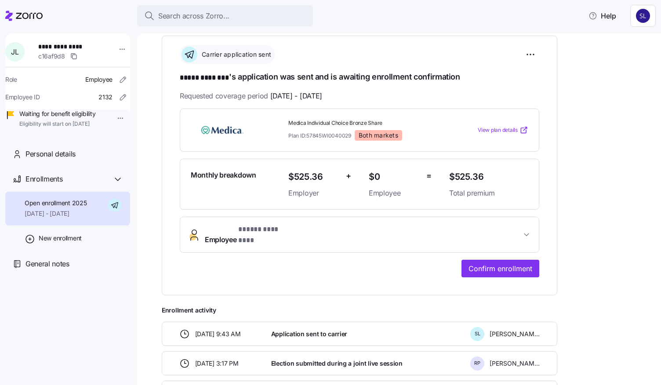
scroll to position [181, 0]
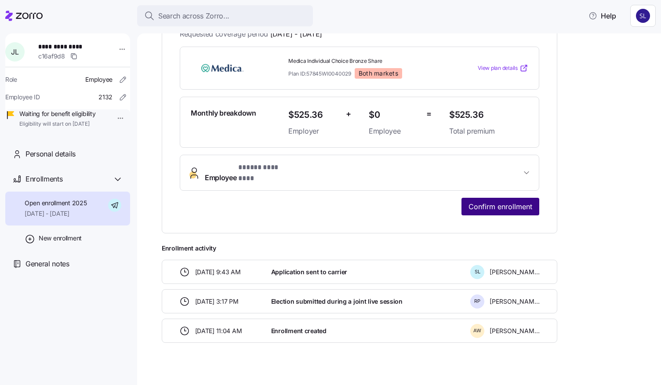
click at [530, 198] on button "Confirm enrollment" at bounding box center [501, 207] width 78 height 18
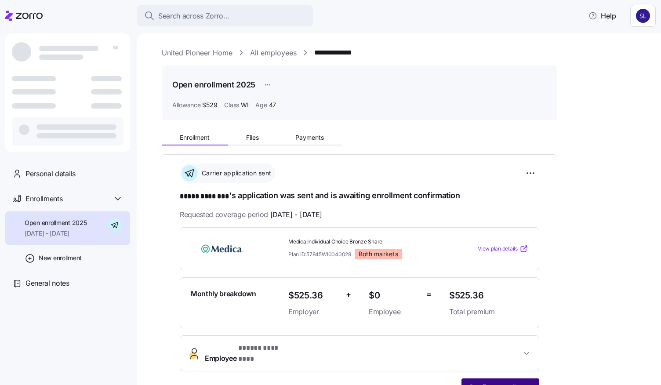
scroll to position [132, 0]
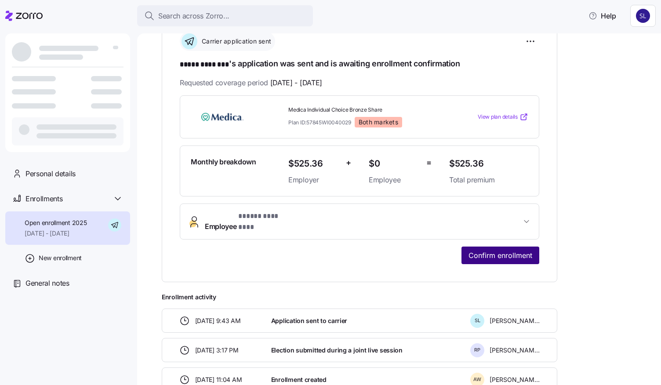
click at [495, 250] on span "Confirm enrollment" at bounding box center [501, 255] width 64 height 11
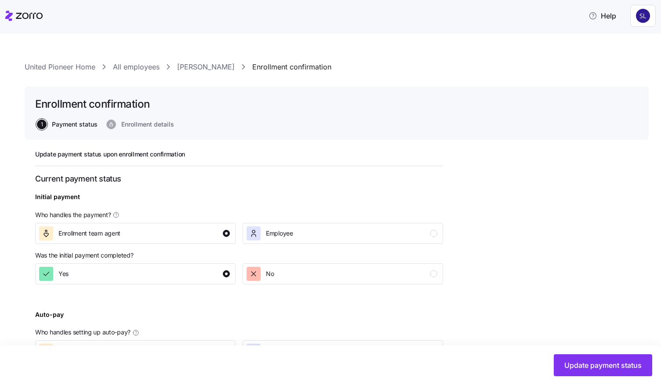
scroll to position [100, 0]
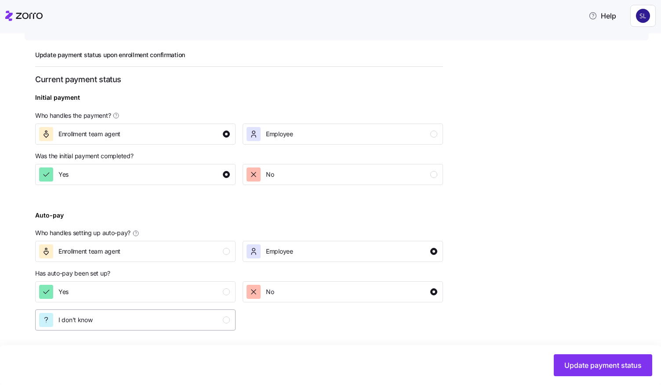
click at [97, 323] on div "I don't know" at bounding box center [134, 320] width 191 height 14
click at [604, 360] on span "Update payment status" at bounding box center [603, 365] width 77 height 11
click at [579, 371] on button "Update payment status" at bounding box center [603, 365] width 98 height 22
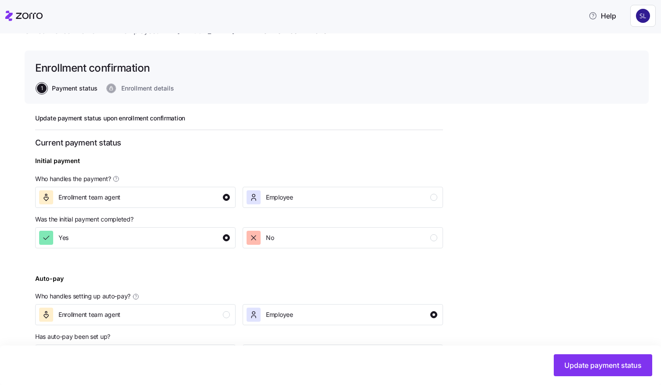
scroll to position [0, 0]
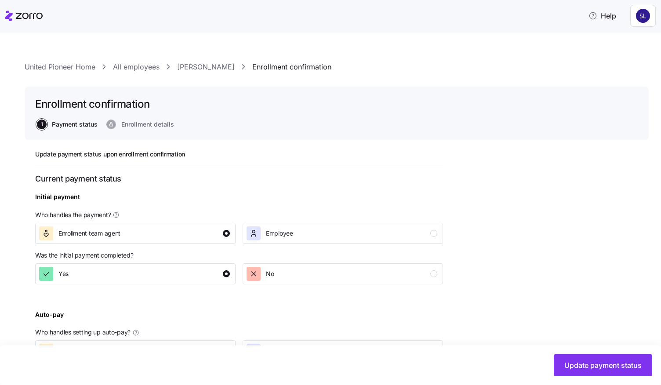
click at [215, 70] on link "[PERSON_NAME]" at bounding box center [206, 67] width 58 height 11
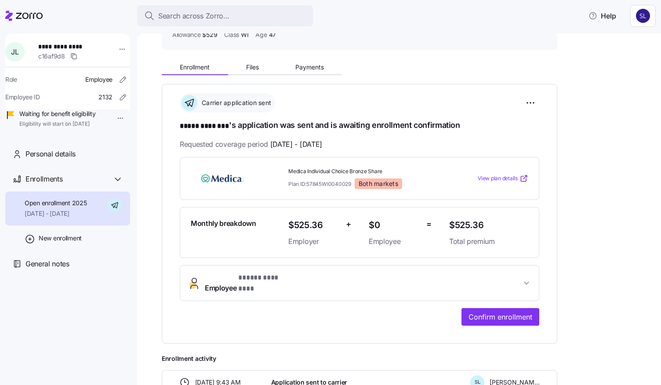
scroll to position [88, 0]
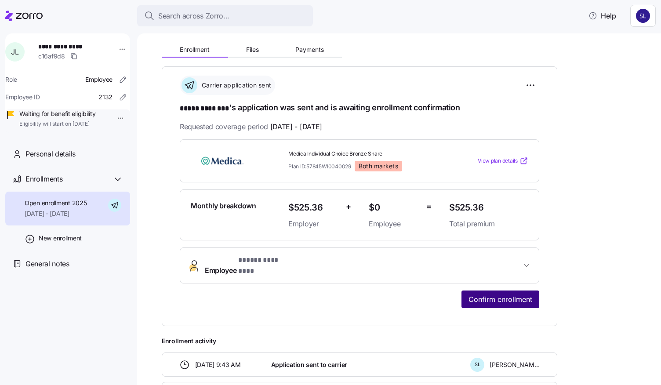
click at [489, 294] on span "Confirm enrollment" at bounding box center [501, 299] width 64 height 11
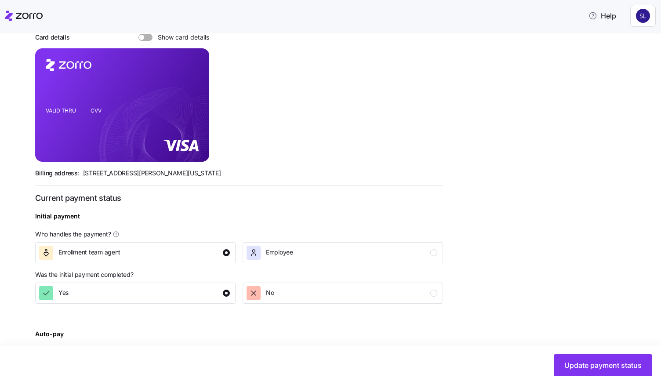
scroll to position [295, 0]
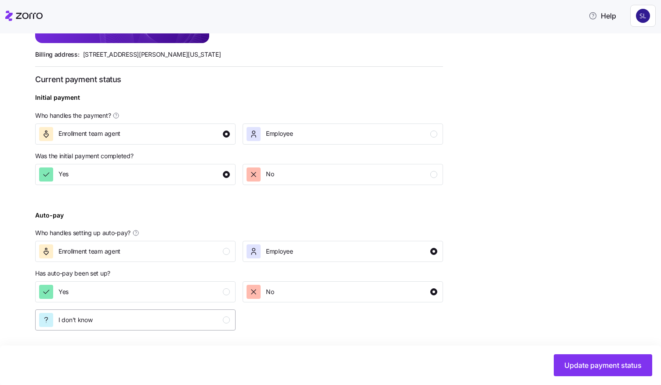
click at [123, 324] on div "I don't know" at bounding box center [134, 320] width 191 height 14
click at [583, 367] on span "Update payment status" at bounding box center [603, 365] width 77 height 11
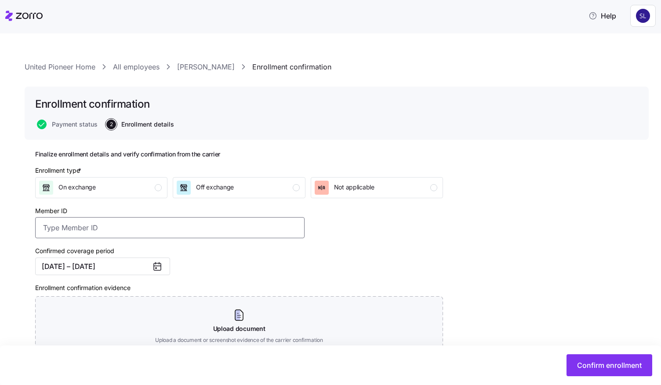
paste input "304197275900"
click at [45, 230] on input "304197275900" at bounding box center [170, 227] width 270 height 21
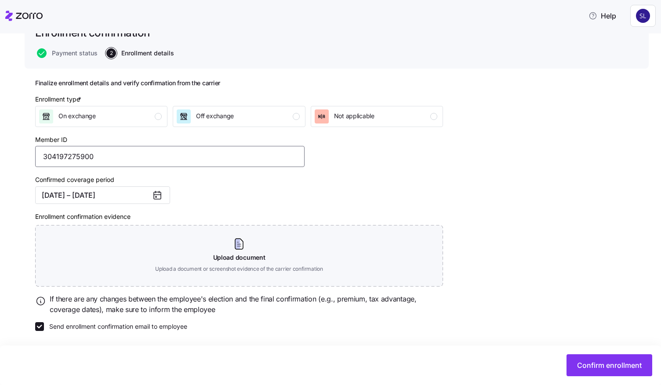
scroll to position [73, 0]
type input "304197275900"
click at [39, 331] on div "Finalize enrollment details and verify confirmation from the carrier Enrollment…" at bounding box center [336, 227] width 603 height 296
click at [37, 328] on input "Send enrollment confirmation email to employee" at bounding box center [39, 326] width 9 height 9
checkbox input "false"
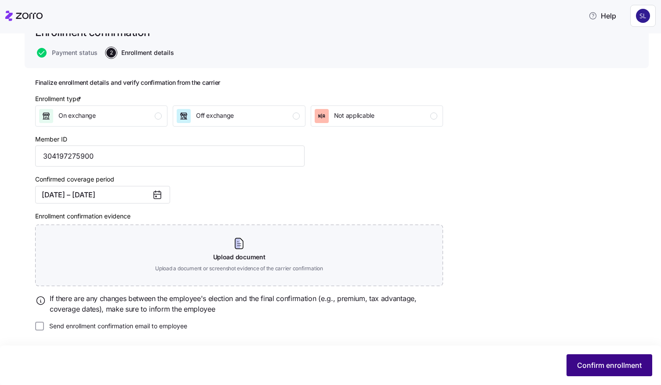
click at [586, 363] on span "Confirm enrollment" at bounding box center [609, 365] width 65 height 11
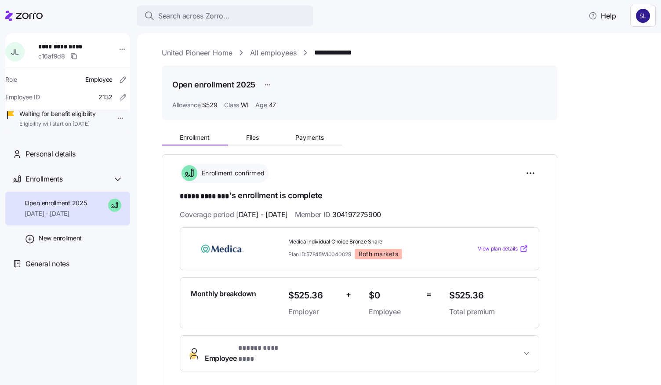
click at [273, 55] on link "All employees" at bounding box center [273, 52] width 47 height 11
